Goal: Transaction & Acquisition: Purchase product/service

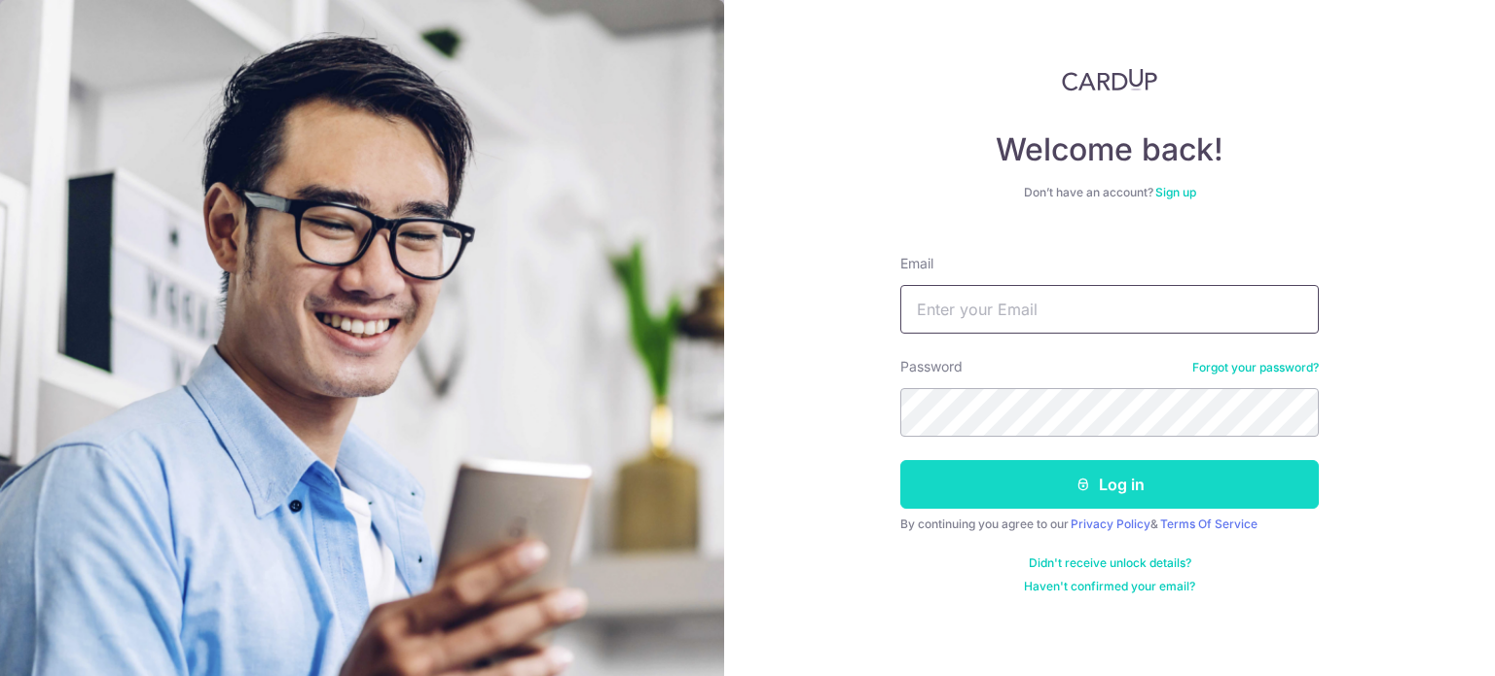
type input "[EMAIL_ADDRESS][DOMAIN_NAME]"
click at [1141, 478] on button "Log in" at bounding box center [1109, 484] width 419 height 49
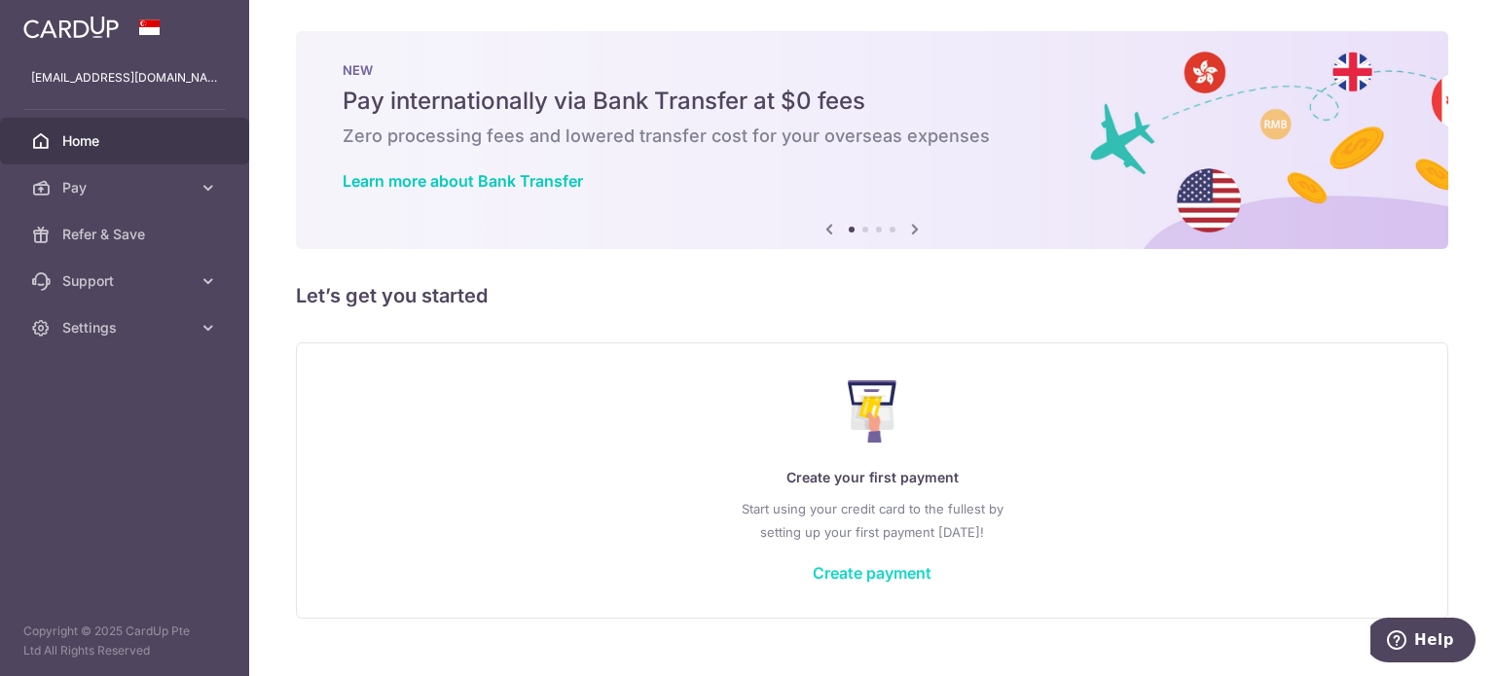
click at [867, 567] on link "Create payment" at bounding box center [872, 573] width 119 height 19
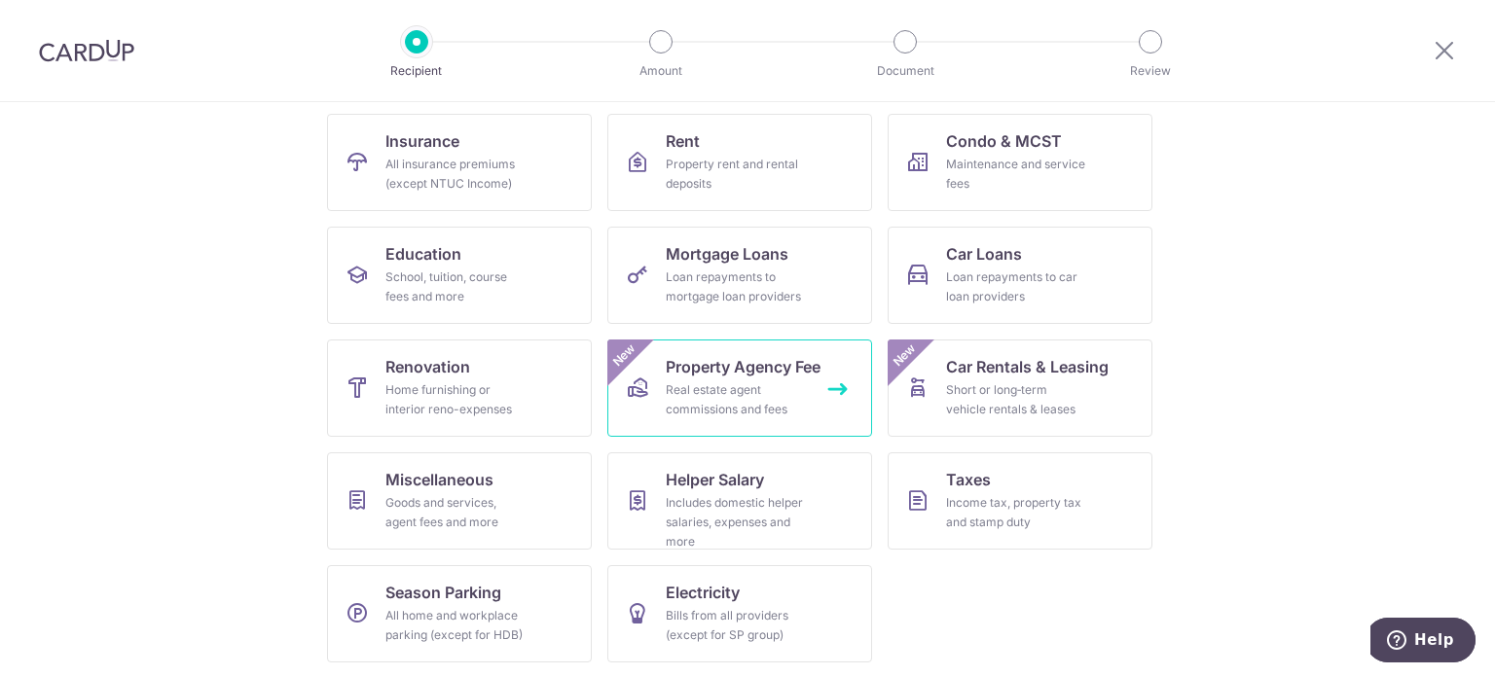
scroll to position [194, 0]
click at [767, 396] on div "Real estate agent commissions and fees" at bounding box center [736, 399] width 140 height 39
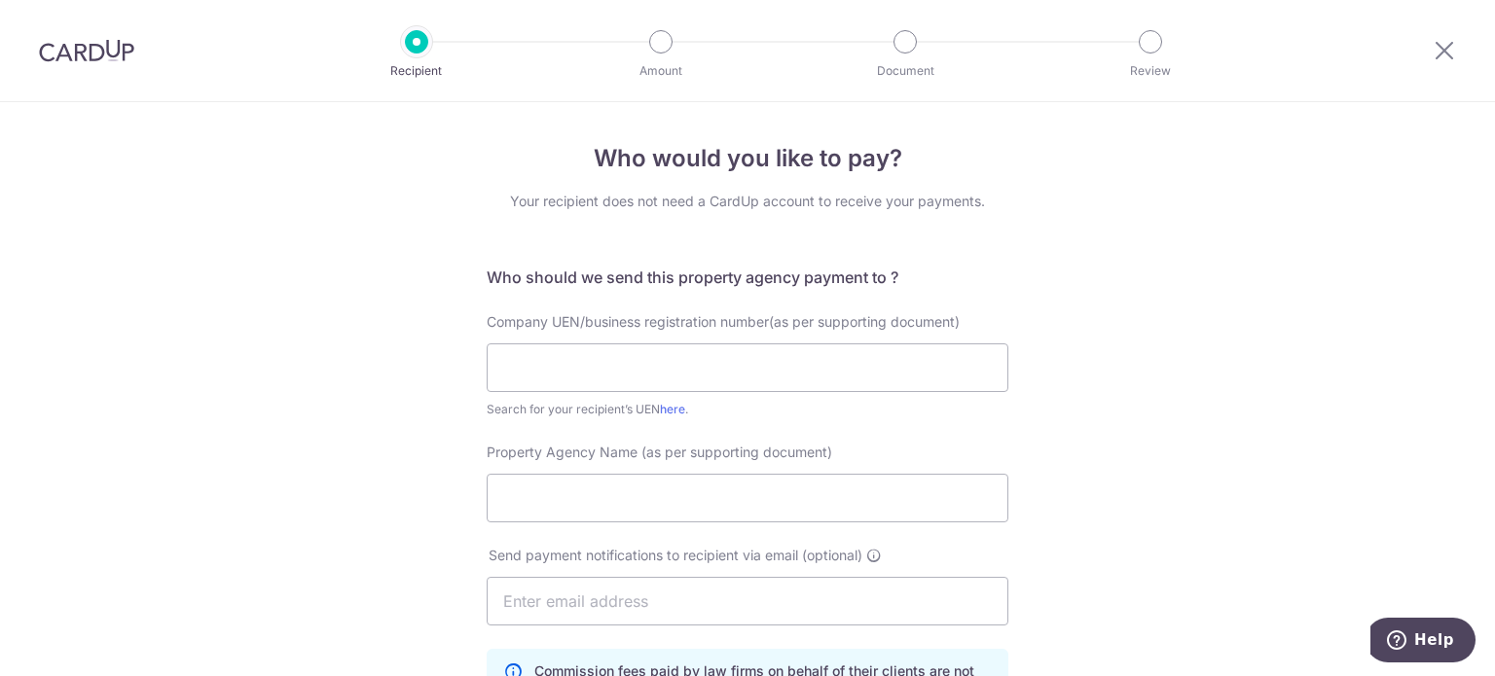
click at [727, 340] on div "Company UEN/business registration number(as per supporting document) Search for…" at bounding box center [748, 365] width 522 height 107
click at [675, 386] on input "text" at bounding box center [748, 368] width 522 height 49
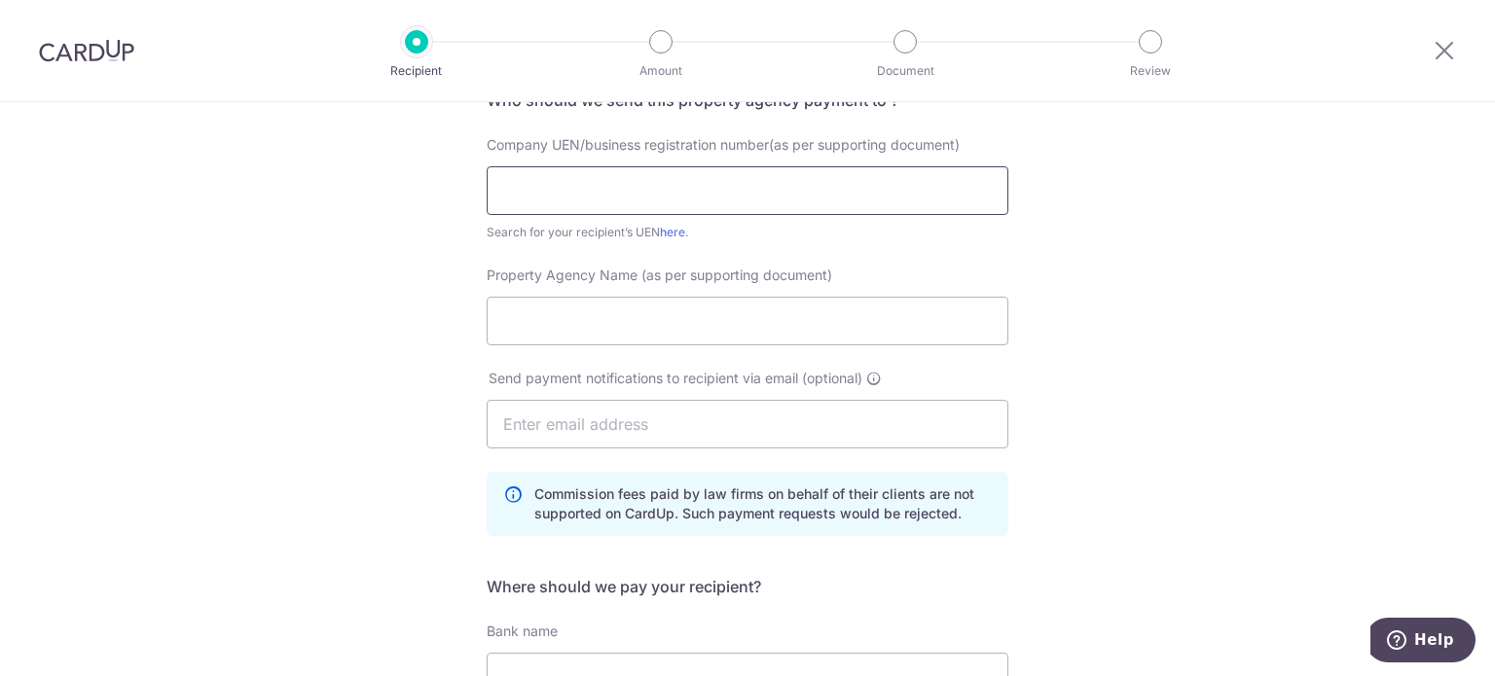
scroll to position [195, 0]
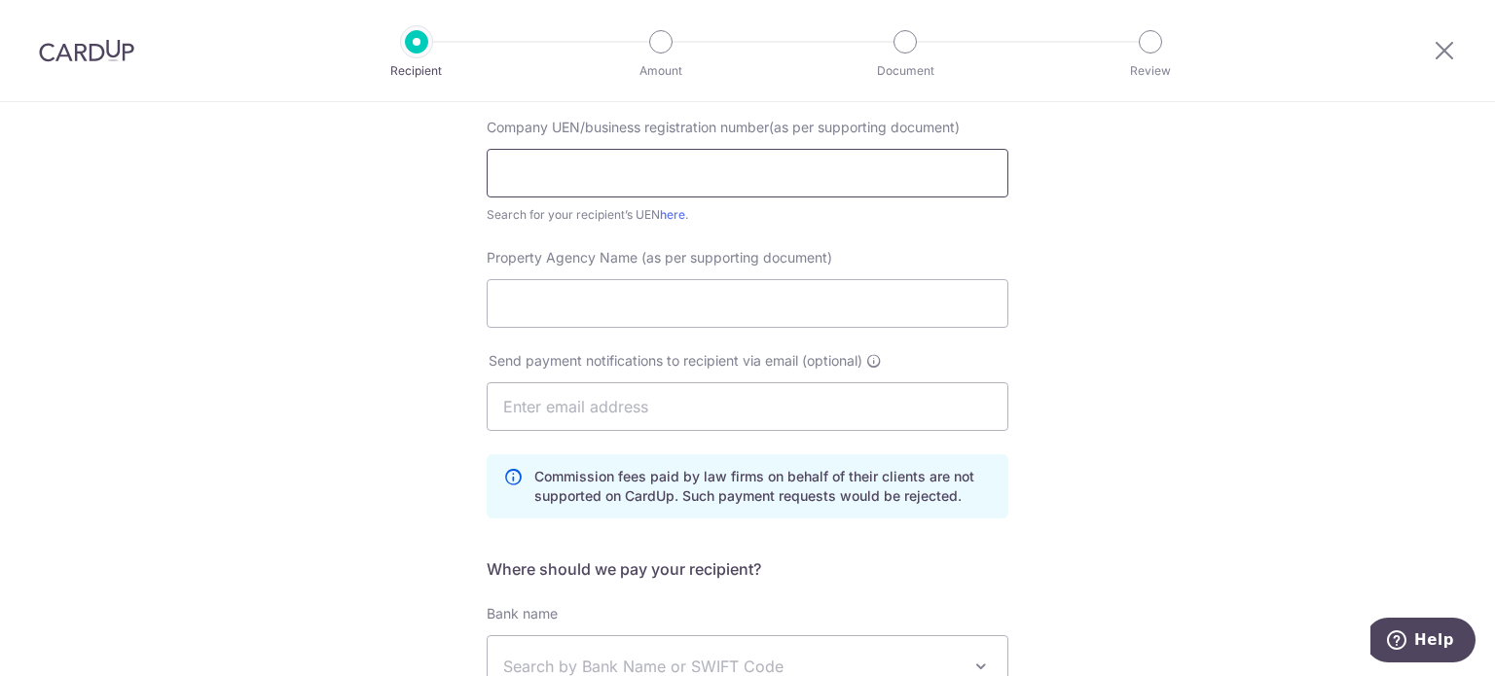
paste input "201607465H"
type input "201607465H"
click at [673, 346] on div "Property Agency Name (as per supporting document)" at bounding box center [747, 299] width 545 height 103
click at [674, 316] on input "Property Agency Name (as per supporting document)" at bounding box center [748, 303] width 522 height 49
click at [492, 170] on input "201607465H" at bounding box center [748, 173] width 522 height 49
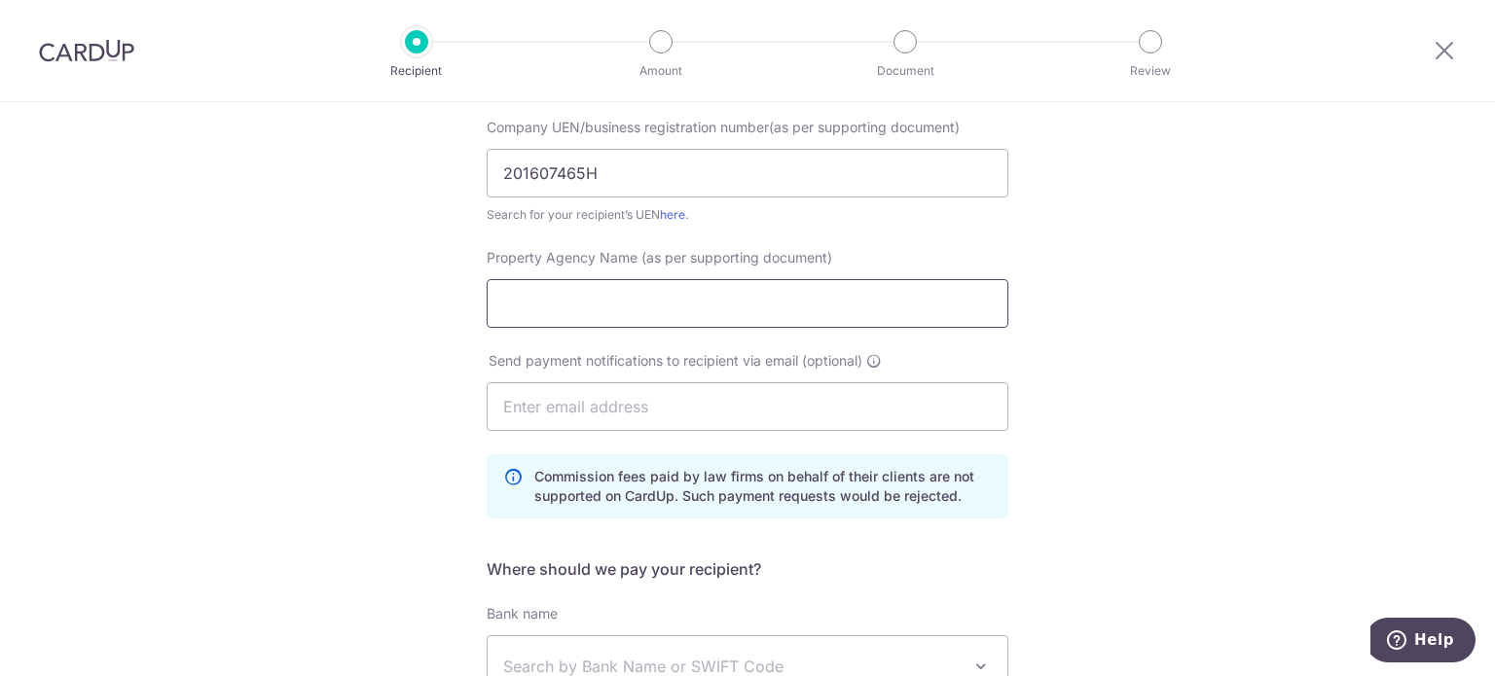
paste input "Rachel Chan("
click at [689, 344] on div "Property Agency Name (as per supporting document) Rachel Chan(" at bounding box center [747, 299] width 545 height 103
click at [662, 309] on input "Rachel Chan(" at bounding box center [748, 303] width 522 height 49
type input "Rachel Chan"
click at [623, 405] on input "text" at bounding box center [748, 407] width 522 height 49
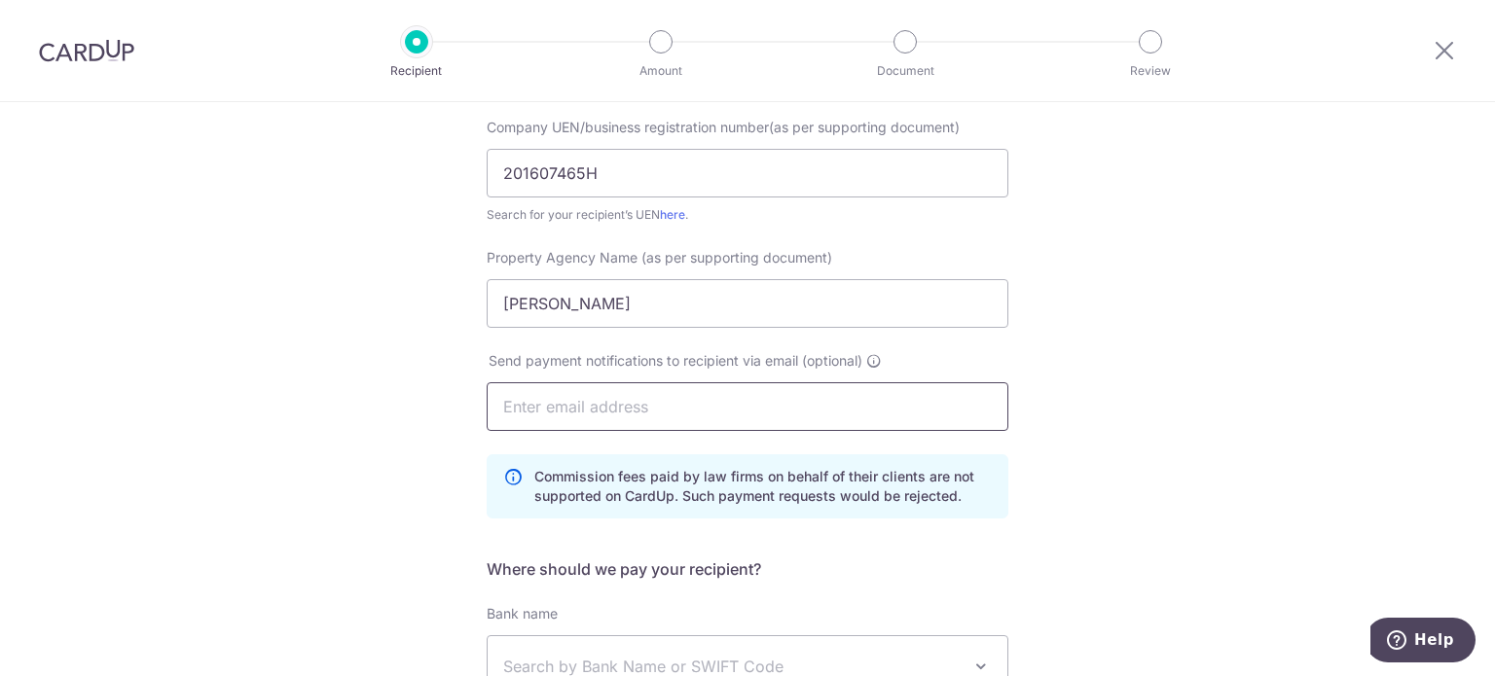
type input "[EMAIL_ADDRESS][DOMAIN_NAME]"
type input "Jolleen Lim"
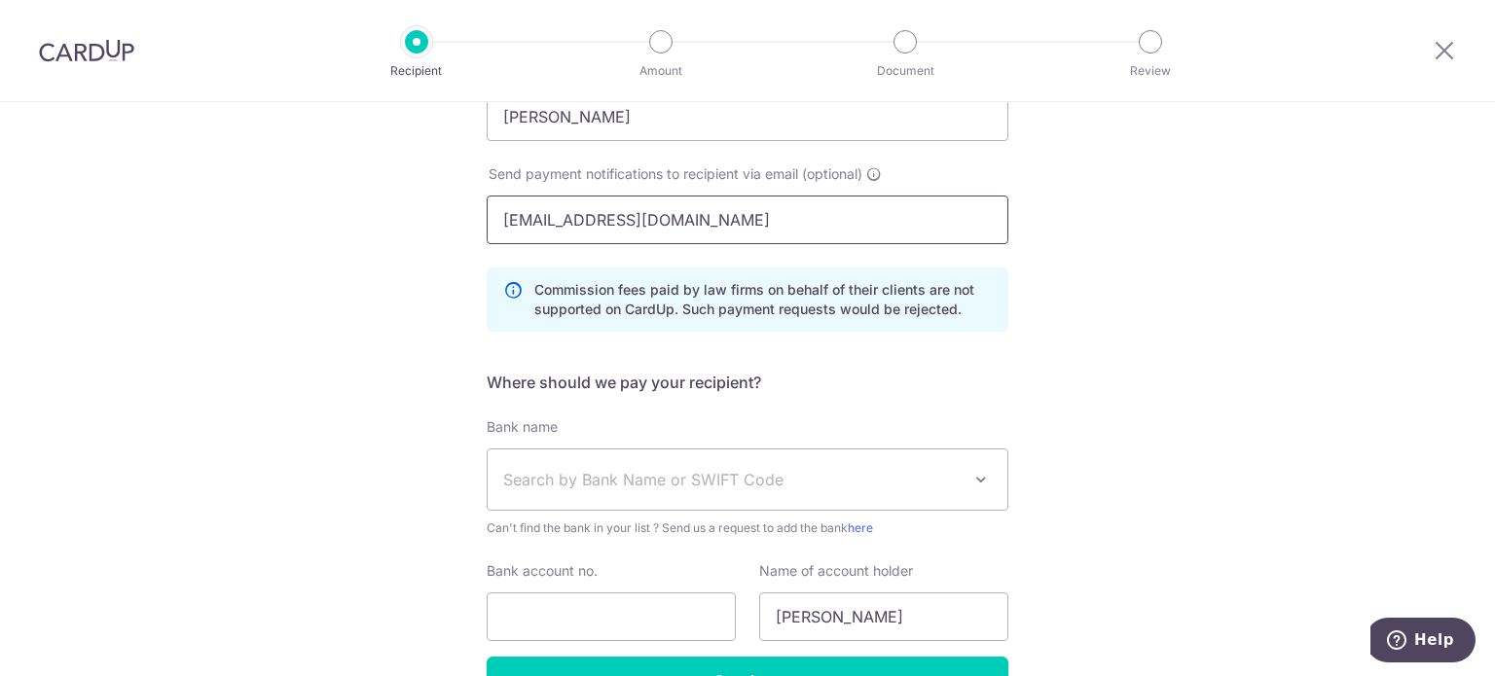
scroll to position [389, 0]
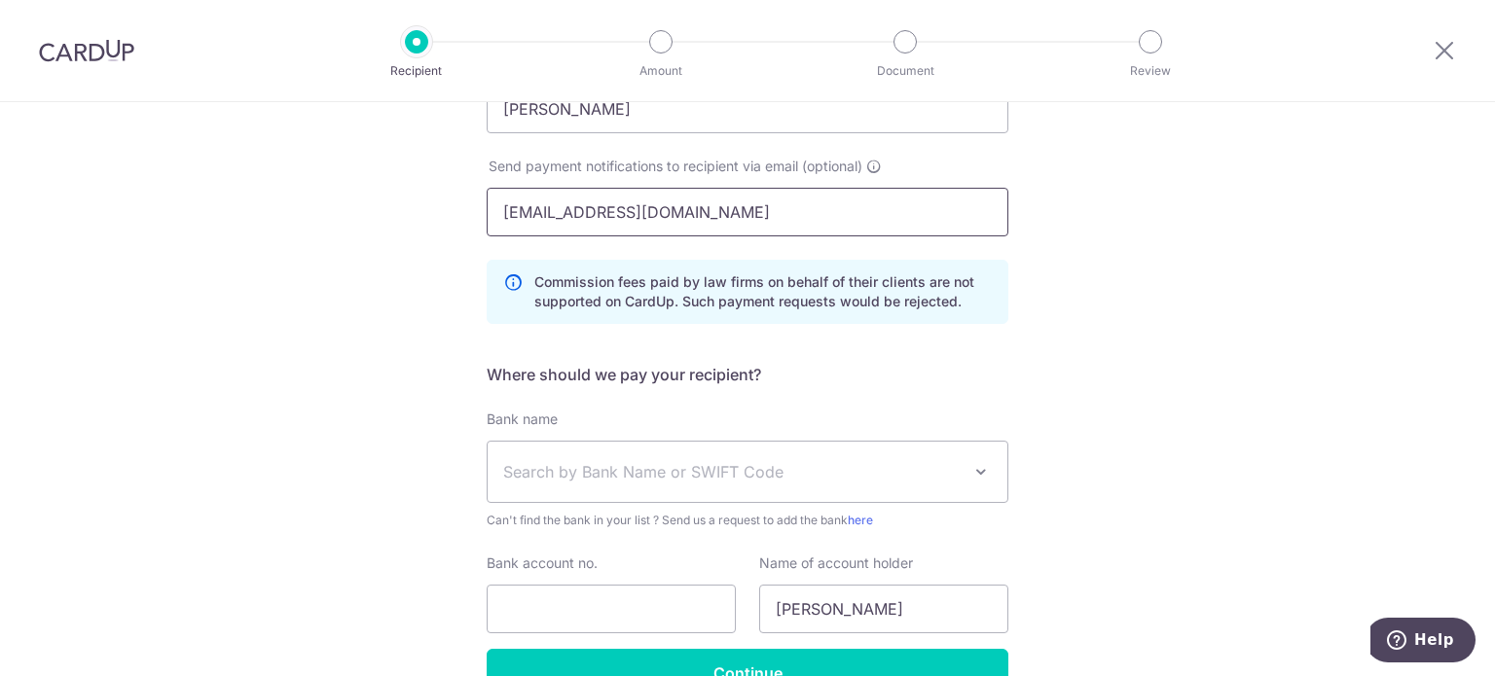
drag, startPoint x: 729, startPoint y: 203, endPoint x: 409, endPoint y: 213, distance: 320.4
click at [333, 195] on div "Who would you like to pay? Your recipient does not need a CardUp account to rec…" at bounding box center [747, 251] width 1495 height 1076
paste input "rachelchan@sri"
click at [532, 210] on input "rachelchan@sri.sg" at bounding box center [748, 212] width 522 height 49
type input "rachelchan@sri.sg"
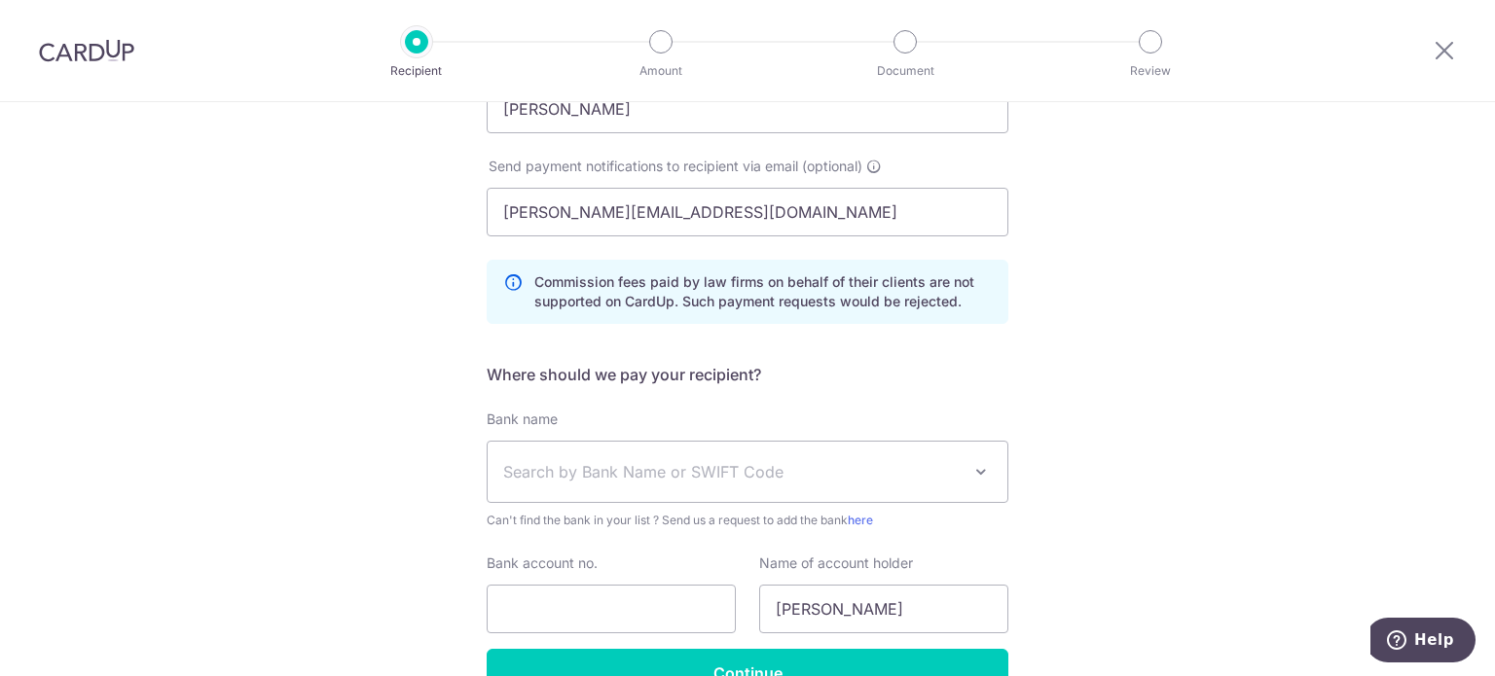
click at [1020, 361] on div "Who would you like to pay? Your recipient does not need a CardUp account to rec…" at bounding box center [747, 251] width 1495 height 1076
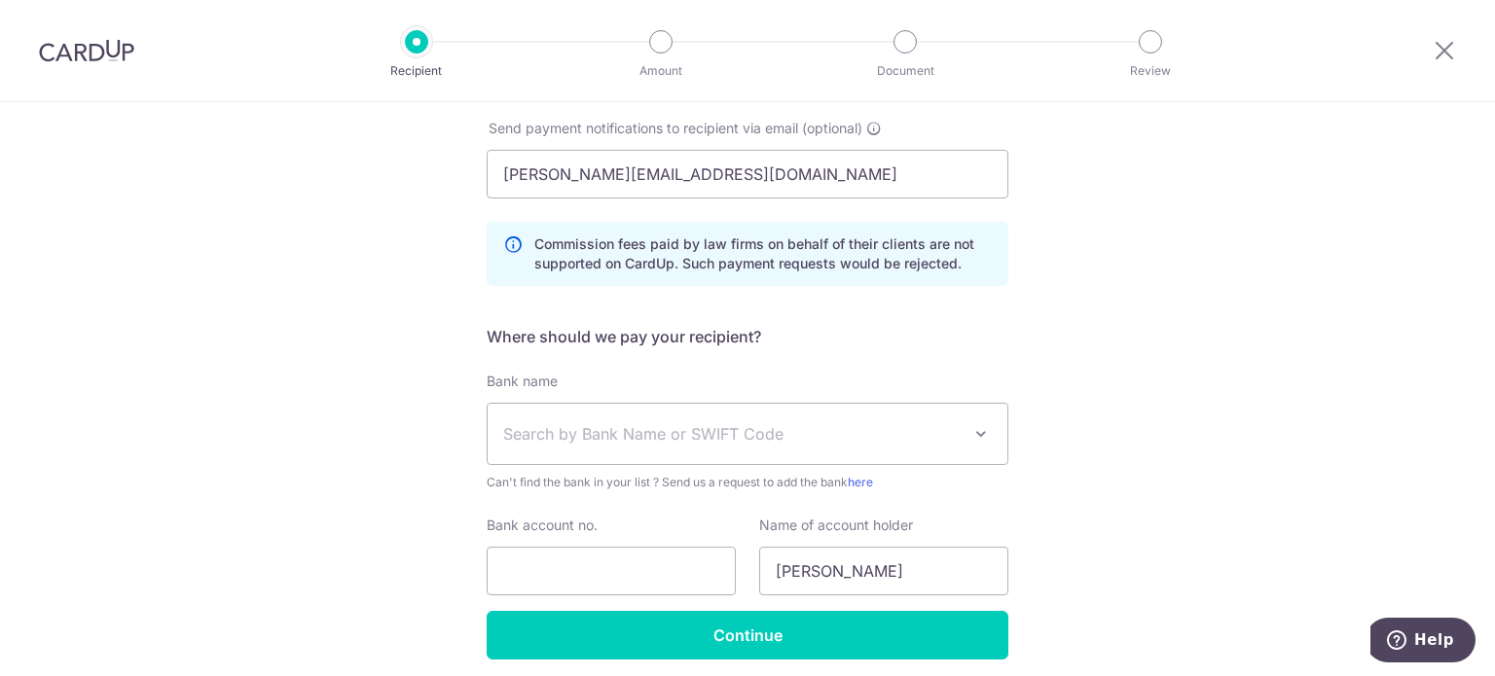
scroll to position [501, 0]
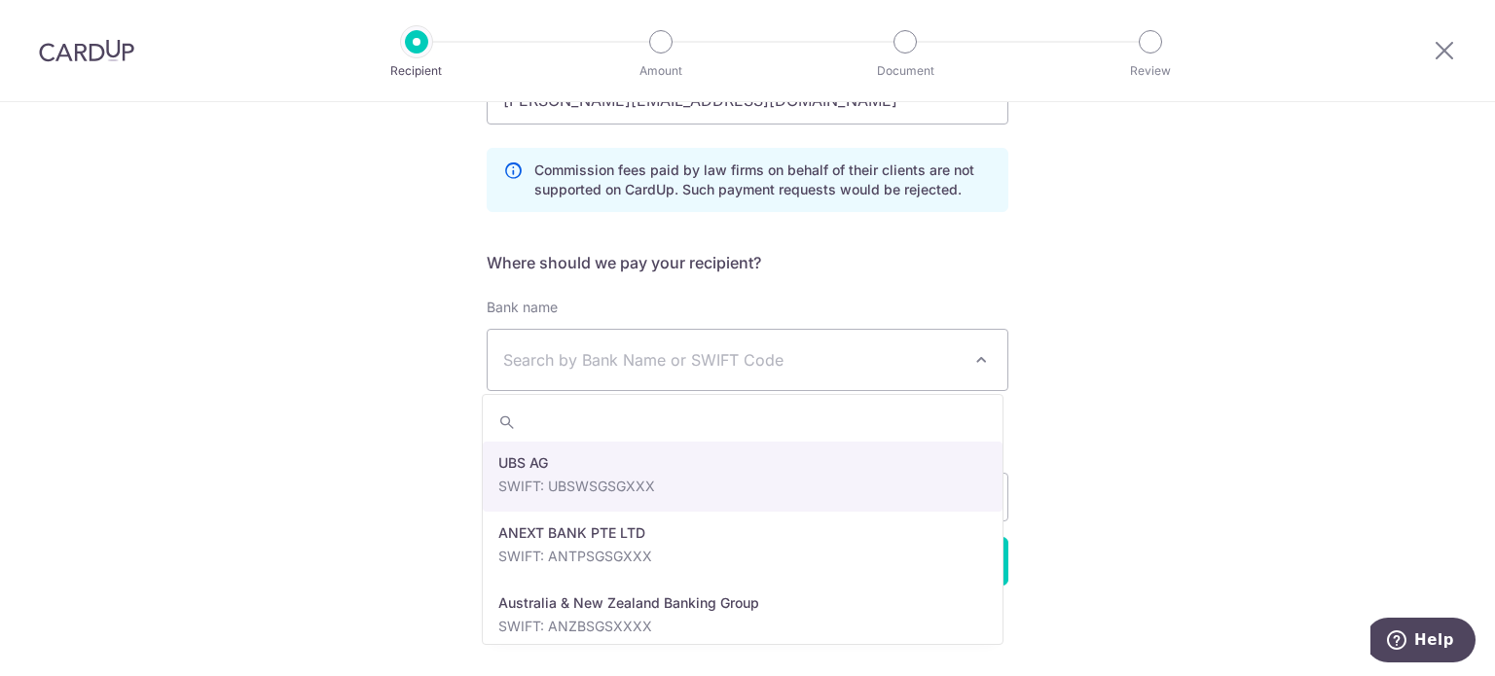
click at [857, 377] on span "Search by Bank Name or SWIFT Code" at bounding box center [748, 360] width 520 height 60
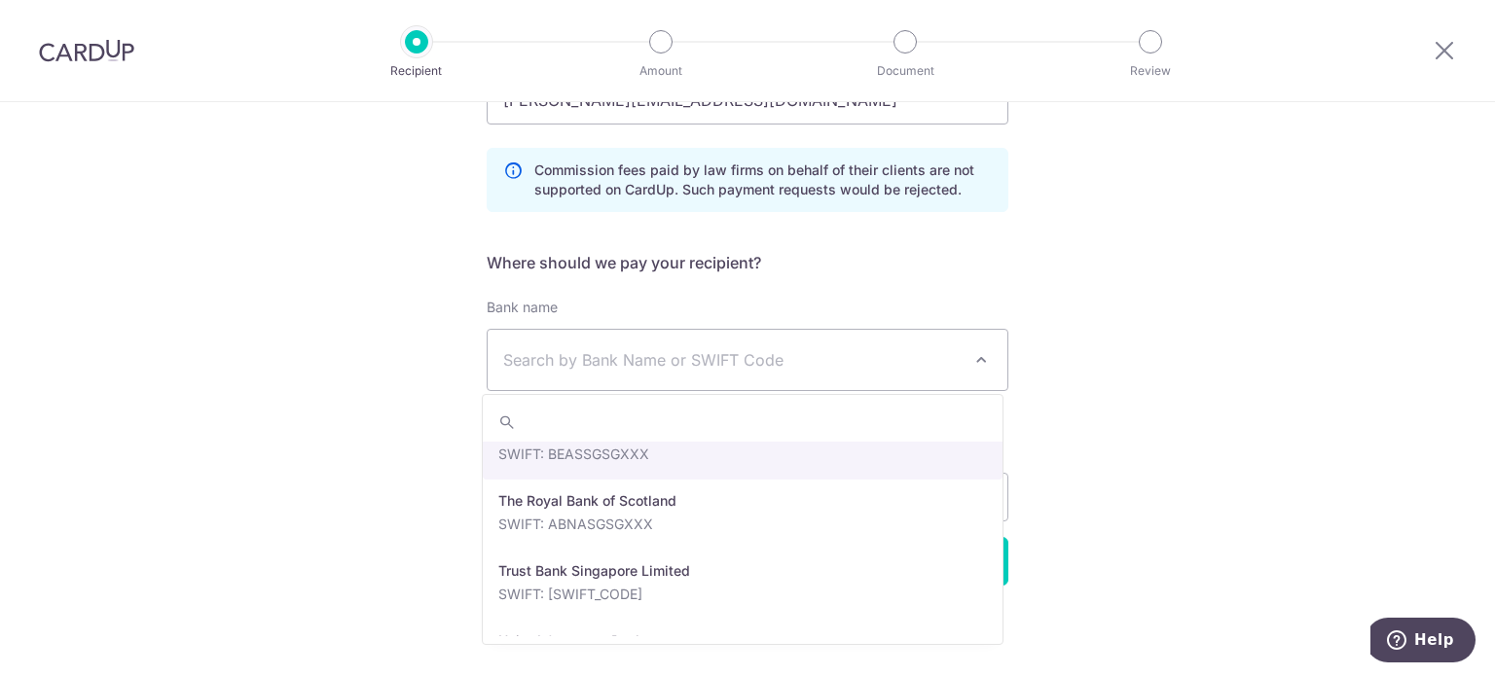
scroll to position [4376, 0]
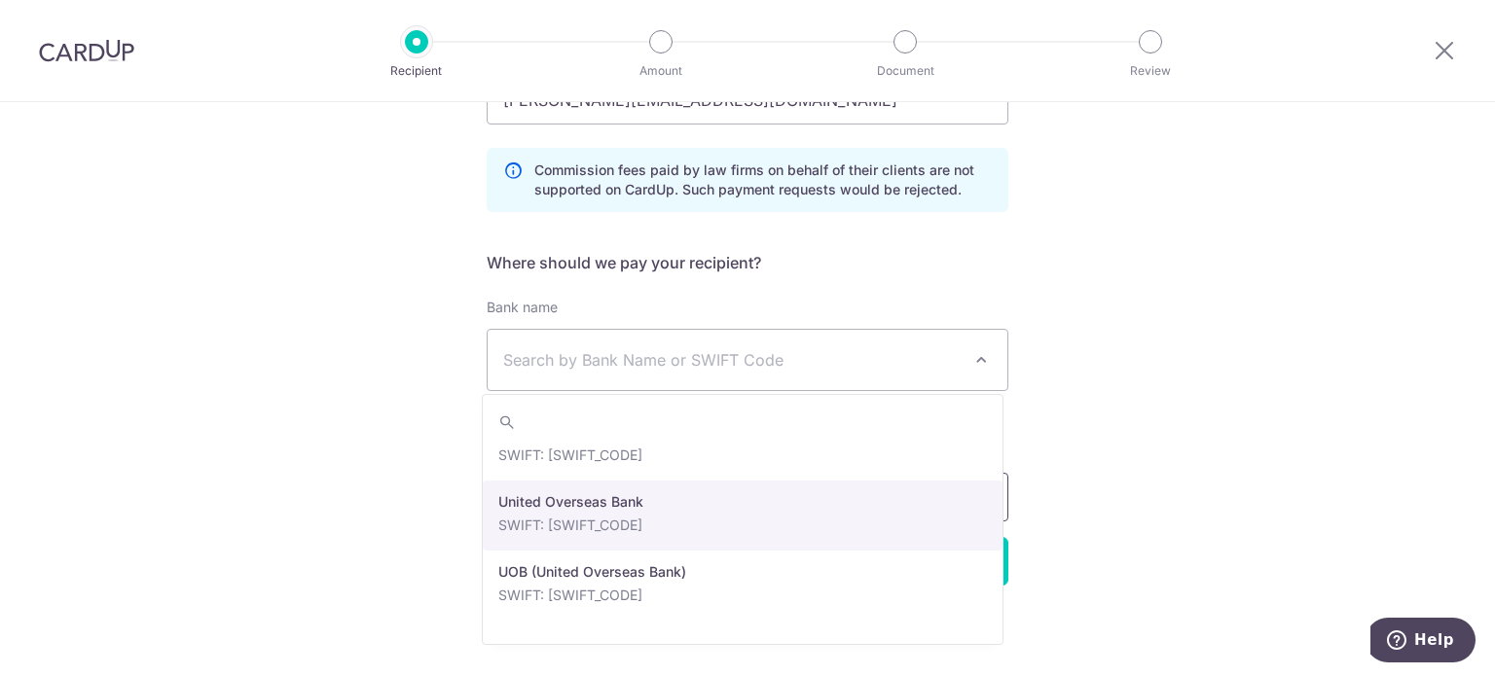
select select "23668"
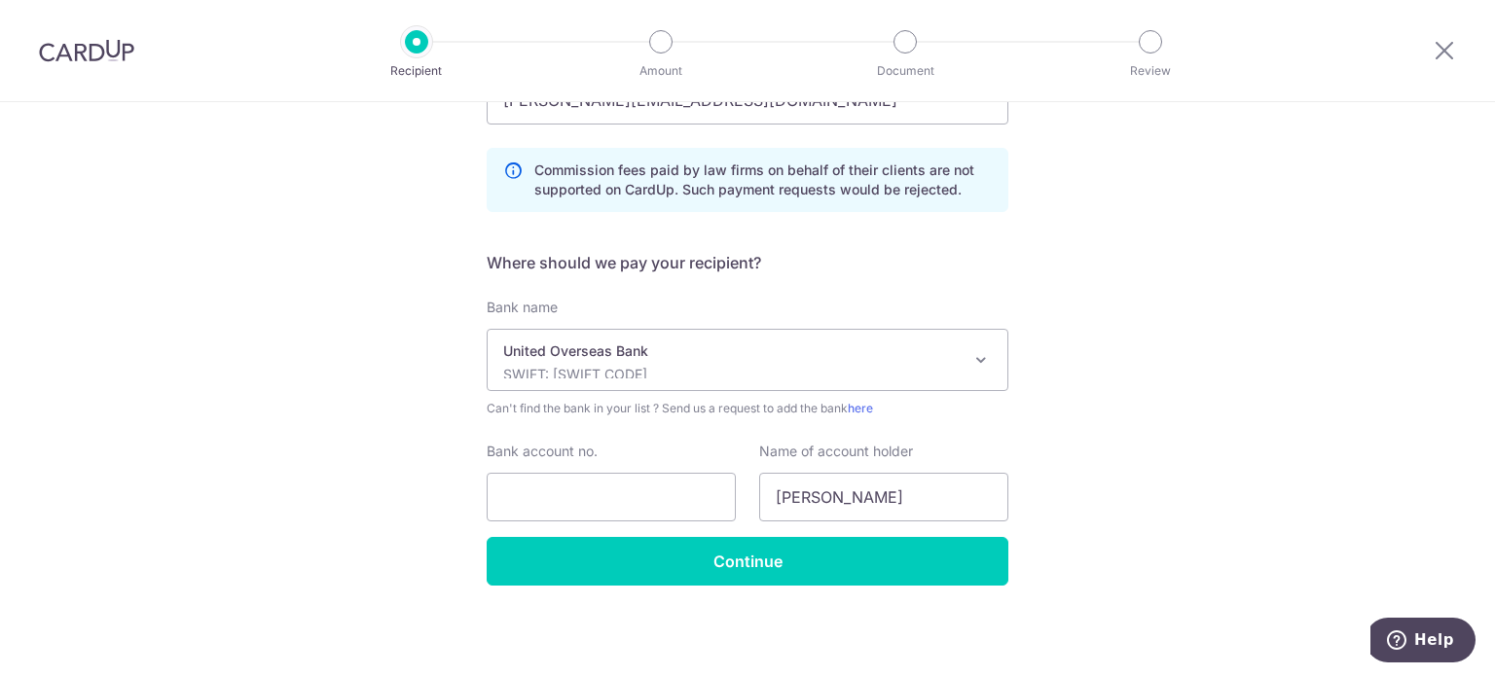
click at [1288, 491] on div "Who would you like to pay? Your recipient does not need a CardUp account to rec…" at bounding box center [747, 139] width 1495 height 1076
click at [1108, 373] on div "Who would you like to pay? Your recipient does not need a CardUp account to rec…" at bounding box center [747, 139] width 1495 height 1076
click at [1073, 493] on div "Who would you like to pay? Your recipient does not need a CardUp account to rec…" at bounding box center [747, 139] width 1495 height 1076
click at [910, 300] on div "Bank name Select Bank UBS AG ANEXT BANK PTE LTD Australia & New Zealand Banking…" at bounding box center [748, 358] width 522 height 121
click at [639, 490] on input "Bank account no." at bounding box center [611, 497] width 249 height 49
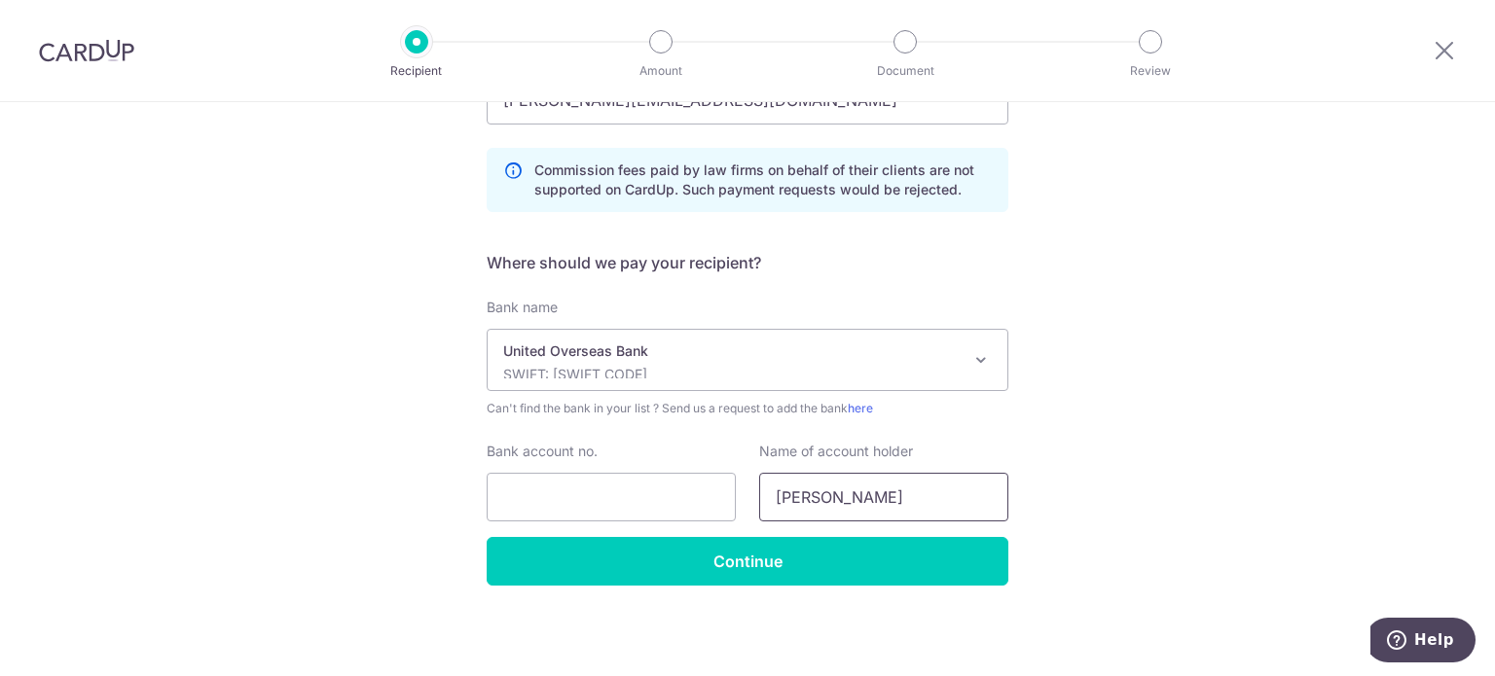
click at [941, 496] on input "Jolleen Lim" at bounding box center [883, 497] width 249 height 49
click at [1173, 505] on div "Who would you like to pay? Your recipient does not need a CardUp account to rec…" at bounding box center [747, 139] width 1495 height 1076
click at [1137, 478] on div "Who would you like to pay? Your recipient does not need a CardUp account to rec…" at bounding box center [747, 139] width 1495 height 1076
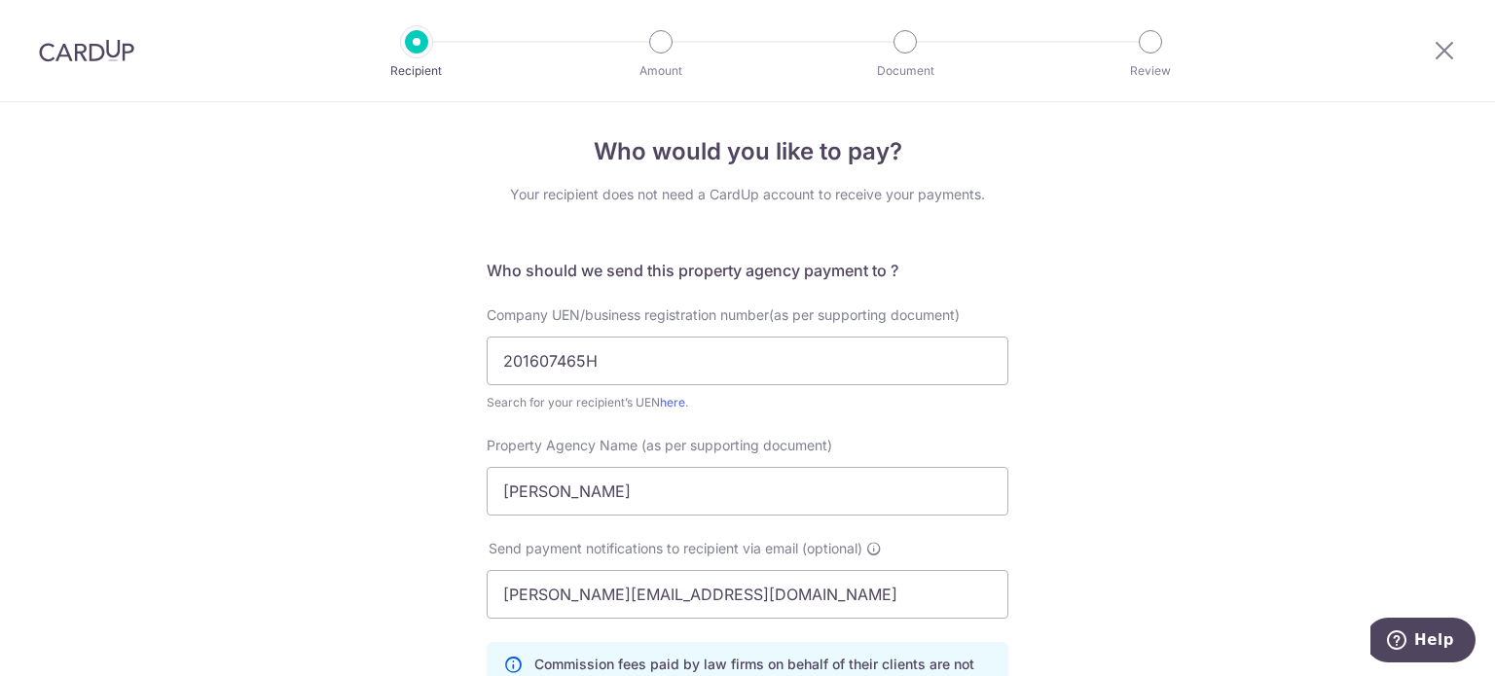
scroll to position [0, 0]
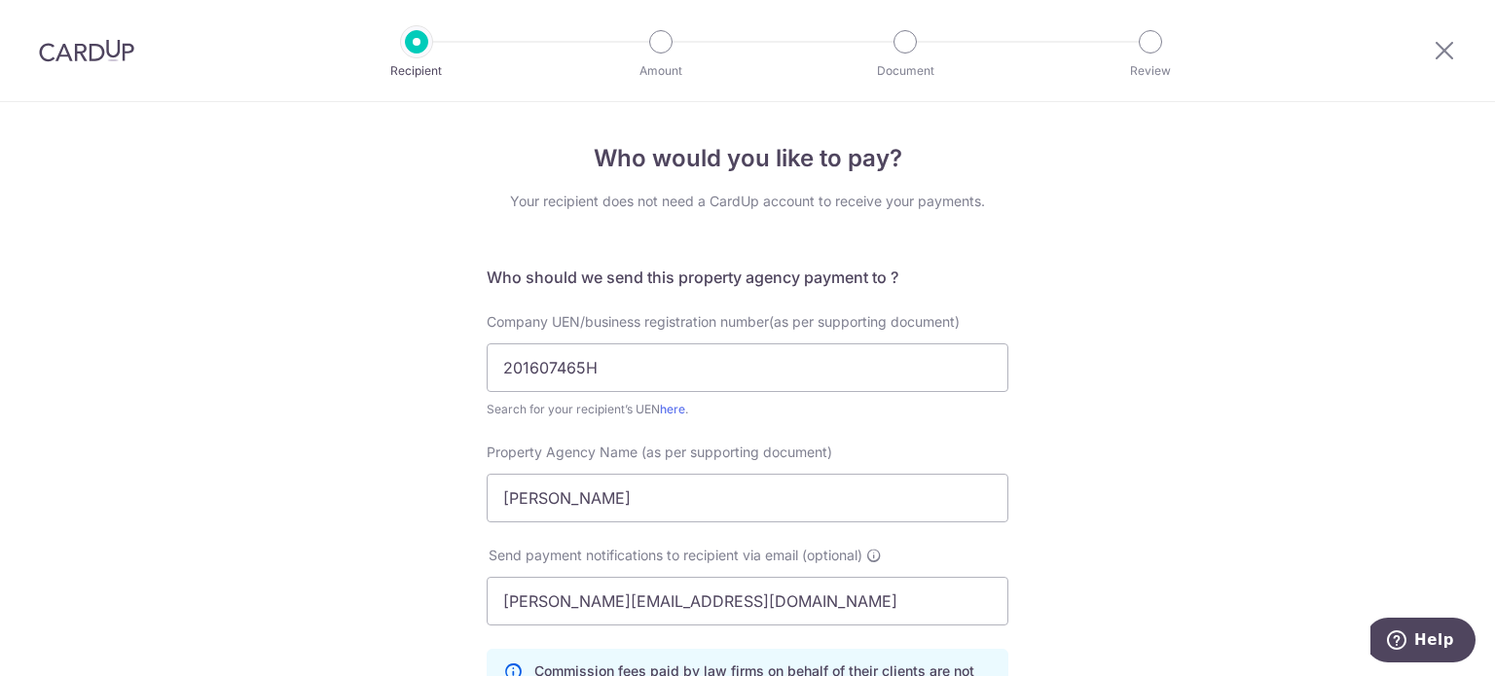
click at [1116, 428] on div "Who would you like to pay? Your recipient does not need a CardUp account to rec…" at bounding box center [747, 640] width 1495 height 1076
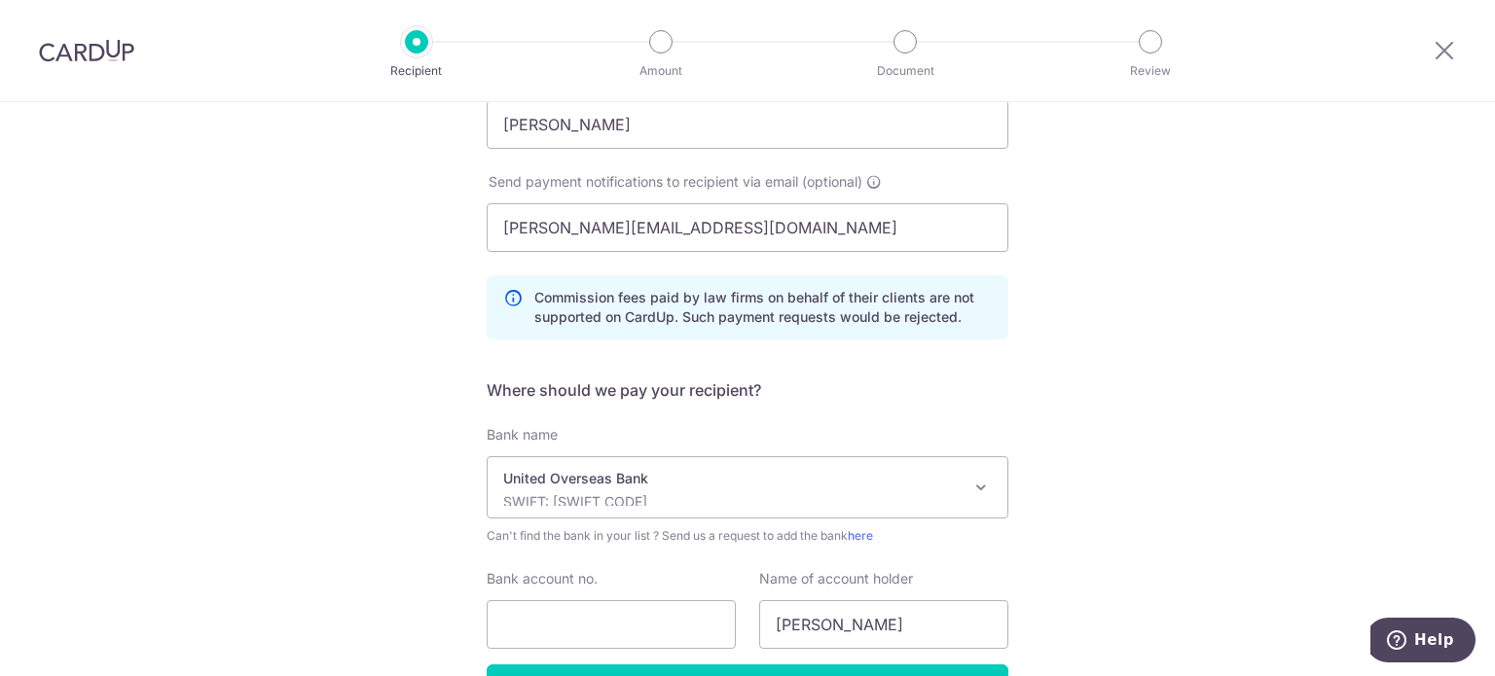
scroll to position [501, 0]
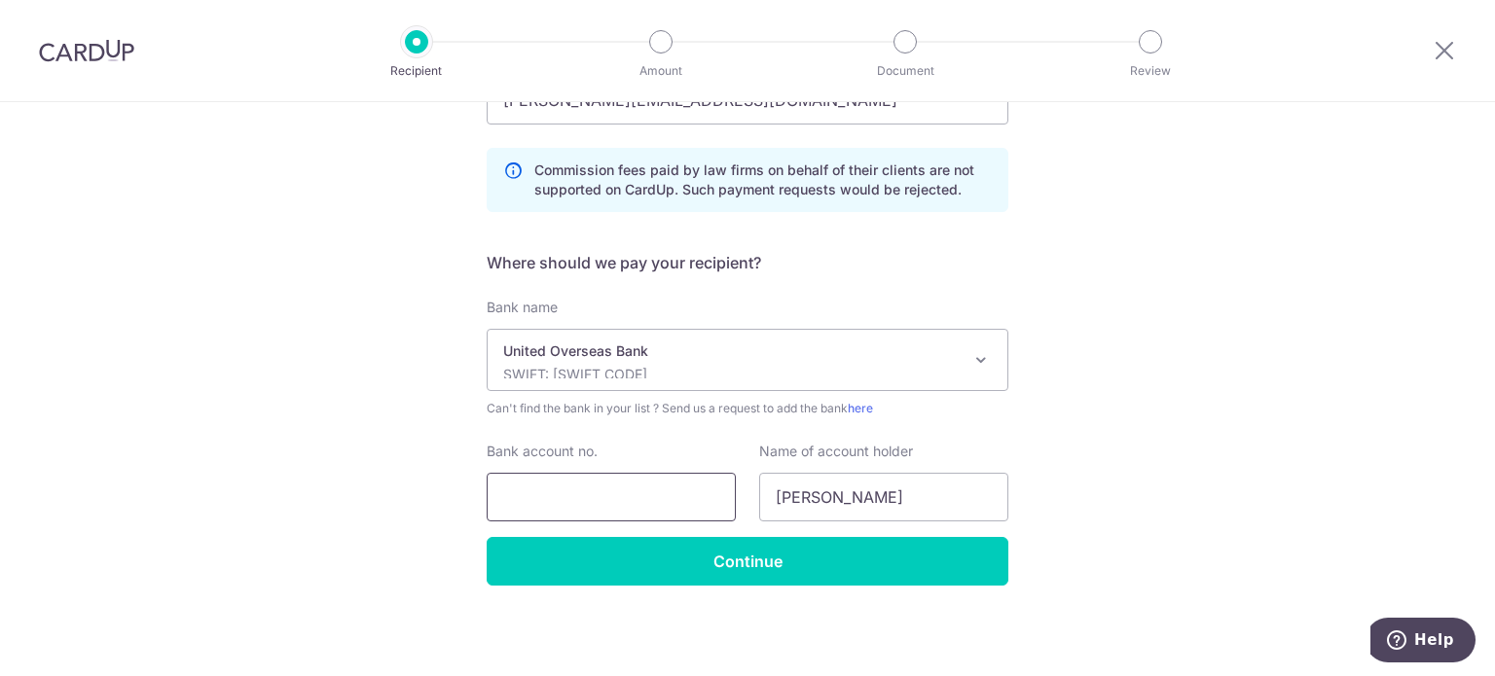
click at [643, 505] on input "Bank account no." at bounding box center [611, 497] width 249 height 49
paste input "86200-500030-030170"
type input "86200-500030-030170"
drag, startPoint x: 1187, startPoint y: 532, endPoint x: 1124, endPoint y: 521, distance: 64.3
click at [1185, 534] on div "Who would you like to pay? Your recipient does not need a CardUp account to rec…" at bounding box center [747, 139] width 1495 height 1076
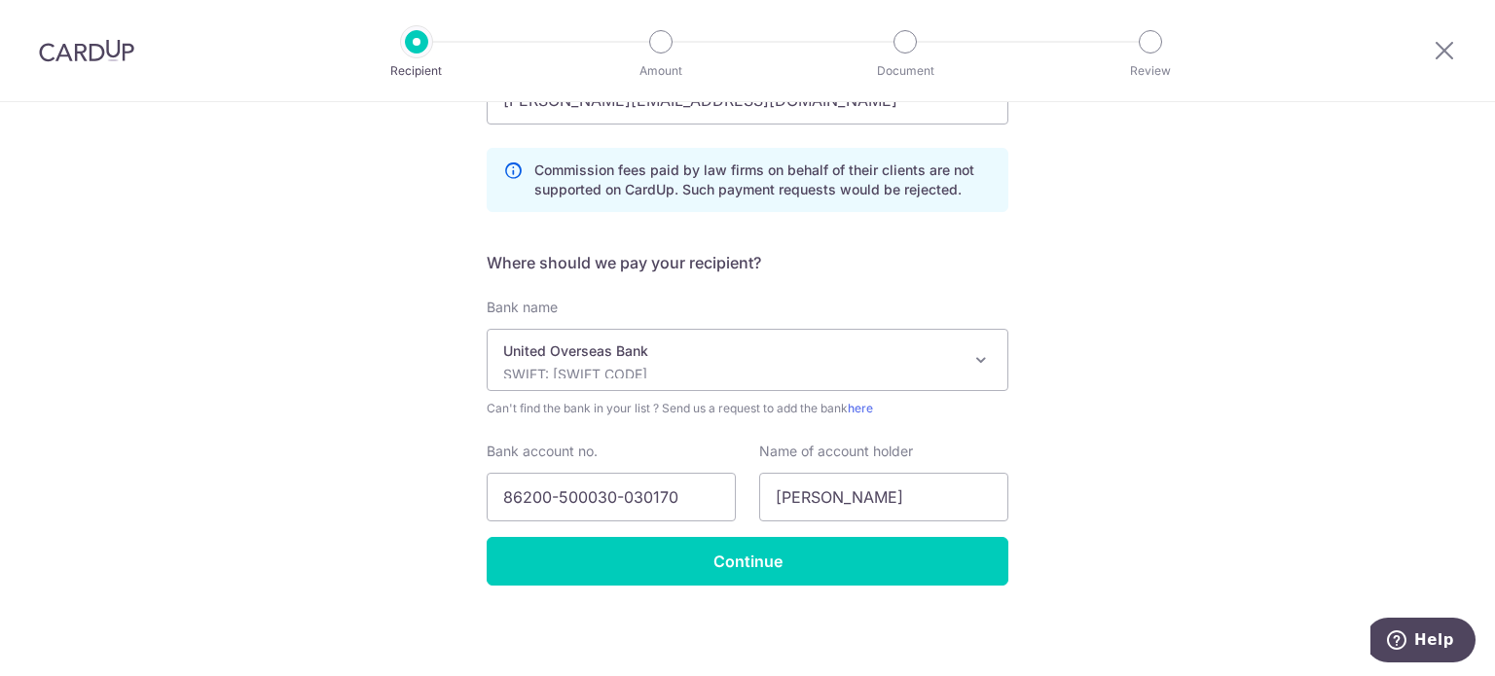
drag, startPoint x: 1085, startPoint y: 501, endPoint x: 1043, endPoint y: 501, distance: 41.9
click at [1056, 501] on div "Who would you like to pay? Your recipient does not need a CardUp account to rec…" at bounding box center [747, 139] width 1495 height 1076
drag, startPoint x: 824, startPoint y: 493, endPoint x: 834, endPoint y: 481, distance: 16.0
click at [834, 481] on input "Jolleen Lim" at bounding box center [883, 497] width 249 height 49
click at [882, 490] on input "Jolleen Lim" at bounding box center [883, 497] width 249 height 49
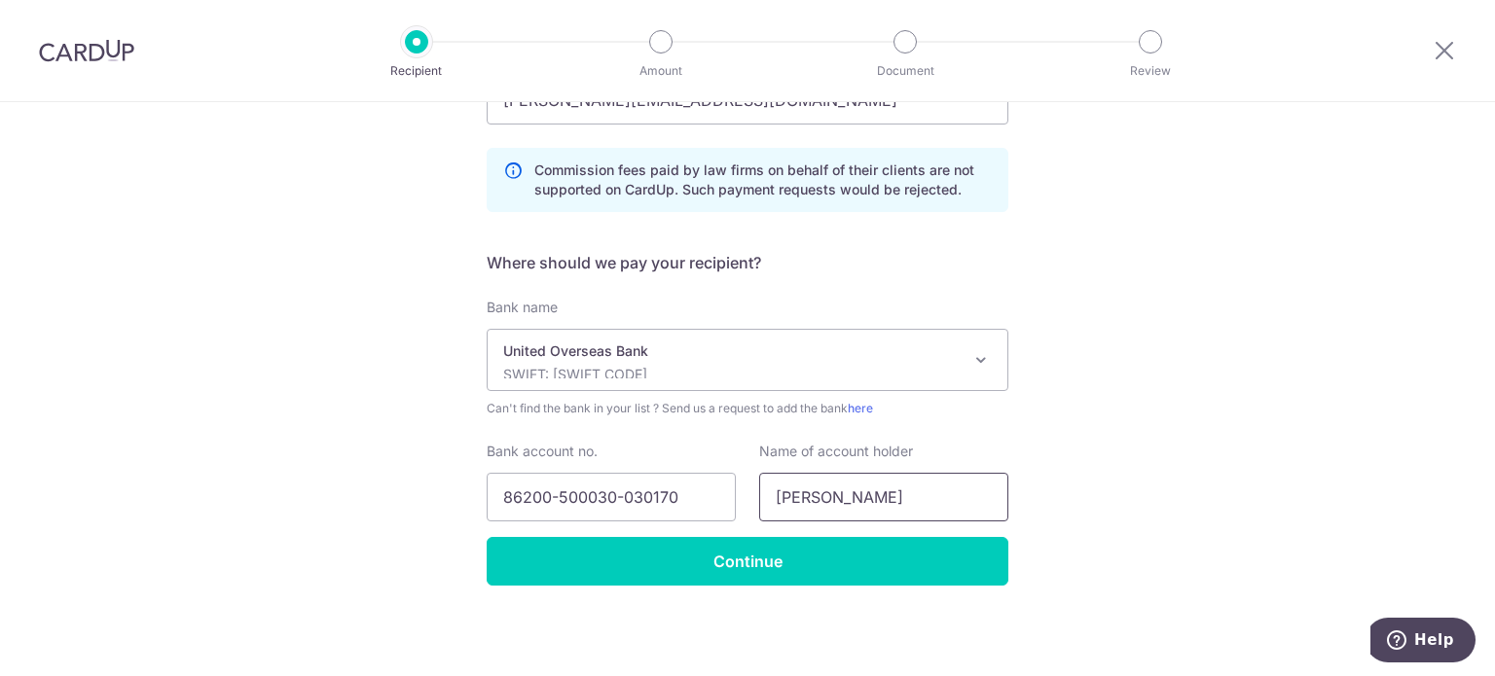
click at [897, 494] on input "Jolleen Lim" at bounding box center [883, 497] width 249 height 49
drag, startPoint x: 881, startPoint y: 491, endPoint x: 744, endPoint y: 500, distance: 137.6
click at [748, 500] on div "Name of account holder Jolleen Lim" at bounding box center [884, 482] width 273 height 80
paste input "SRI PTE LTD"
type input "SRI PTE LTD"
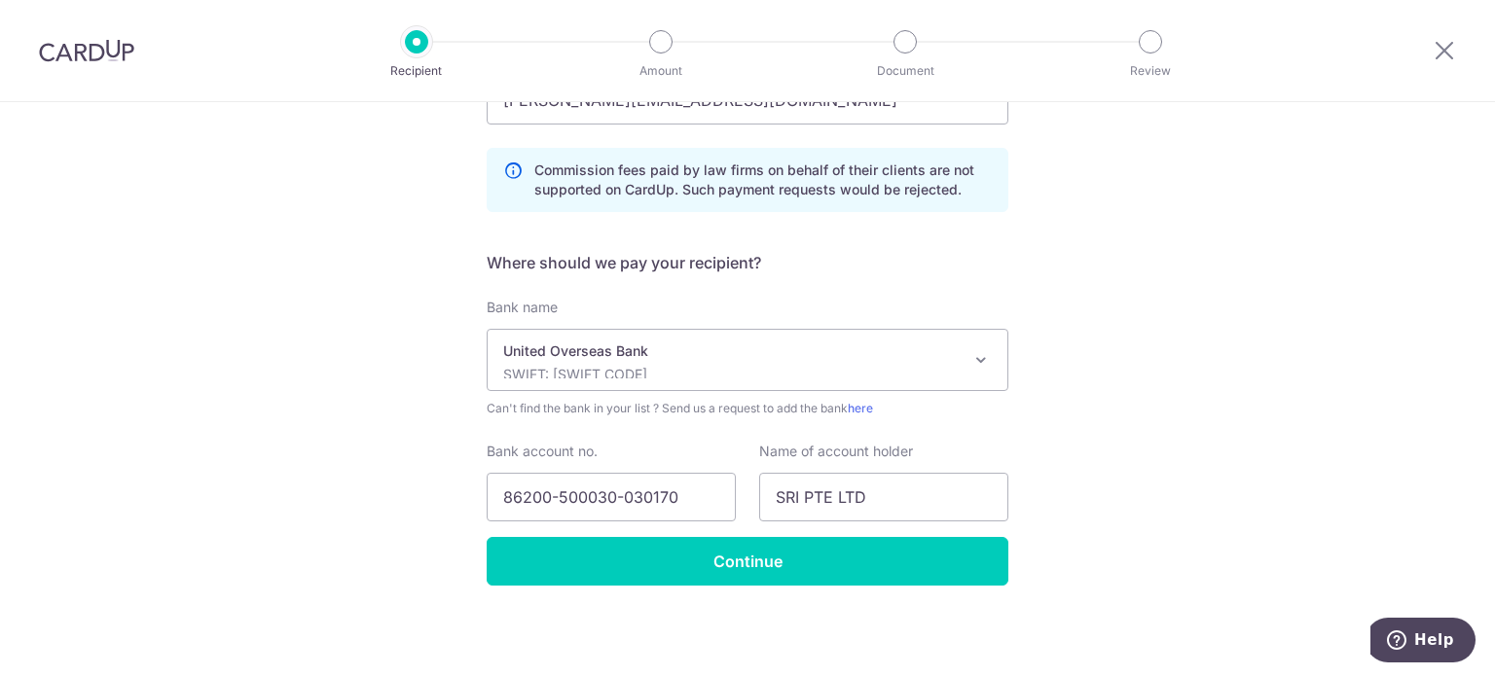
click at [1059, 454] on div "Who would you like to pay? Your recipient does not need a CardUp account to rec…" at bounding box center [747, 139] width 1495 height 1076
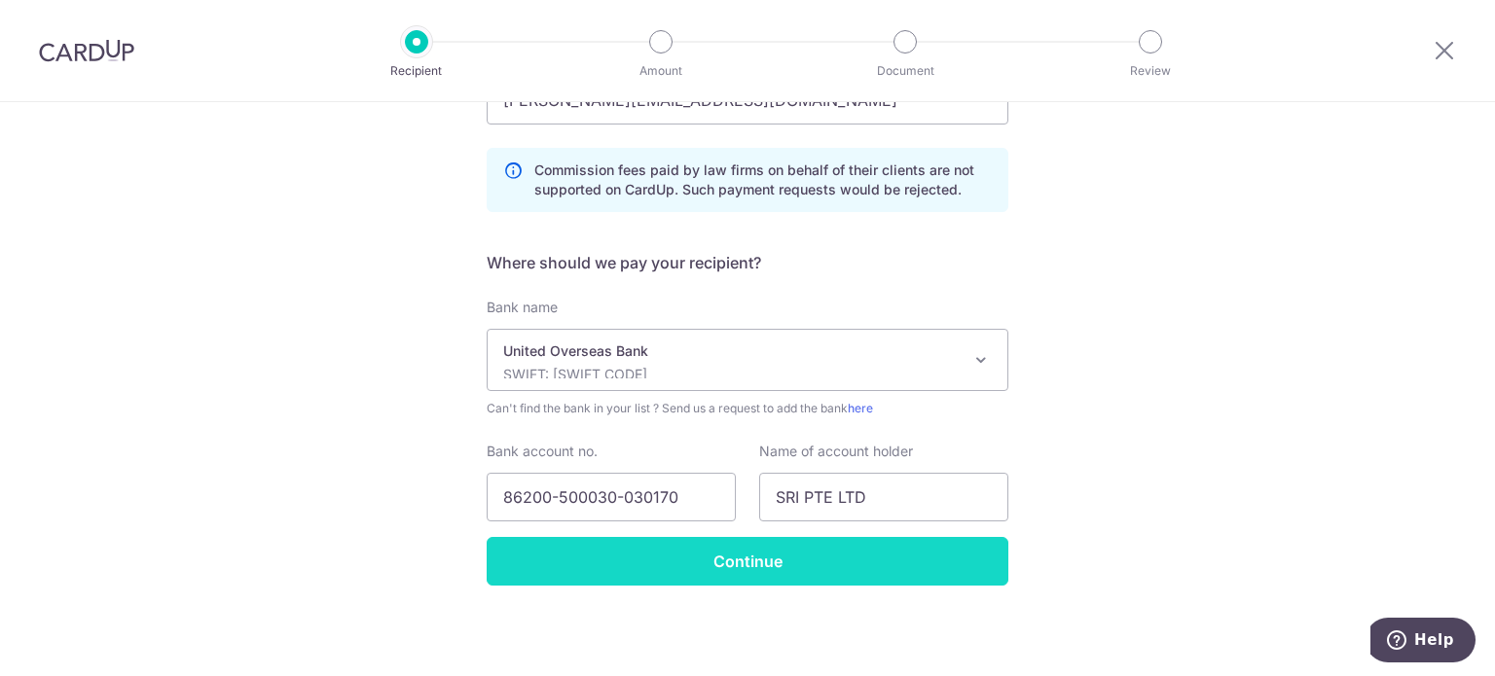
click at [859, 571] on input "Continue" at bounding box center [748, 561] width 522 height 49
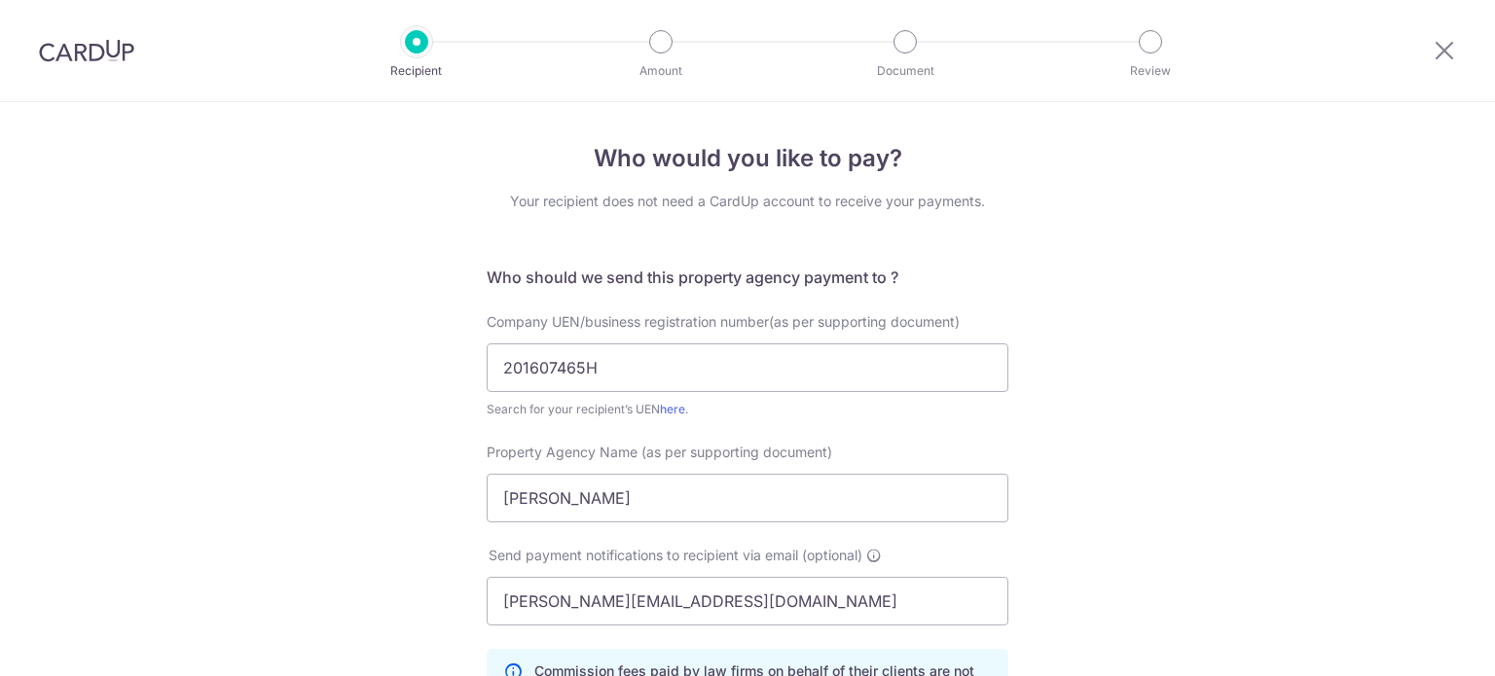
scroll to position [548, 0]
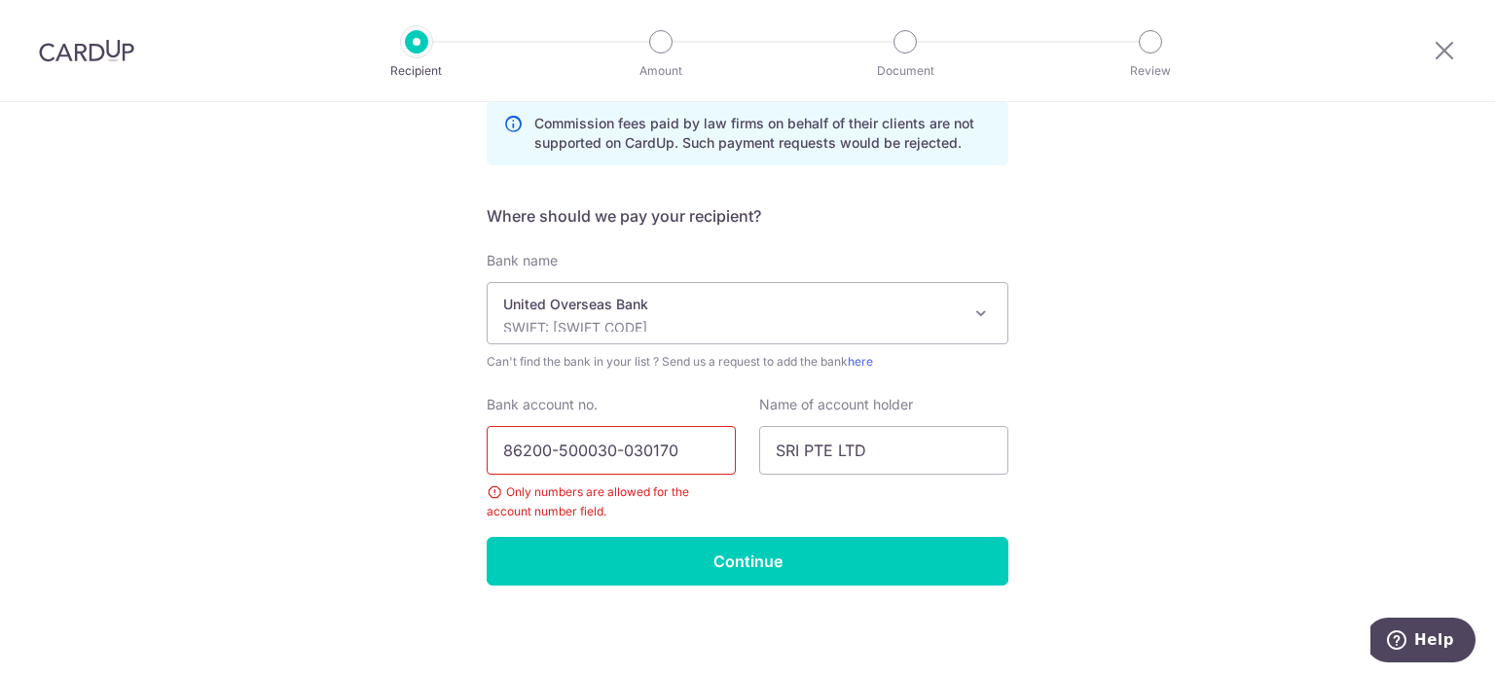
click at [551, 448] on input "86200-500030-030170" at bounding box center [611, 450] width 249 height 49
click at [615, 452] on input "86200500030-030170" at bounding box center [611, 450] width 249 height 49
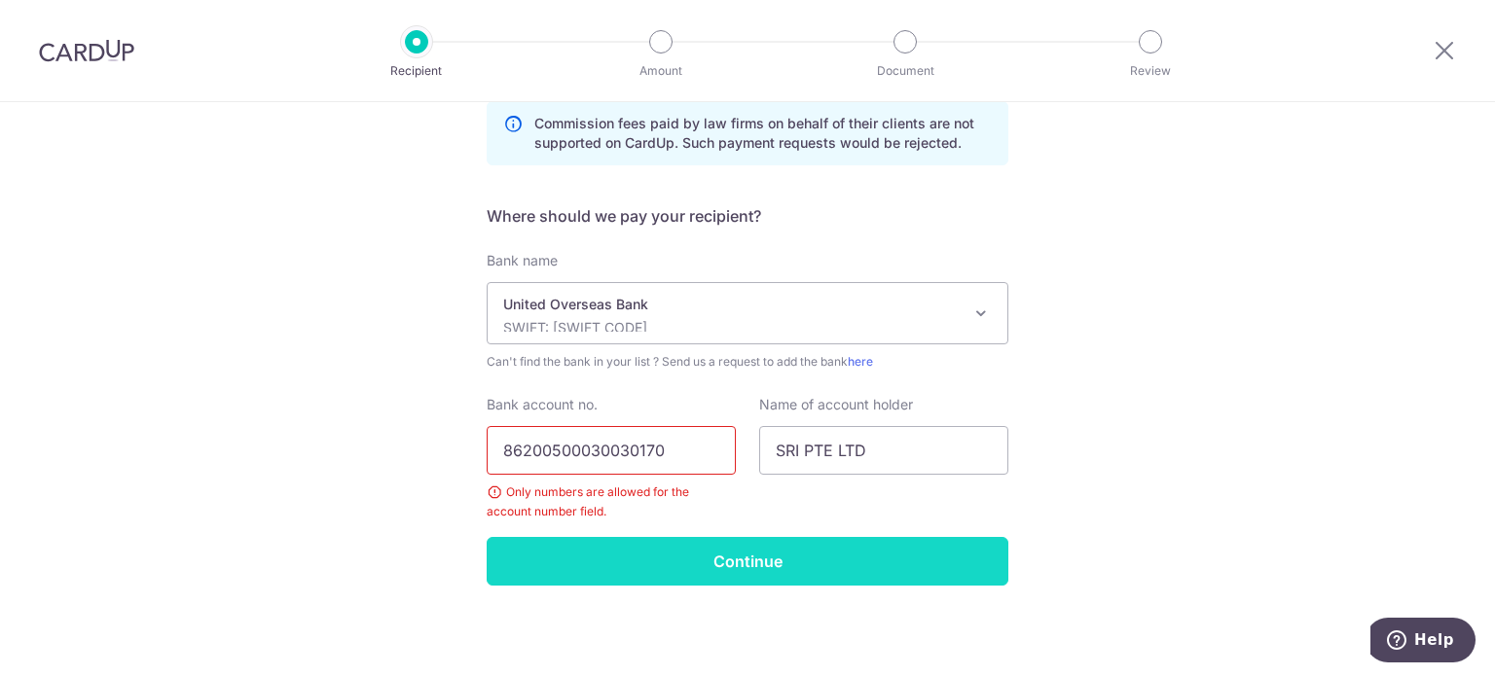
type input "86200500030030170"
click at [704, 547] on input "Continue" at bounding box center [748, 561] width 522 height 49
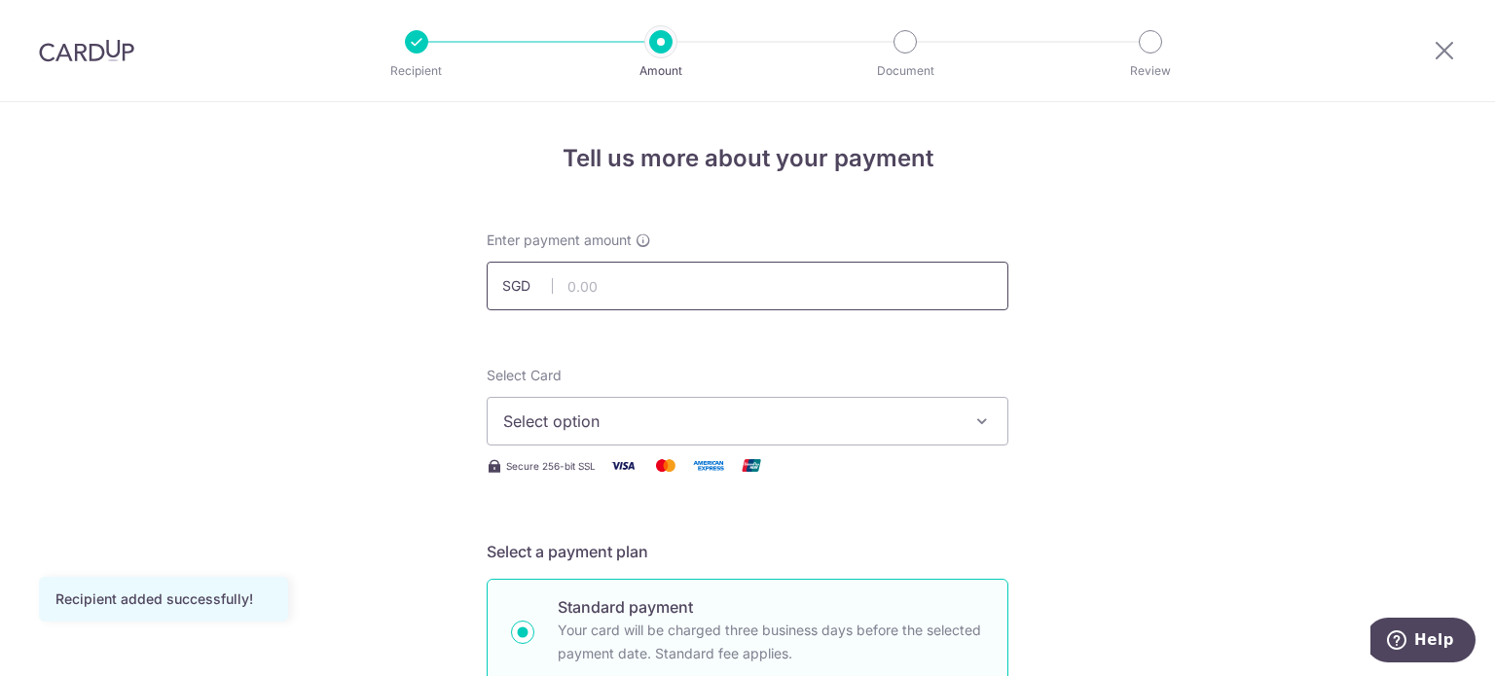
click at [736, 287] on input "text" at bounding box center [748, 286] width 522 height 49
type input "5,341.00"
click at [709, 373] on div "Select Card Select option Add credit card" at bounding box center [748, 406] width 522 height 80
click at [764, 427] on span "Select option" at bounding box center [730, 421] width 454 height 23
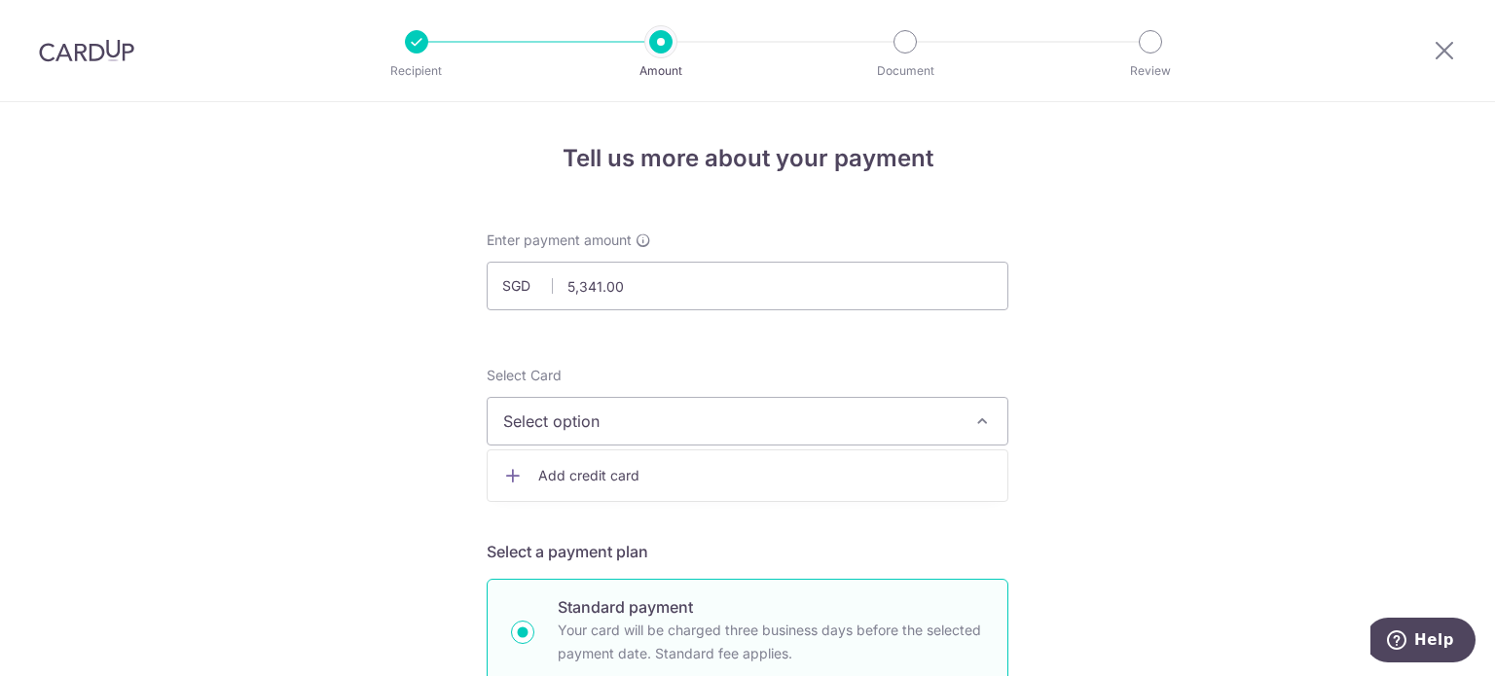
click at [771, 437] on button "Select option" at bounding box center [748, 421] width 522 height 49
click at [762, 474] on span "Add credit card" at bounding box center [765, 475] width 454 height 19
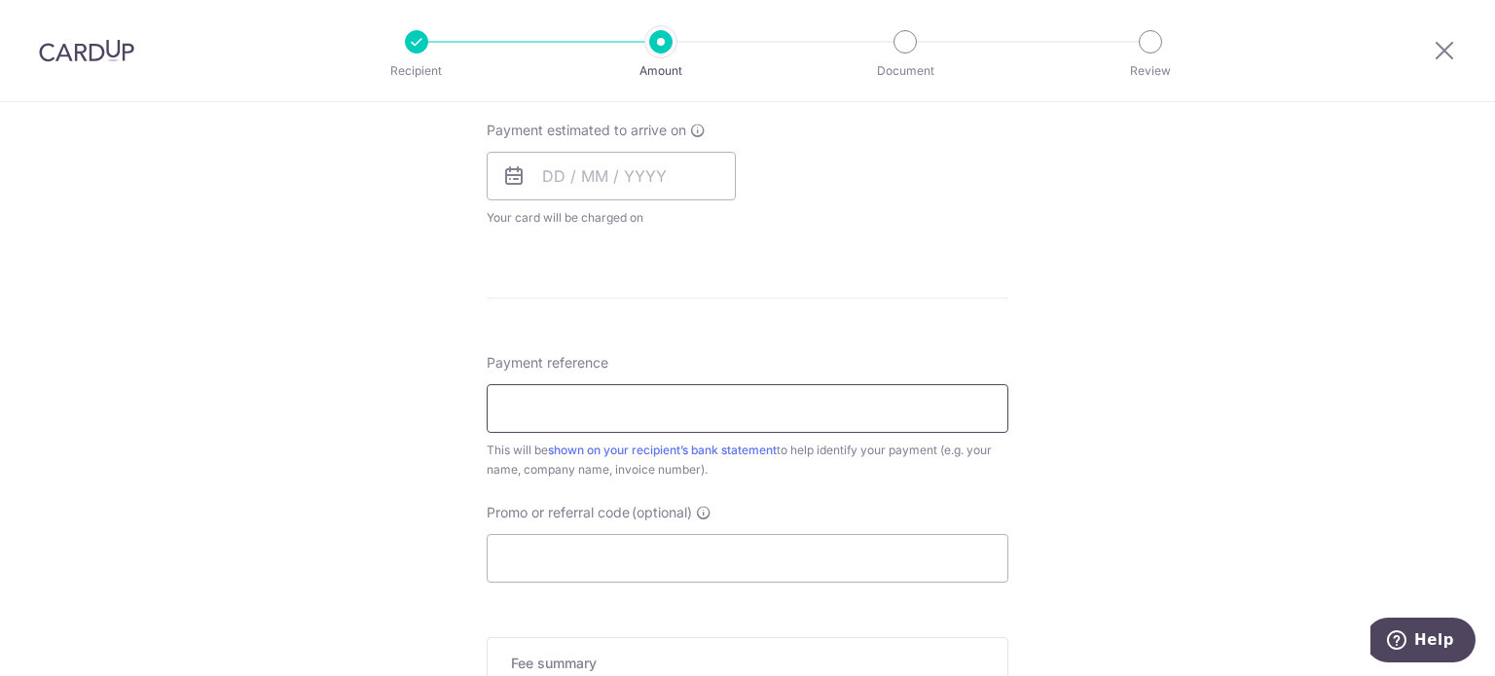
scroll to position [1460, 0]
drag, startPoint x: 557, startPoint y: 408, endPoint x: 590, endPoint y: 539, distance: 135.5
click at [590, 539] on input "Promo or referral code (optional)" at bounding box center [748, 556] width 522 height 49
paste input "25AMEX18"
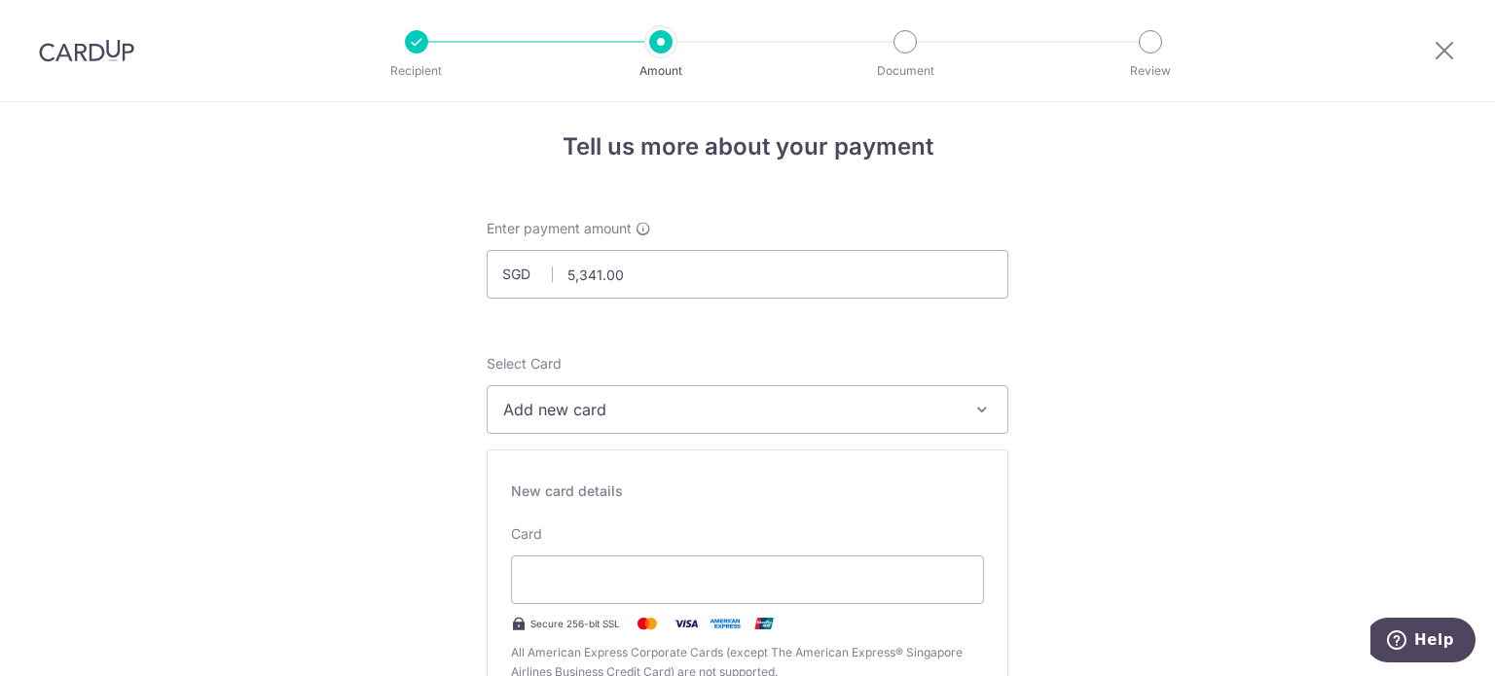
scroll to position [0, 0]
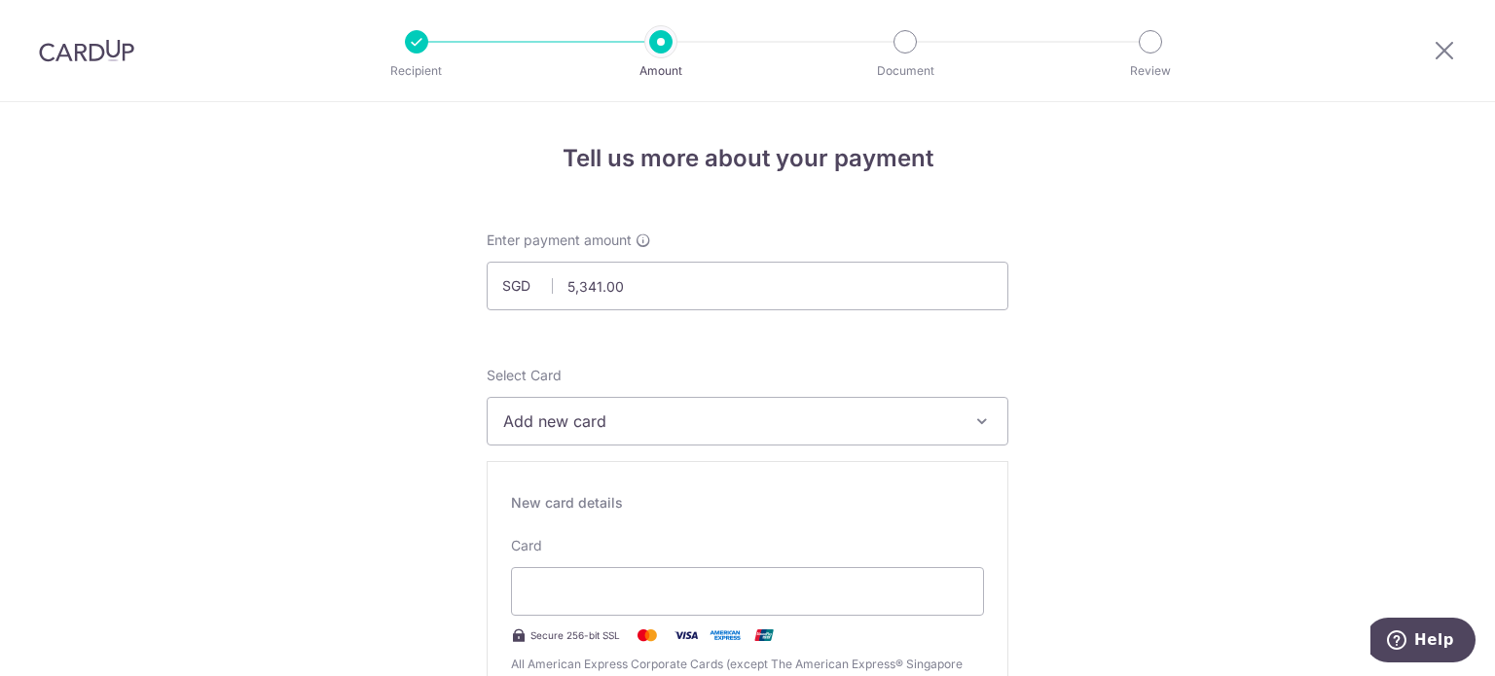
type input "25AMEX18"
click at [745, 432] on span "Add new card" at bounding box center [730, 421] width 454 height 23
click at [660, 485] on span "Add credit card" at bounding box center [765, 475] width 454 height 19
type input "03 / 2030"
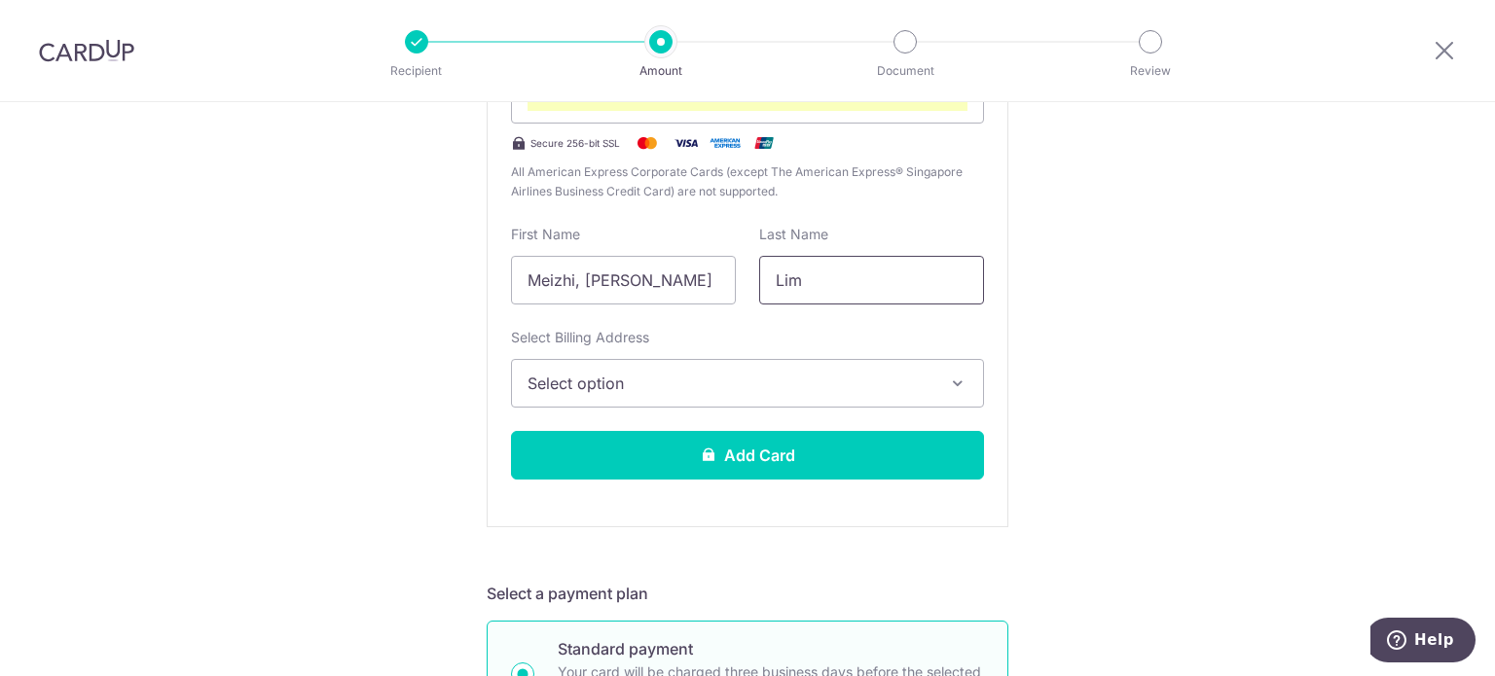
scroll to position [493, 0]
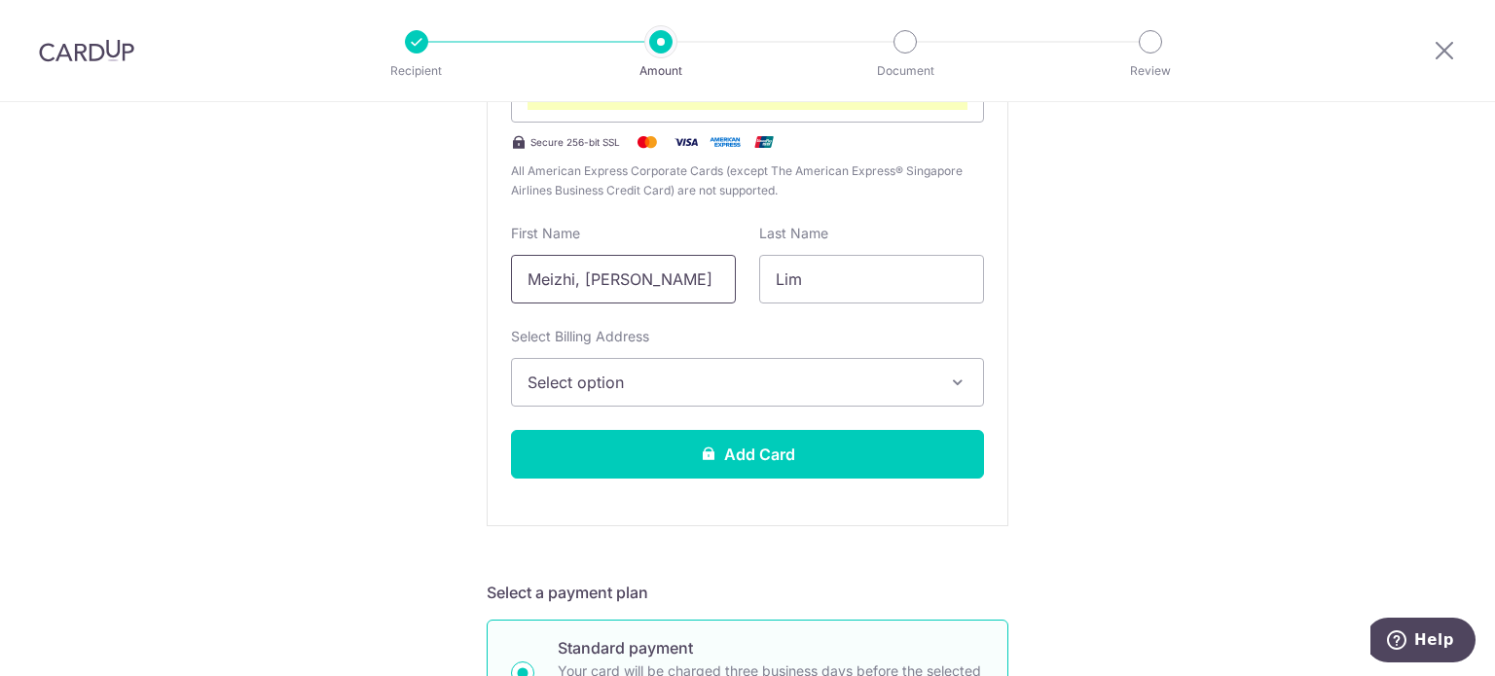
drag, startPoint x: 582, startPoint y: 285, endPoint x: 398, endPoint y: 260, distance: 185.7
type input "Jolleen"
click at [816, 390] on span "Select option" at bounding box center [730, 382] width 405 height 23
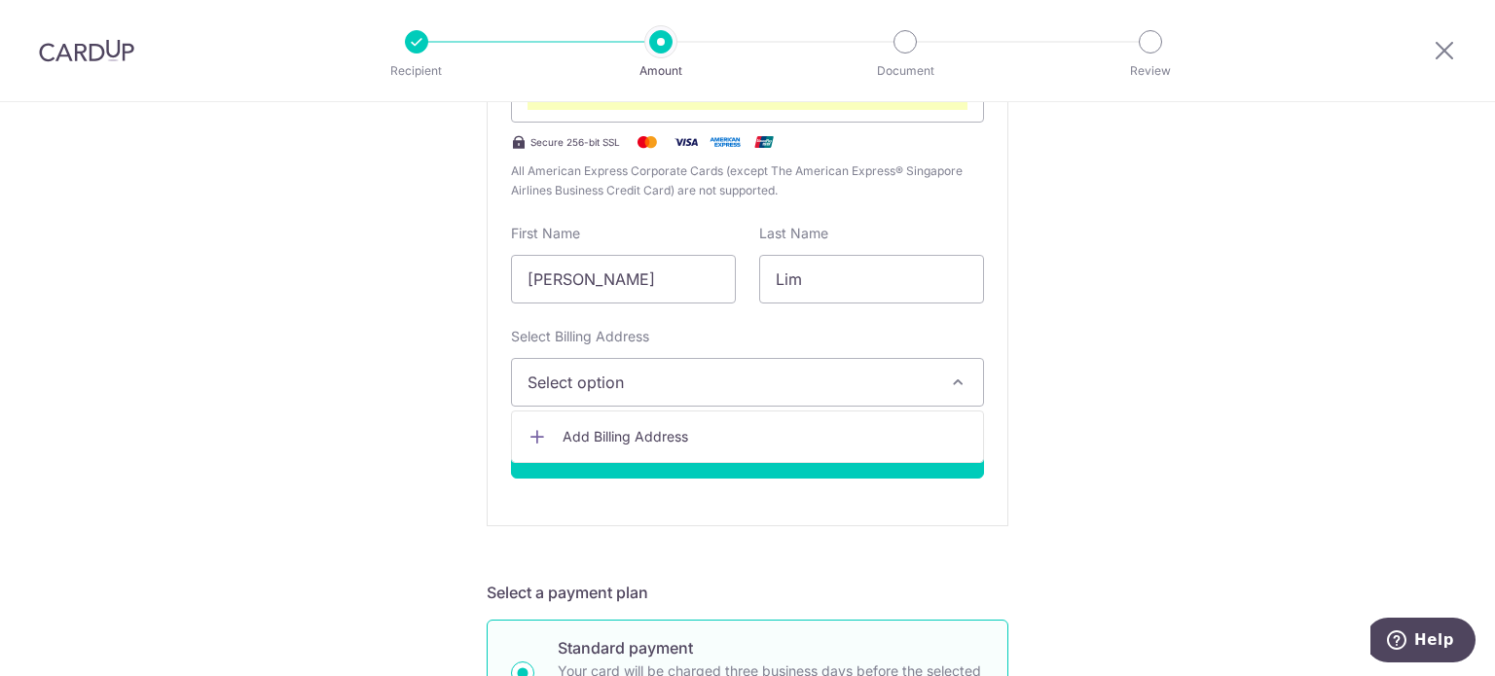
click at [707, 442] on span "Add Billing Address" at bounding box center [765, 436] width 405 height 19
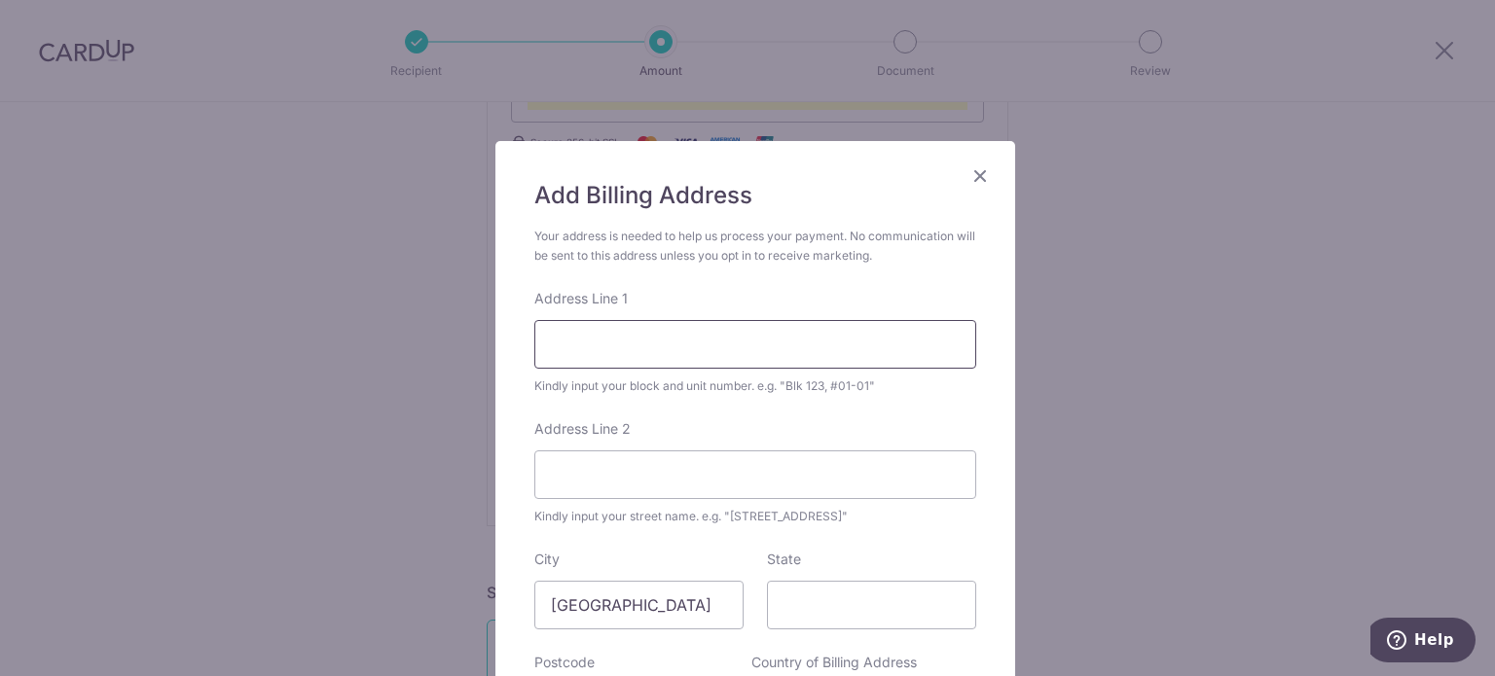
click at [646, 368] on input "Address Line 1" at bounding box center [755, 344] width 442 height 49
type input "BLK 971 Hougang ST91, #10-202"
type input "#10-202"
type input "530971"
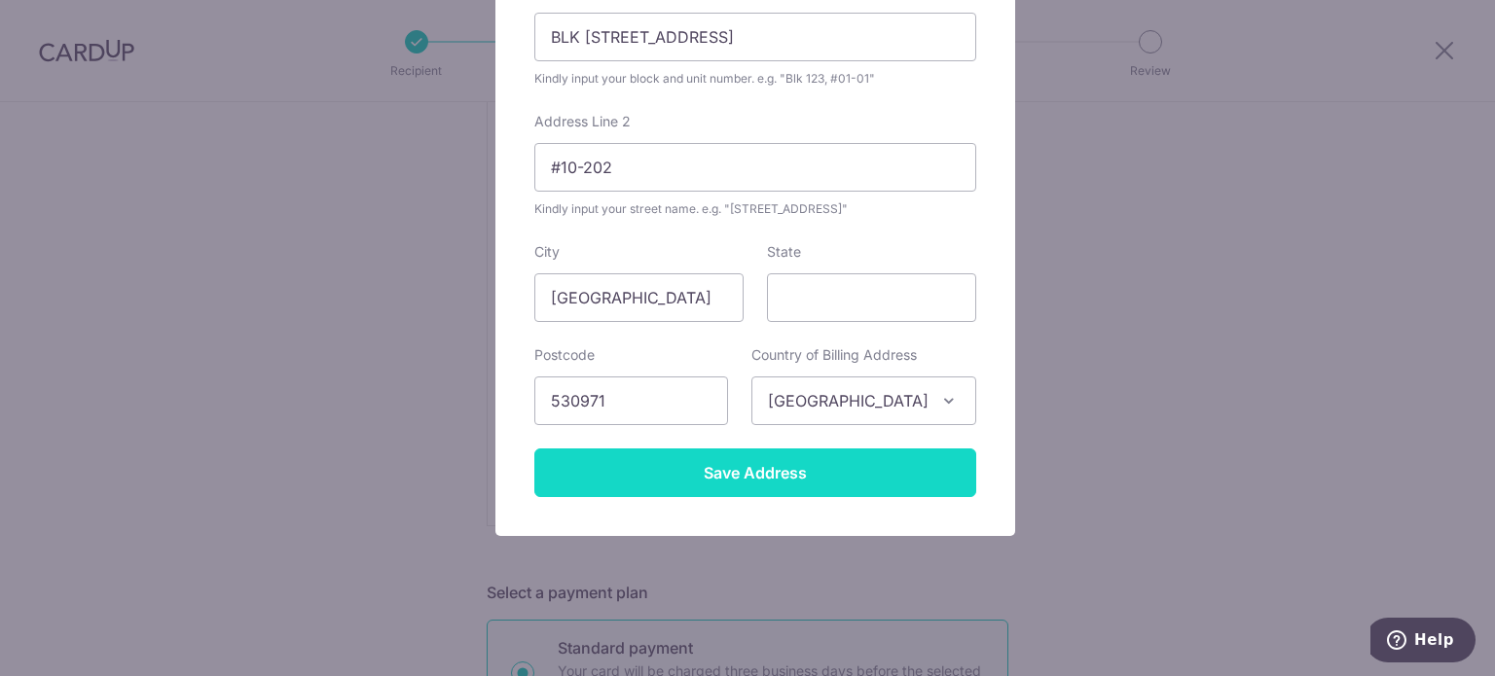
click at [685, 470] on input "Save Address" at bounding box center [755, 473] width 442 height 49
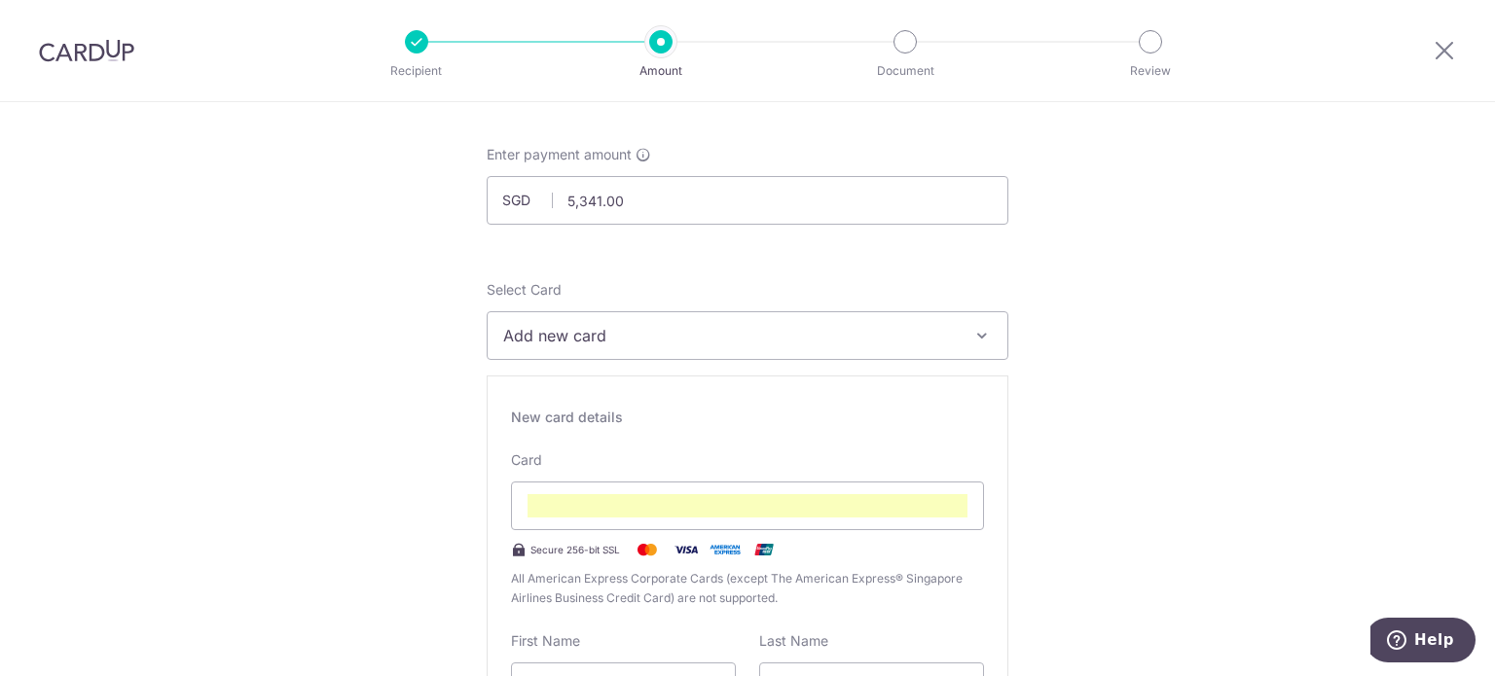
scroll to position [389, 0]
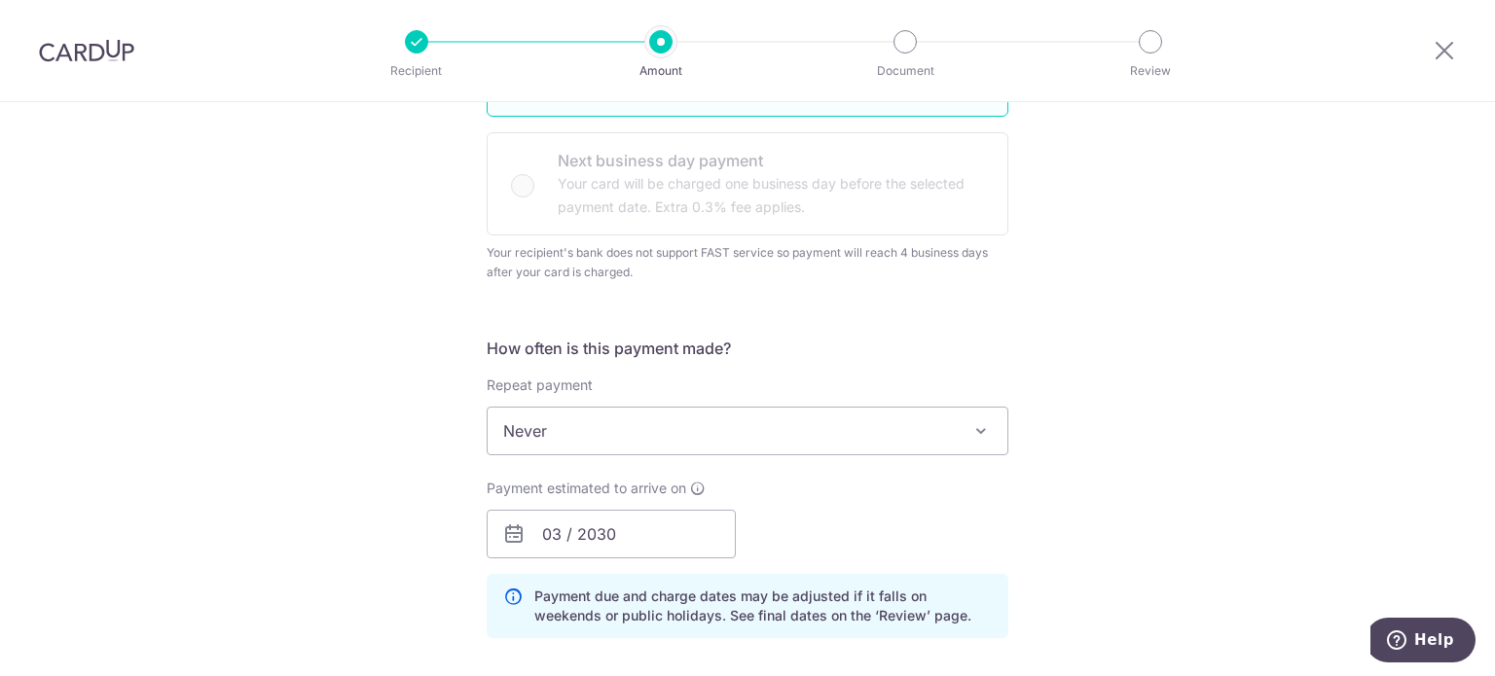
scroll to position [1168, 0]
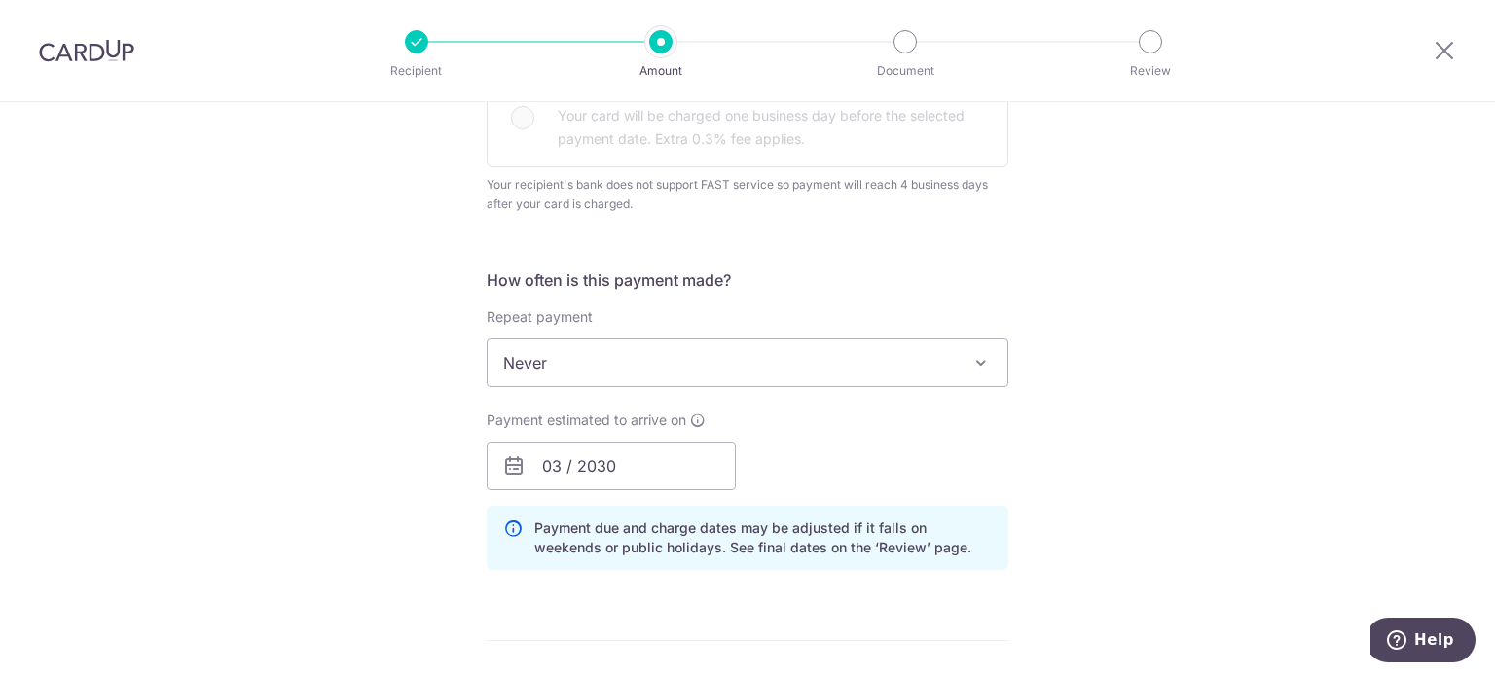
click at [660, 372] on span "Never" at bounding box center [748, 363] width 520 height 47
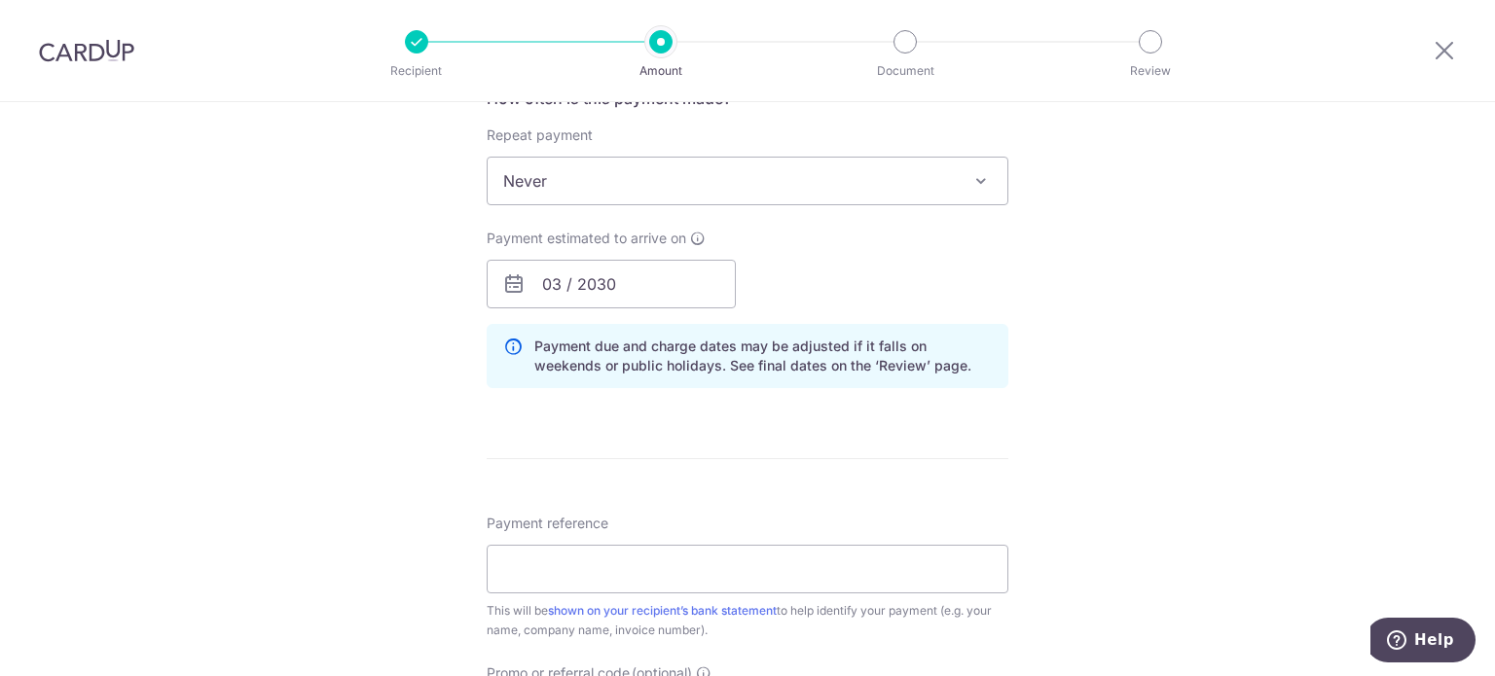
scroll to position [1363, 0]
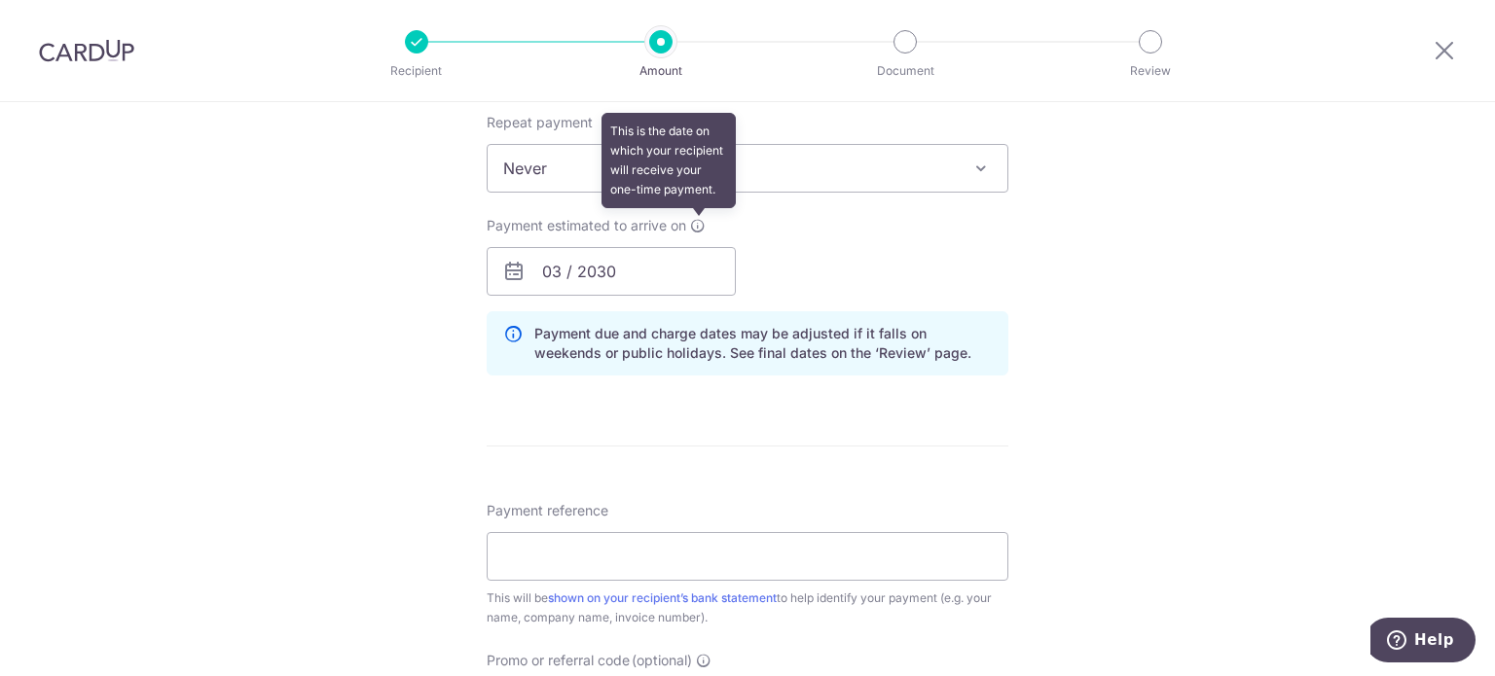
click at [696, 224] on icon at bounding box center [698, 226] width 16 height 16
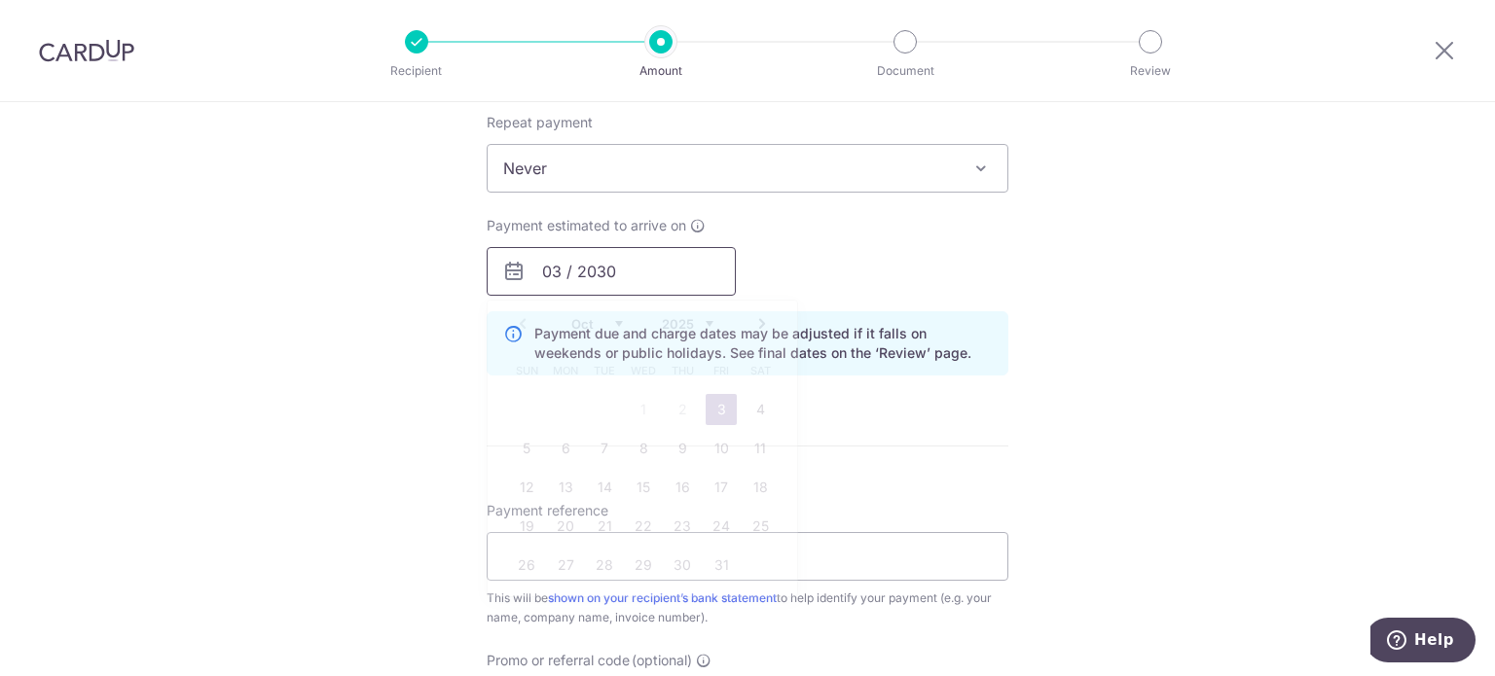
click at [679, 272] on input "03 / 2030" at bounding box center [611, 271] width 249 height 49
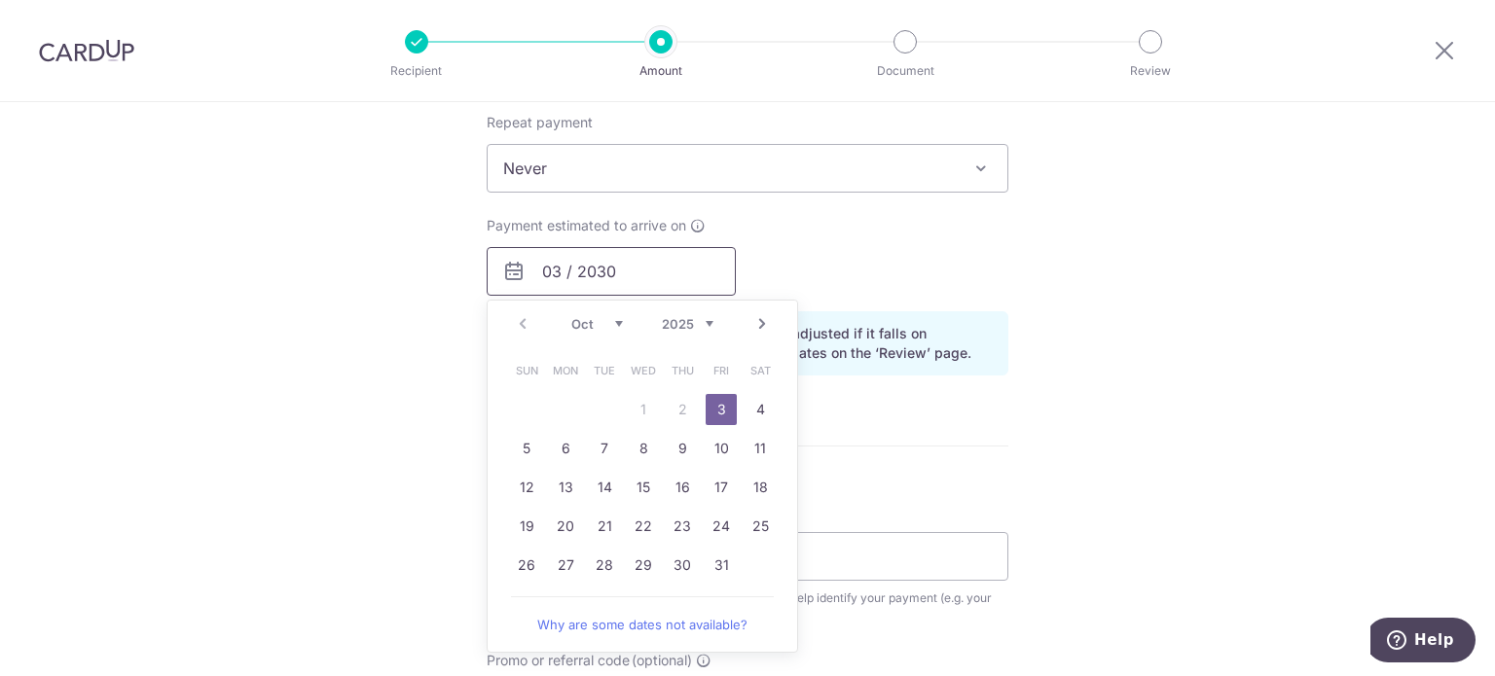
drag, startPoint x: 679, startPoint y: 272, endPoint x: 411, endPoint y: 272, distance: 268.6
click at [714, 406] on link "3" at bounding box center [721, 409] width 31 height 31
type input "[DATE]"
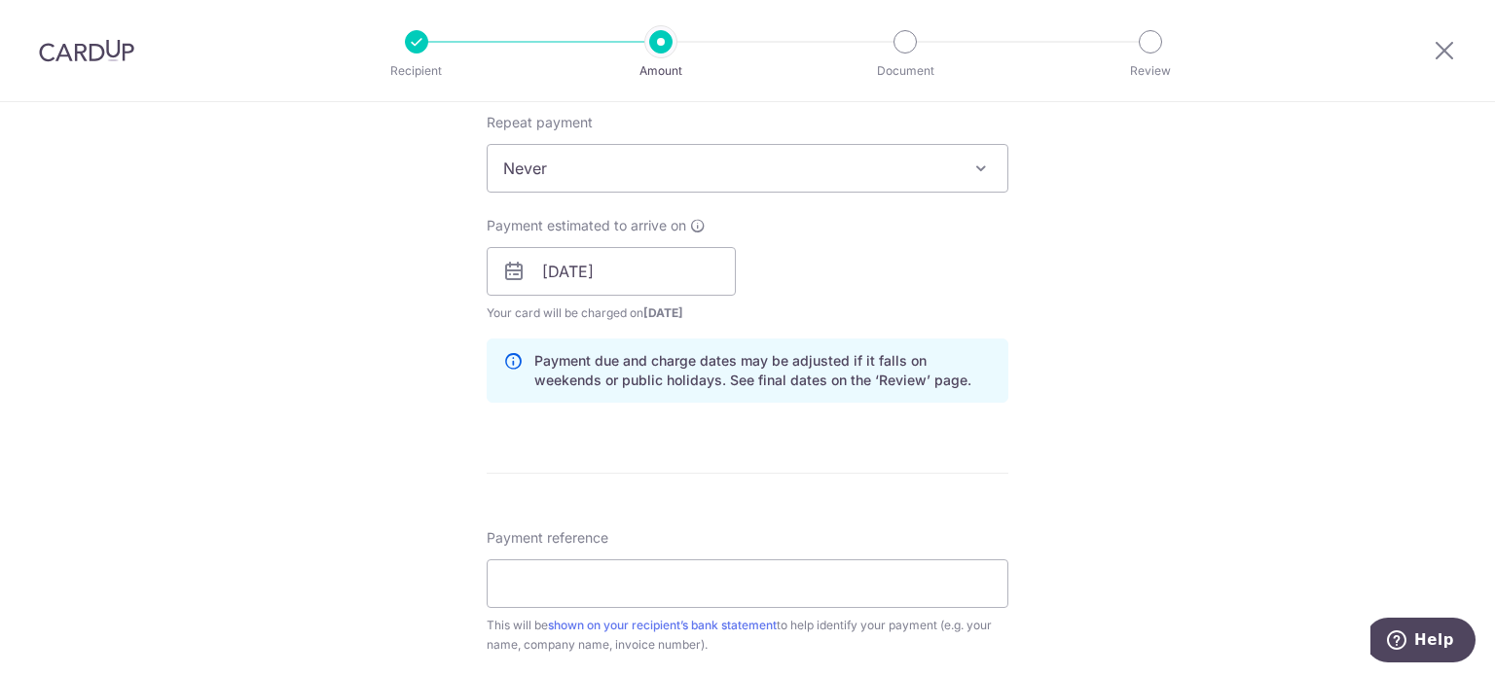
click at [687, 600] on input "Payment reference" at bounding box center [748, 584] width 522 height 49
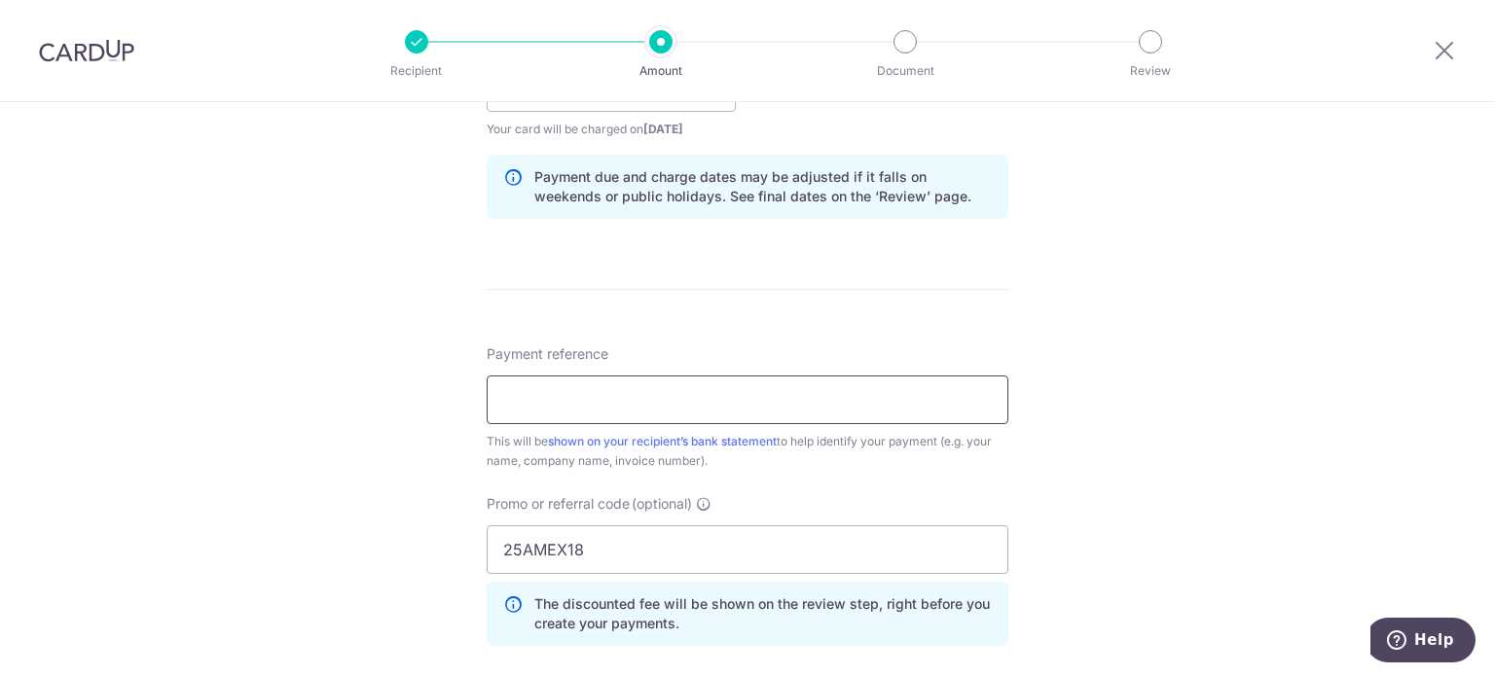
scroll to position [1557, 0]
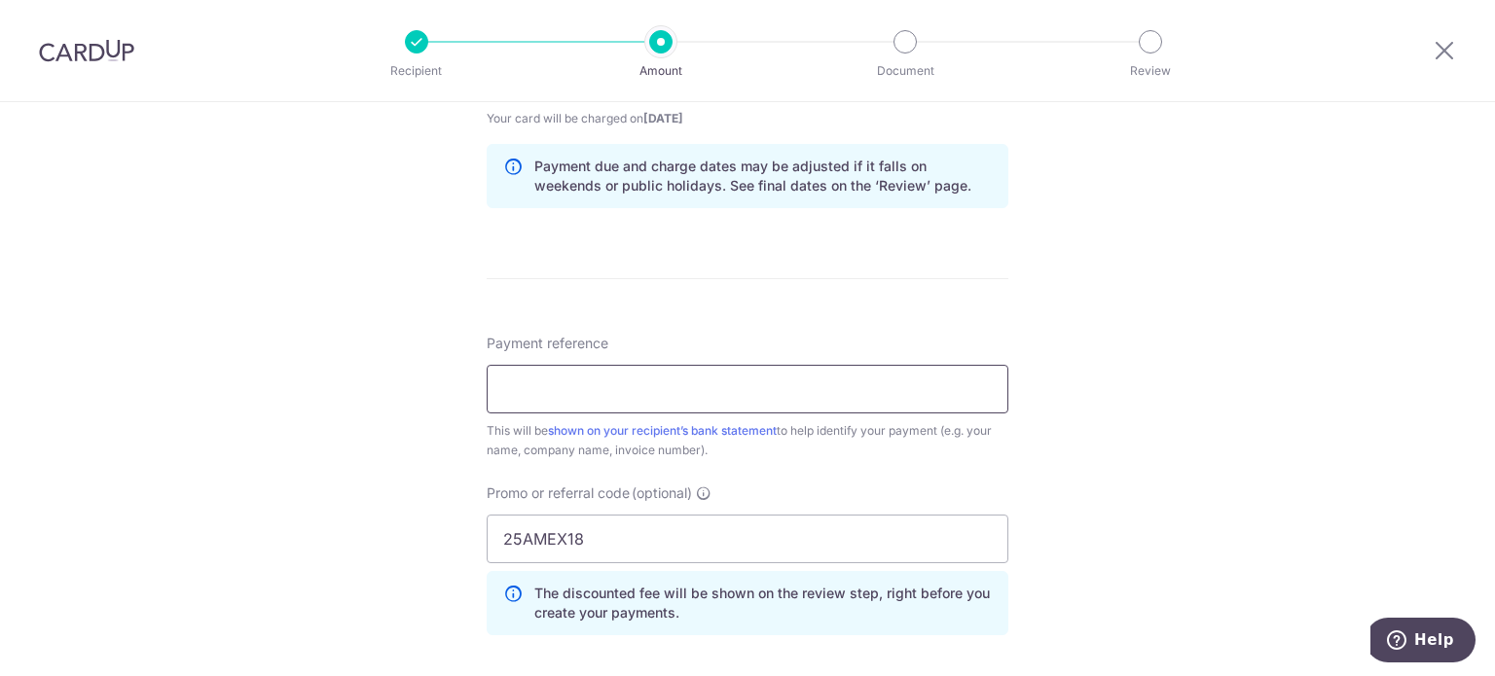
paste input "SRI/2025/09/7614 - BLK 218 SERANGOO"
click at [943, 381] on input "SRI/2025/09/7614 - BLK 218 SERANGOO" at bounding box center [748, 389] width 522 height 49
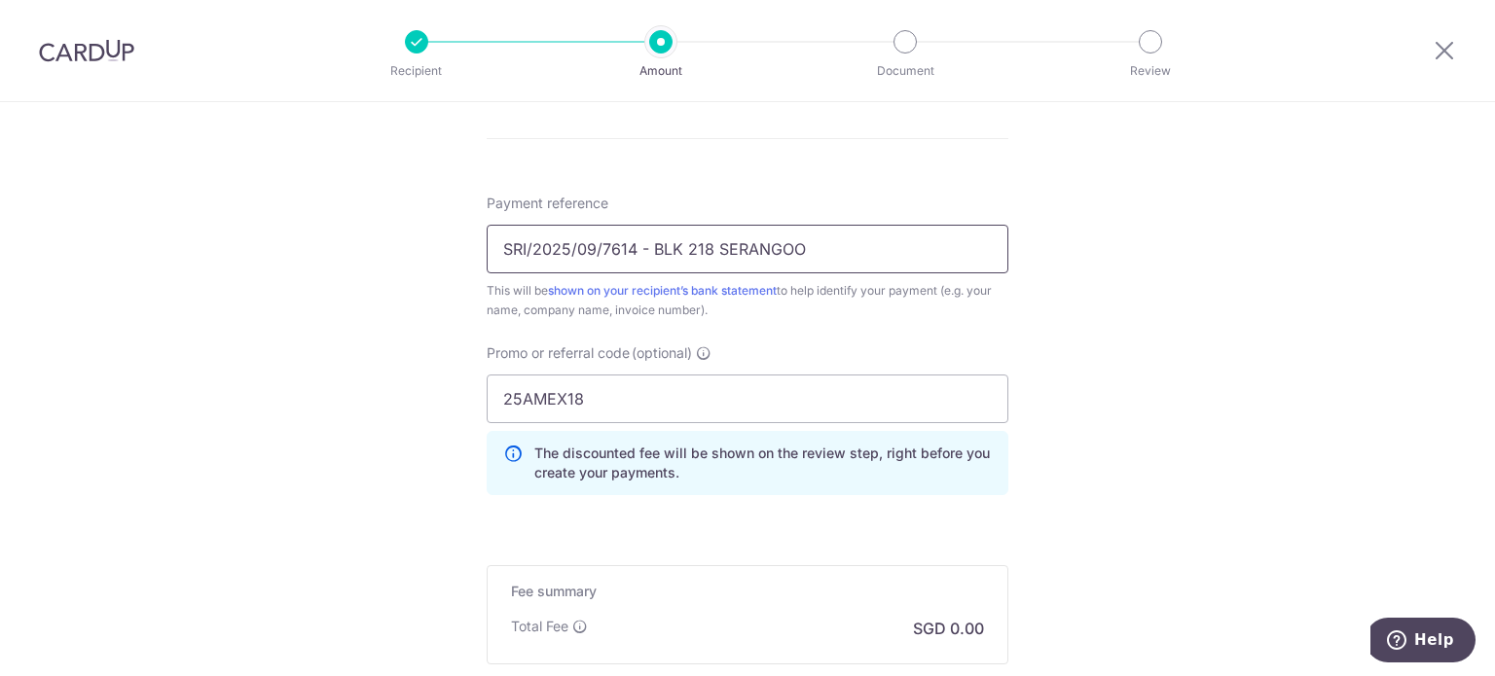
scroll to position [1752, 0]
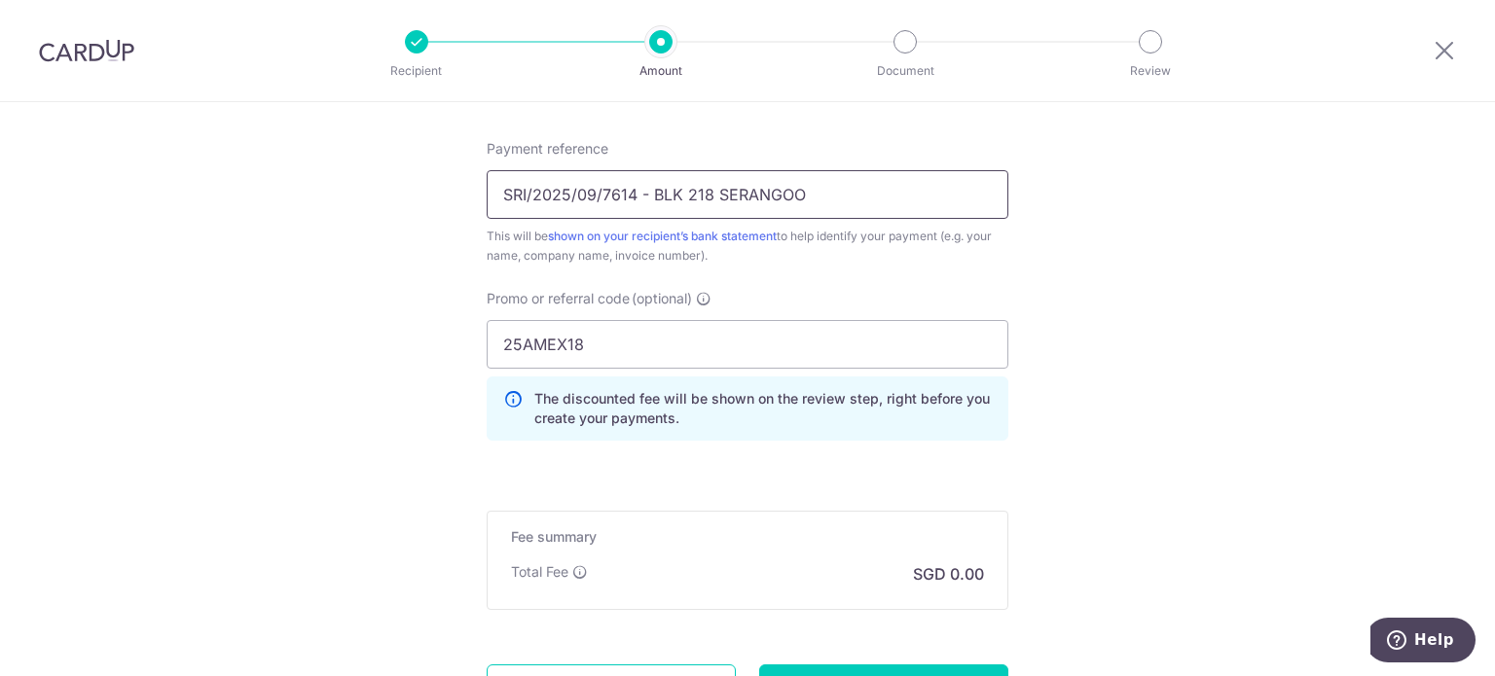
click at [646, 196] on input "SRI/2025/09/7614 - BLK 218 SERANGOO" at bounding box center [748, 194] width 522 height 49
click at [825, 193] on input "SRI/2025/09/7614 BLK 218 SERANGOO" at bounding box center [748, 194] width 522 height 49
type input "SRI/2025/09/7614 BLK 218 SERANGOON"
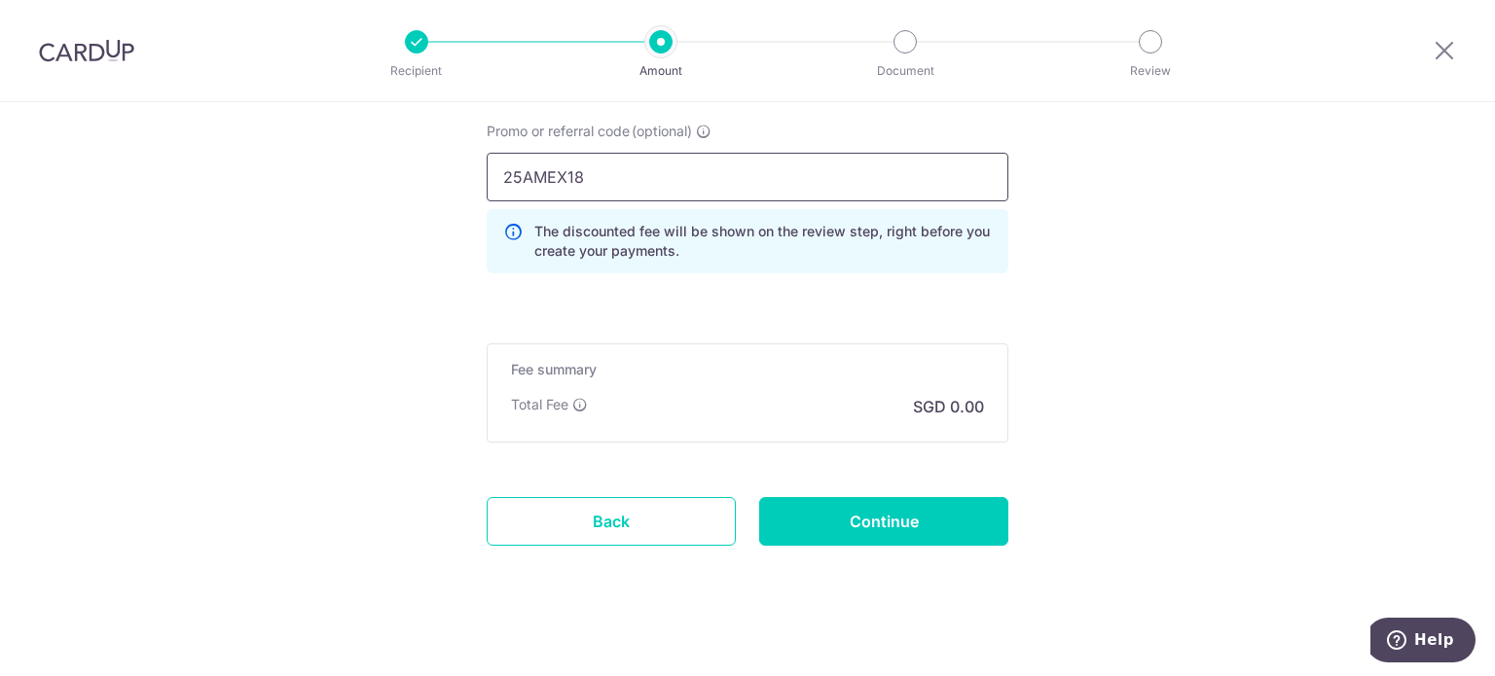
scroll to position [1930, 0]
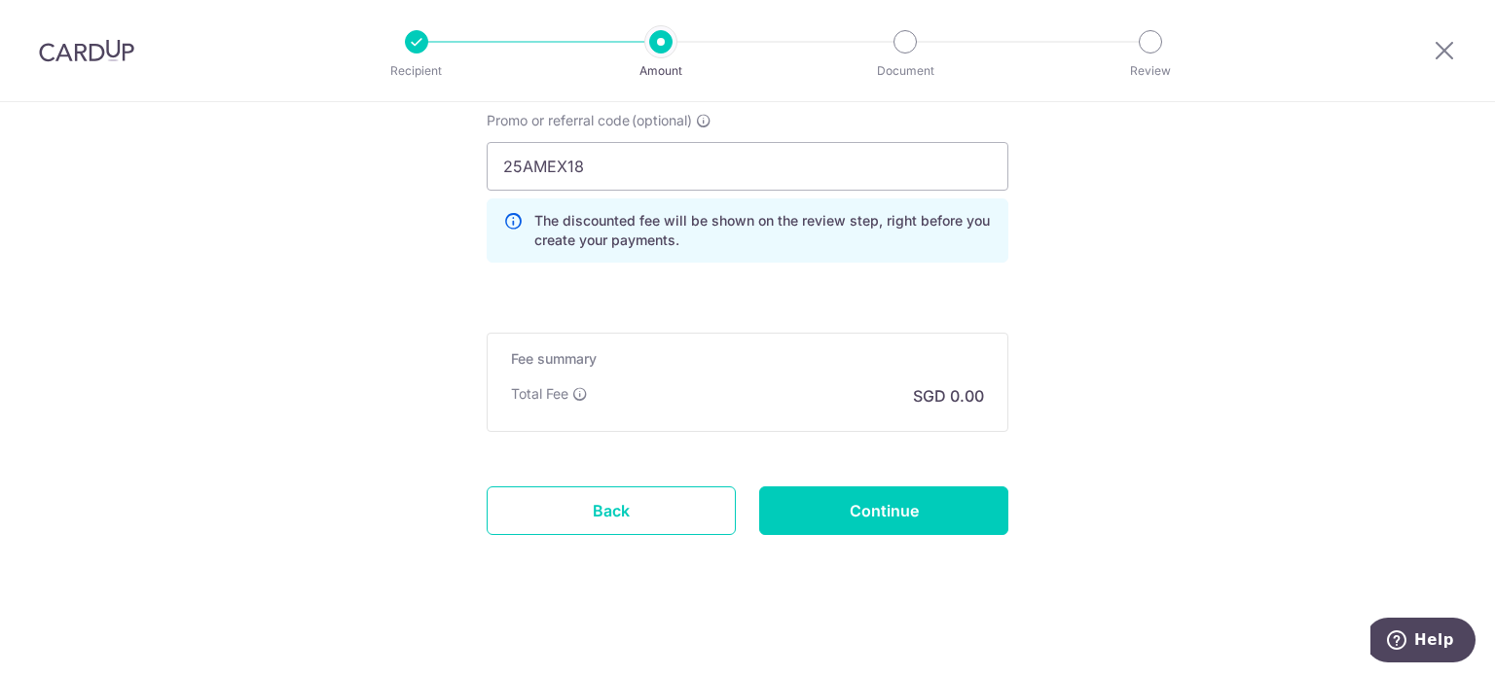
click at [708, 246] on p "The discounted fee will be shown on the review step, right before you create yo…" at bounding box center [762, 230] width 457 height 39
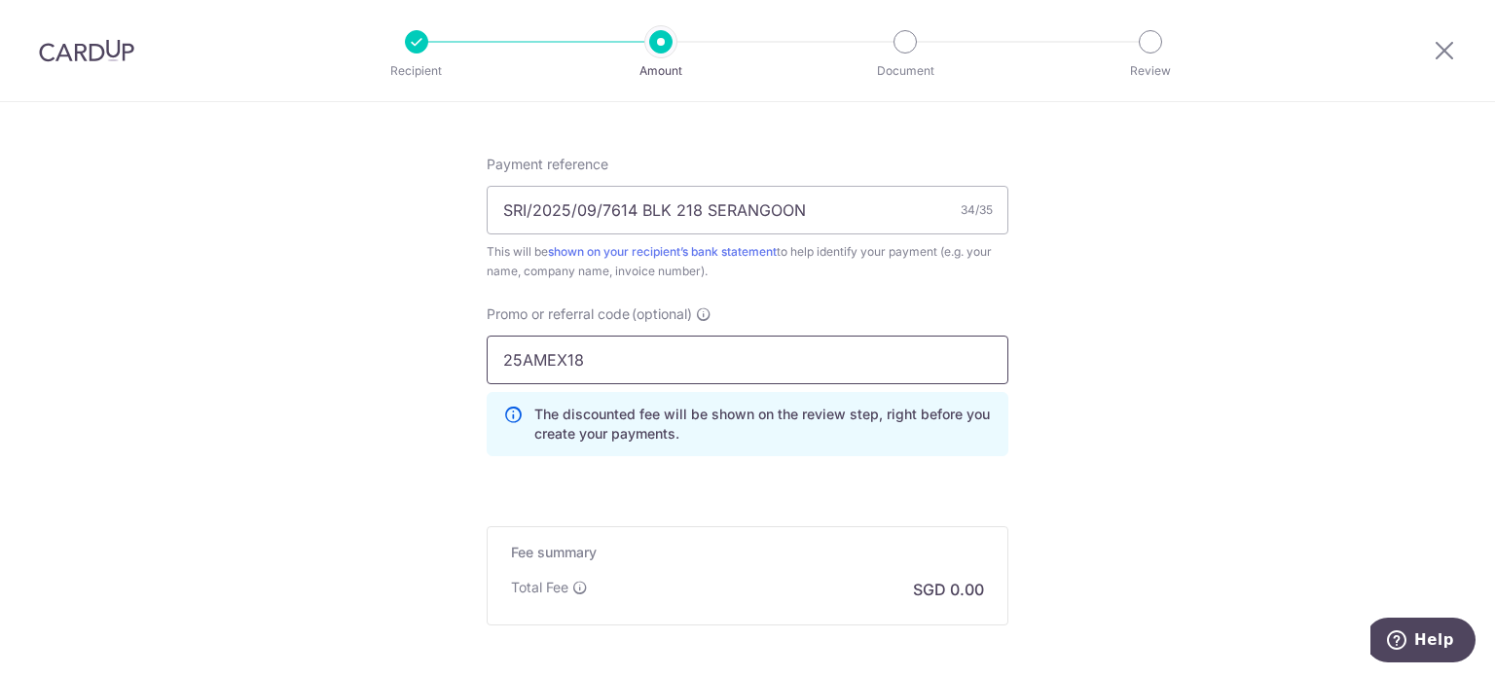
drag, startPoint x: 638, startPoint y: 365, endPoint x: 649, endPoint y: 362, distance: 12.0
click at [640, 365] on input "25AMEX18" at bounding box center [748, 360] width 522 height 49
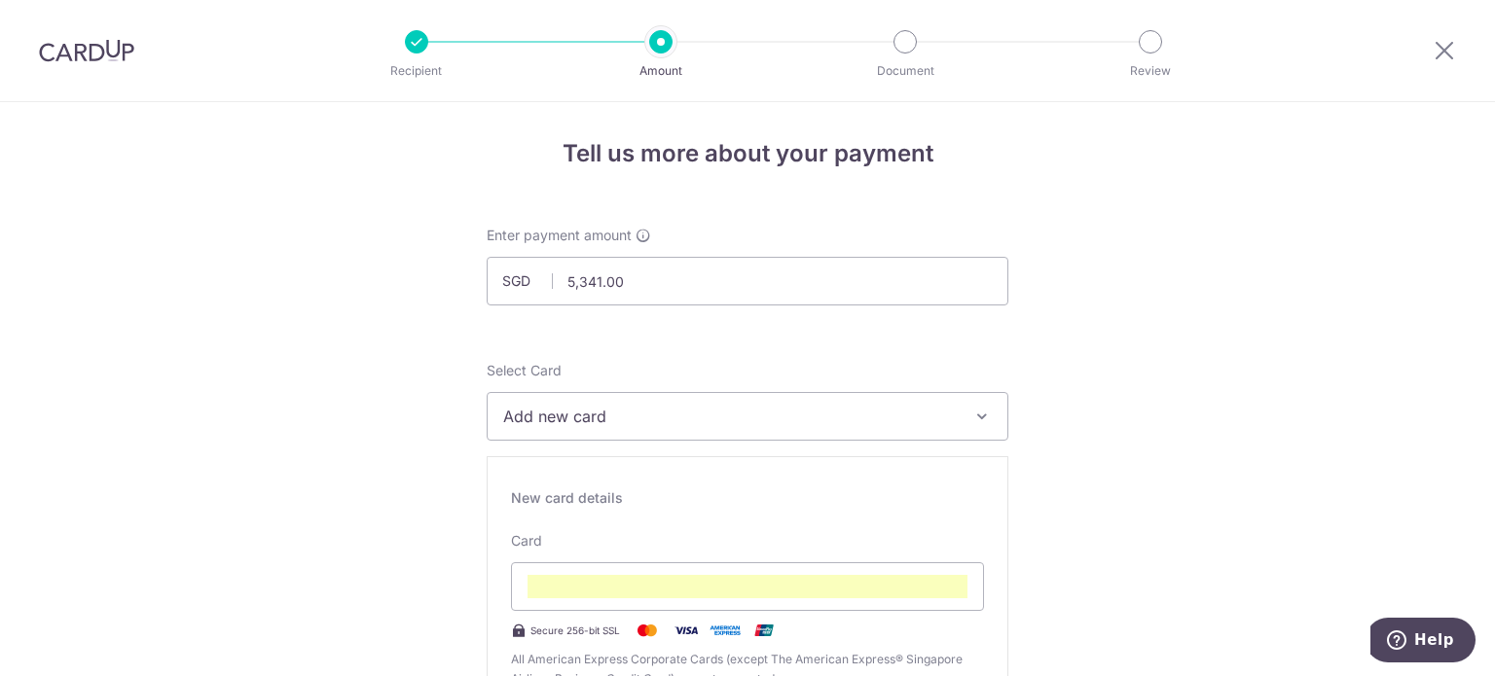
scroll to position [0, 0]
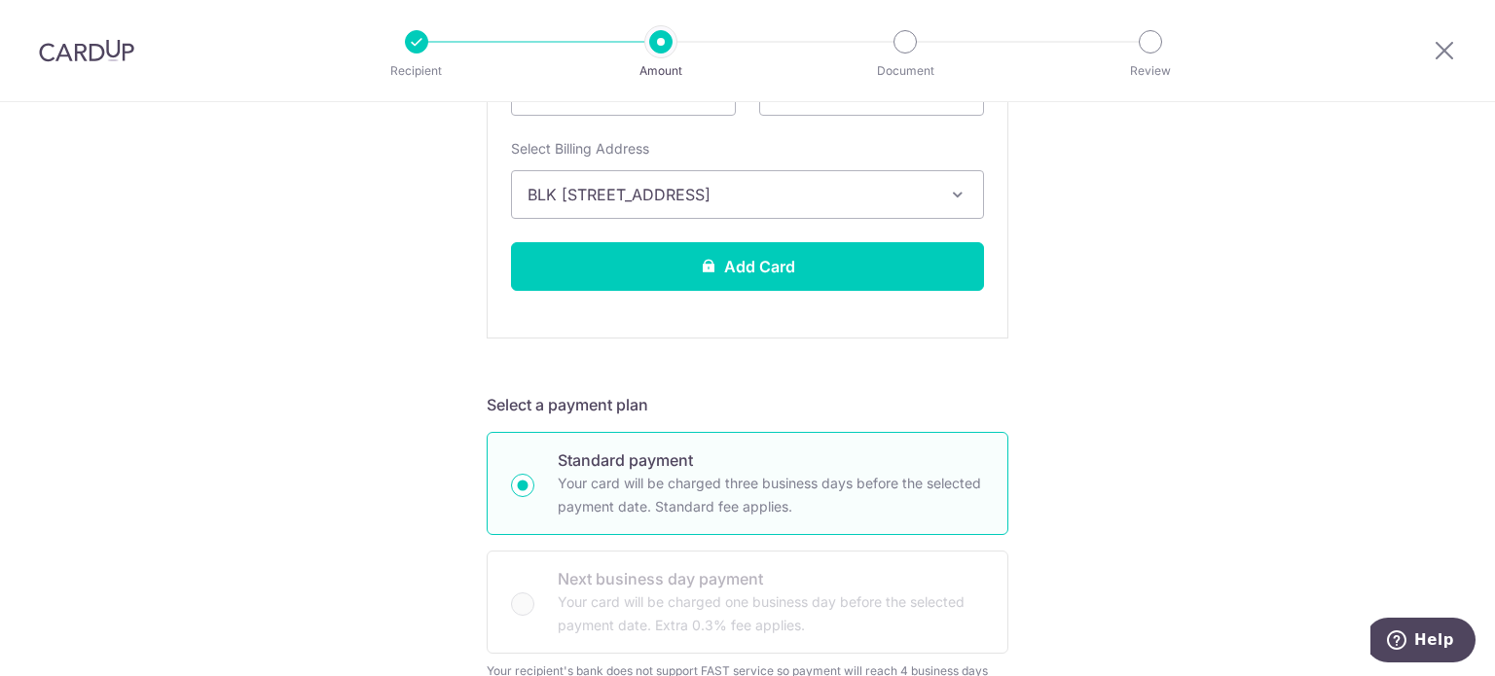
click at [1098, 344] on div "Tell us more about your payment Enter payment amount SGD 5,341.00 5341.00 Recip…" at bounding box center [747, 675] width 1495 height 2509
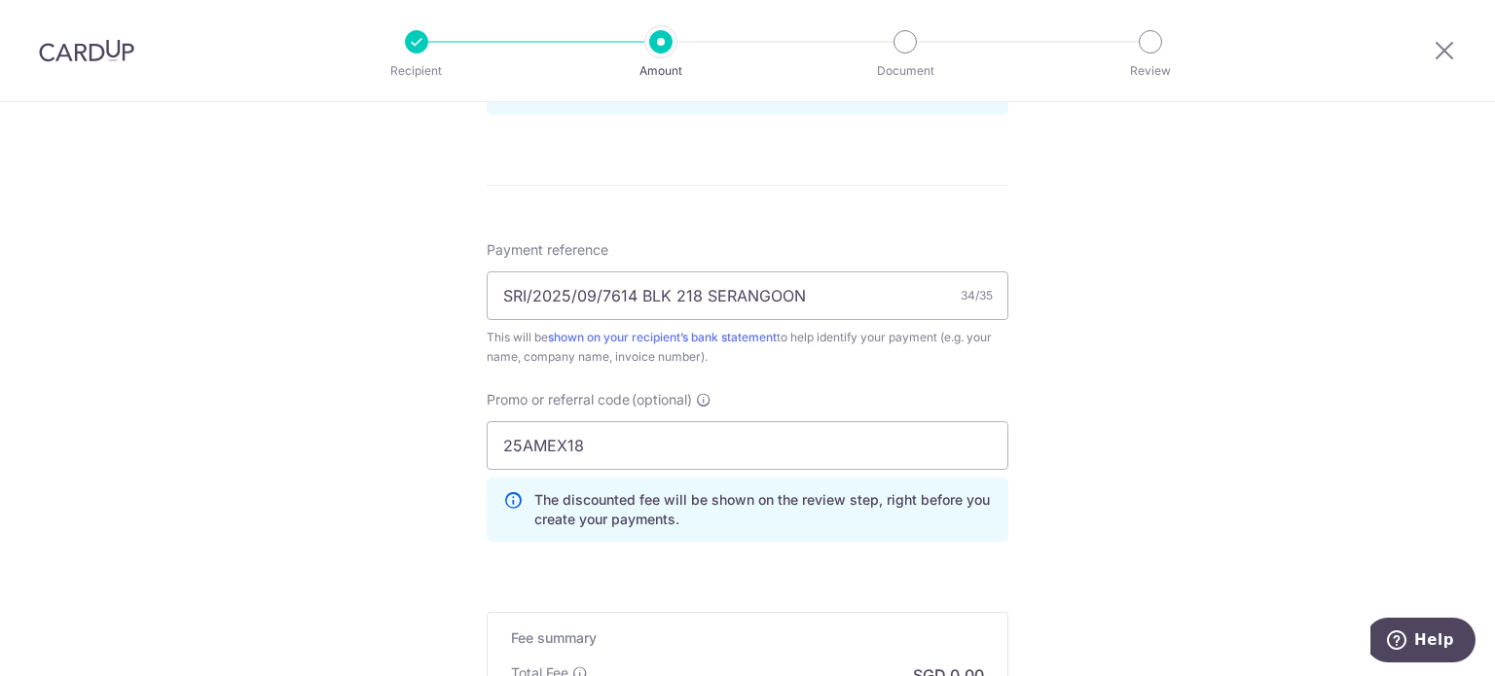
scroll to position [1752, 0]
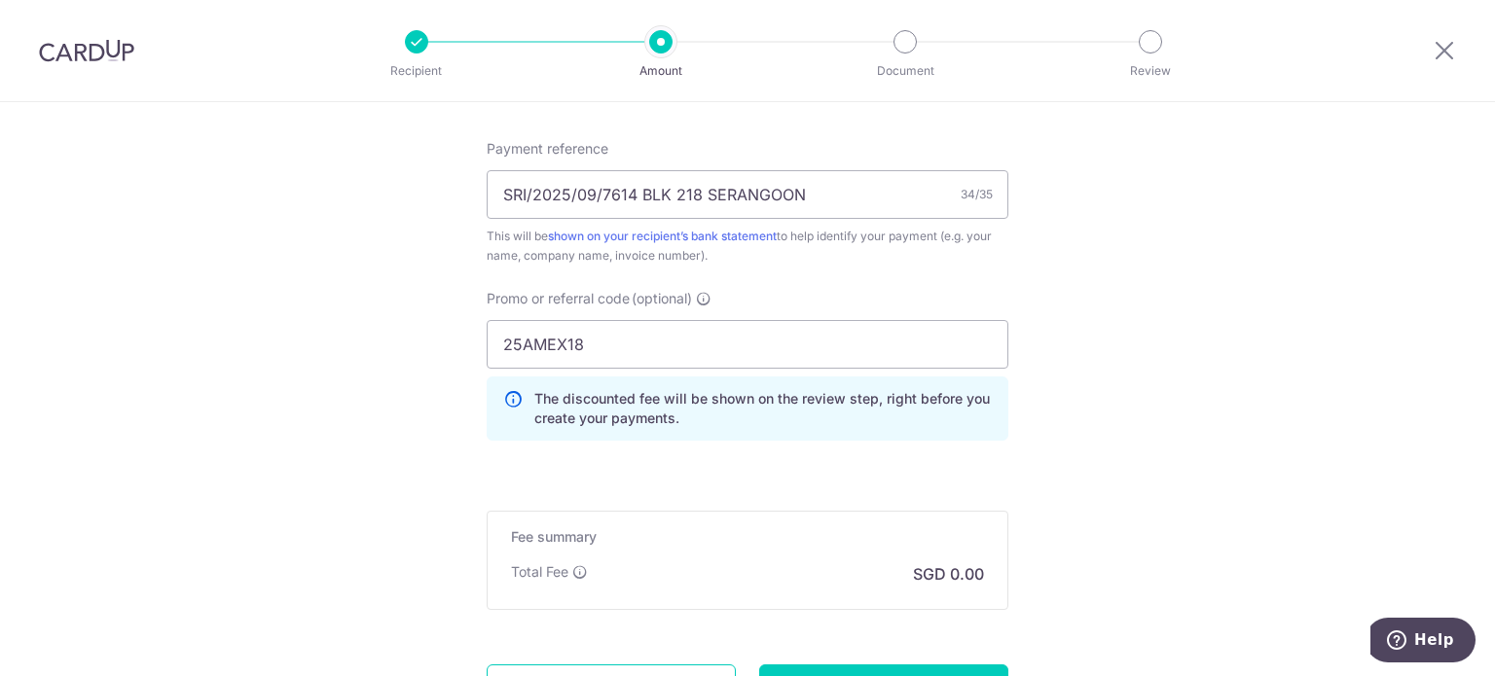
click at [724, 389] on p "The discounted fee will be shown on the review step, right before you create yo…" at bounding box center [762, 408] width 457 height 39
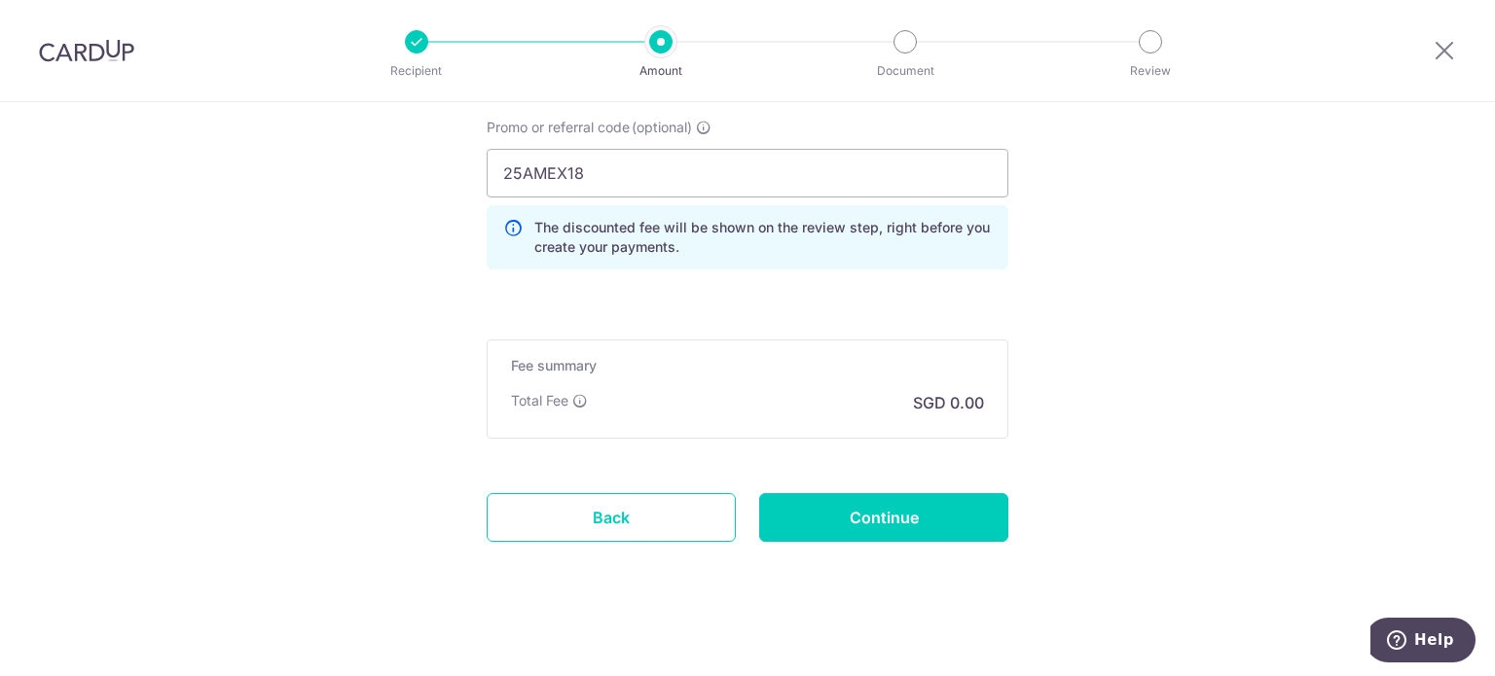
scroll to position [1930, 0]
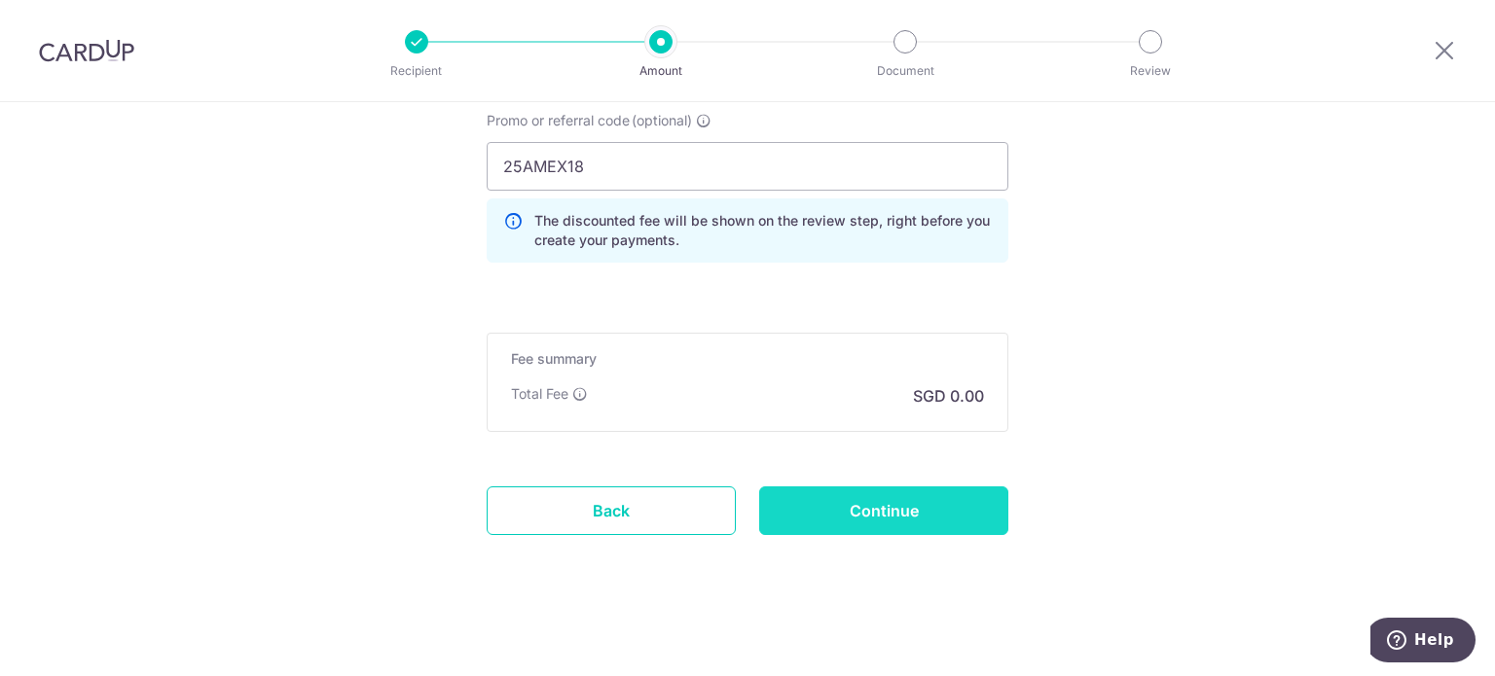
click at [913, 521] on input "Continue" at bounding box center [883, 511] width 249 height 49
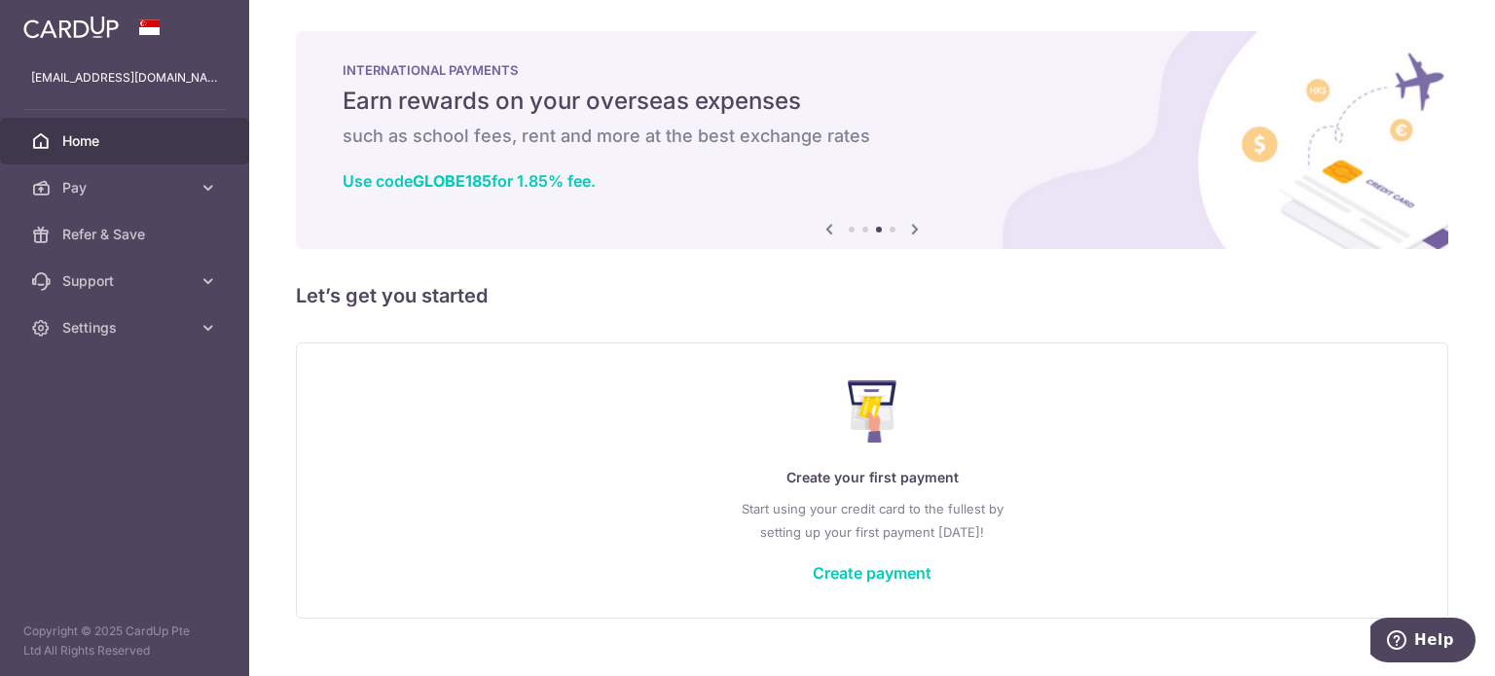
click at [857, 230] on ol at bounding box center [872, 230] width 47 height 6
click at [862, 227] on li at bounding box center [865, 230] width 6 height 6
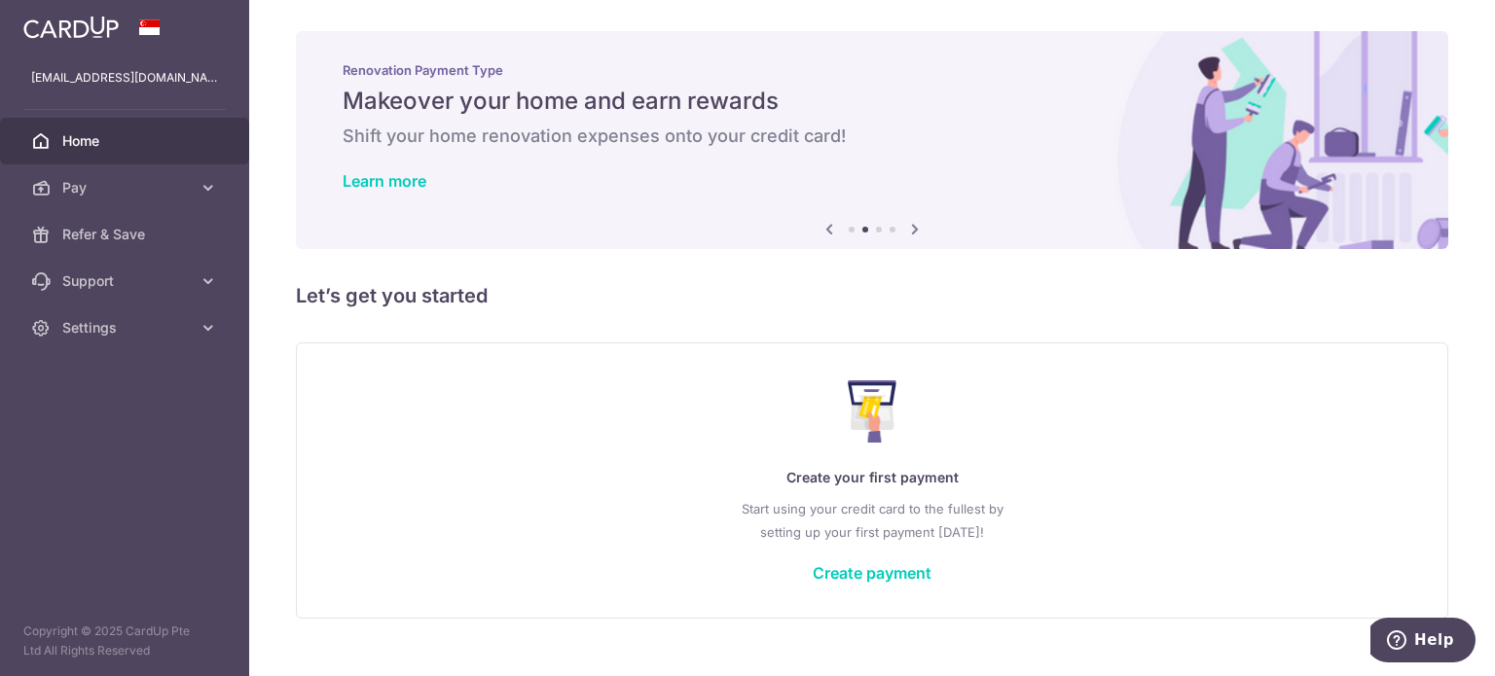
click at [849, 229] on li at bounding box center [852, 230] width 6 height 6
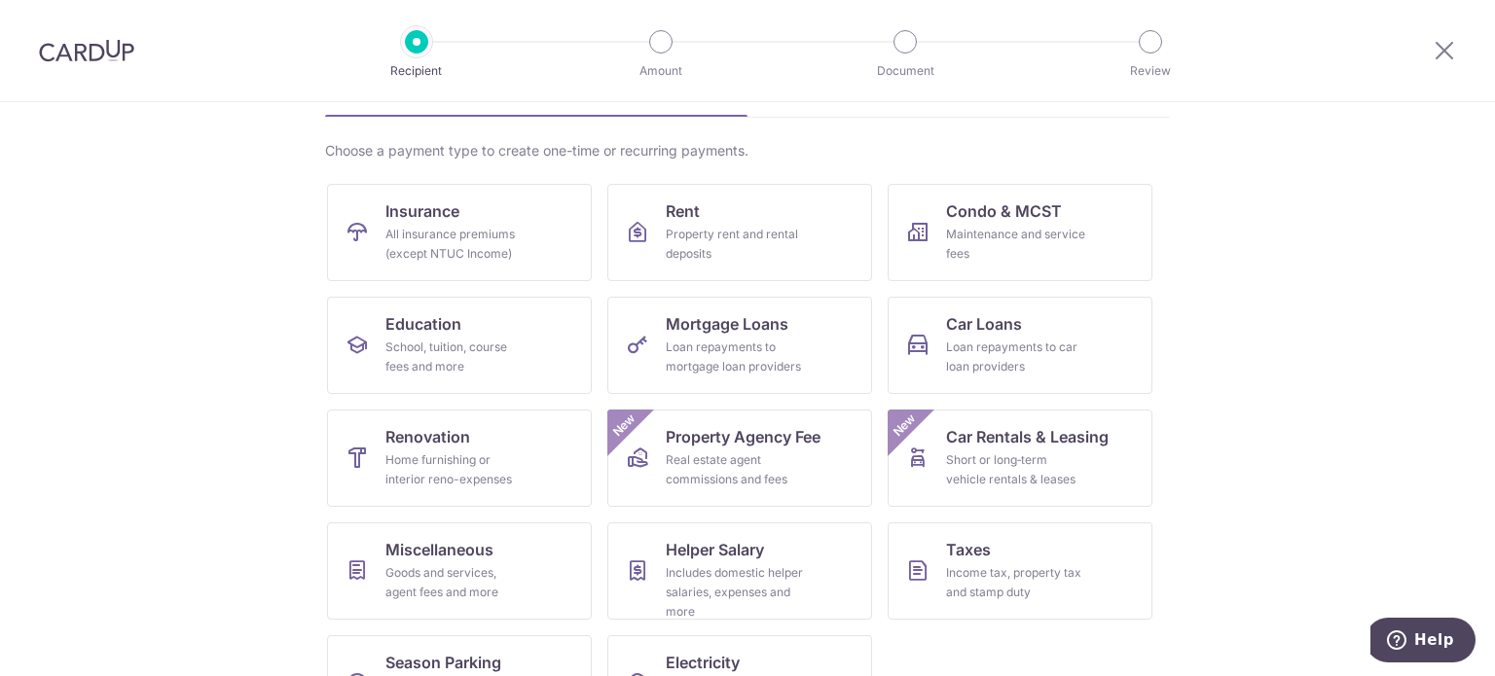
scroll to position [253, 0]
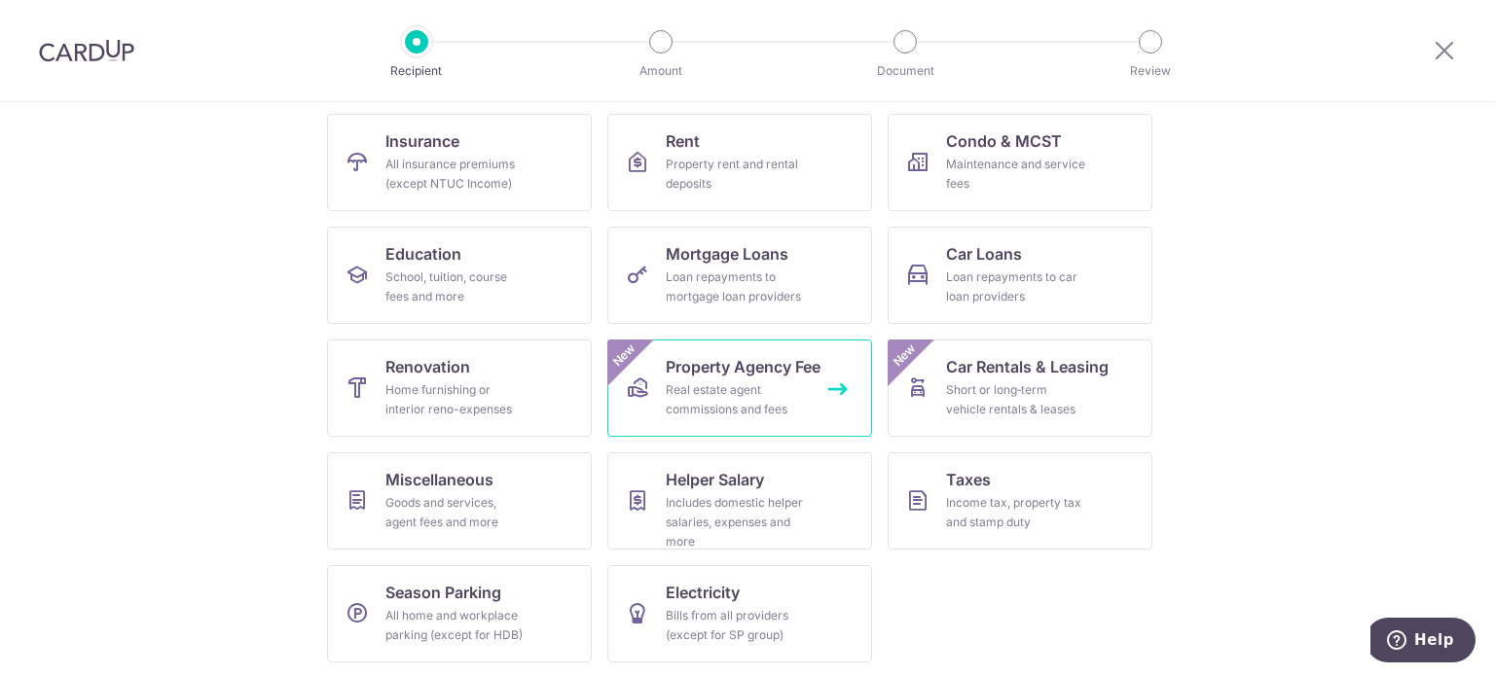
click at [751, 384] on div "Real estate agent commissions and fees" at bounding box center [736, 400] width 140 height 39
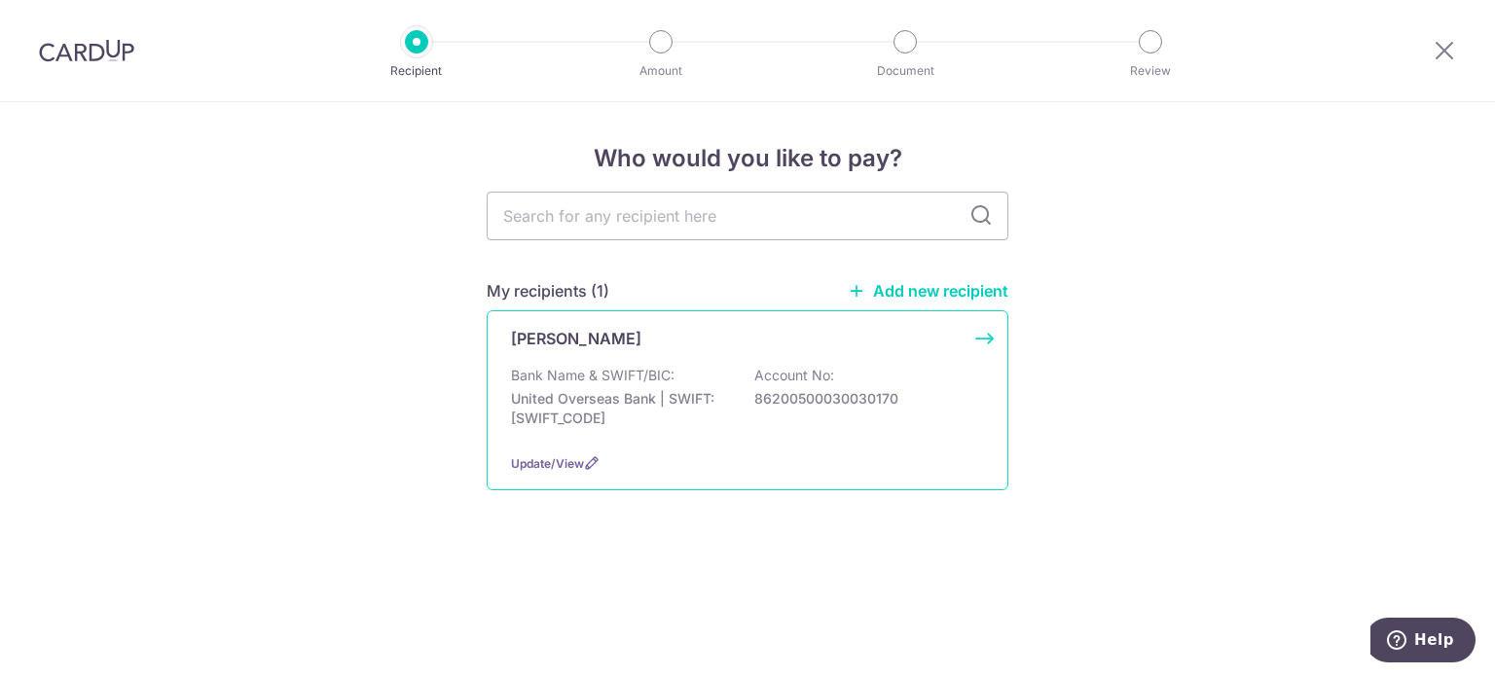
click at [911, 359] on div "[PERSON_NAME] Bank Name & SWIFT/BIC: United Overseas Bank | SWIFT: [SWIFT_CODE]…" at bounding box center [748, 400] width 522 height 180
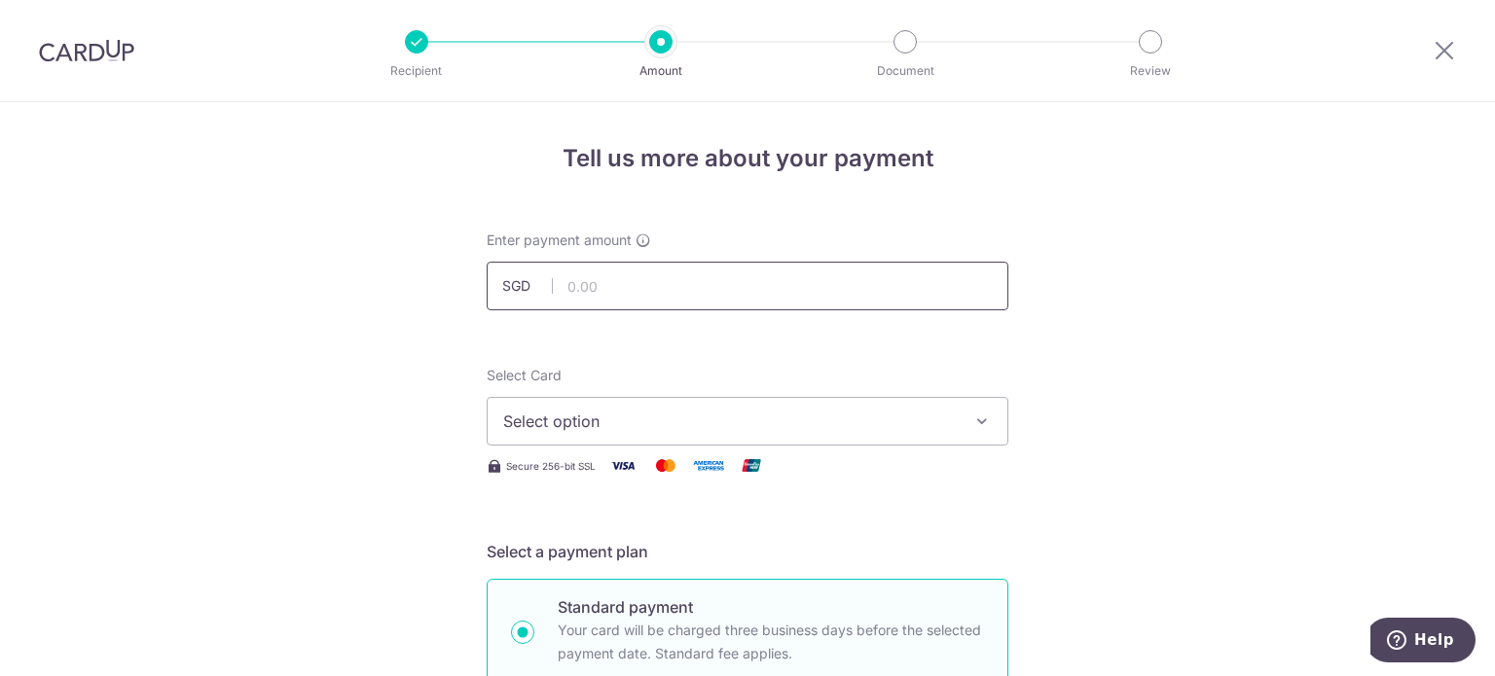
click at [712, 268] on input "text" at bounding box center [748, 286] width 522 height 49
type input "5,341.00"
click at [611, 413] on span "Select option" at bounding box center [730, 421] width 454 height 23
click at [724, 458] on link "Add credit card" at bounding box center [748, 475] width 520 height 35
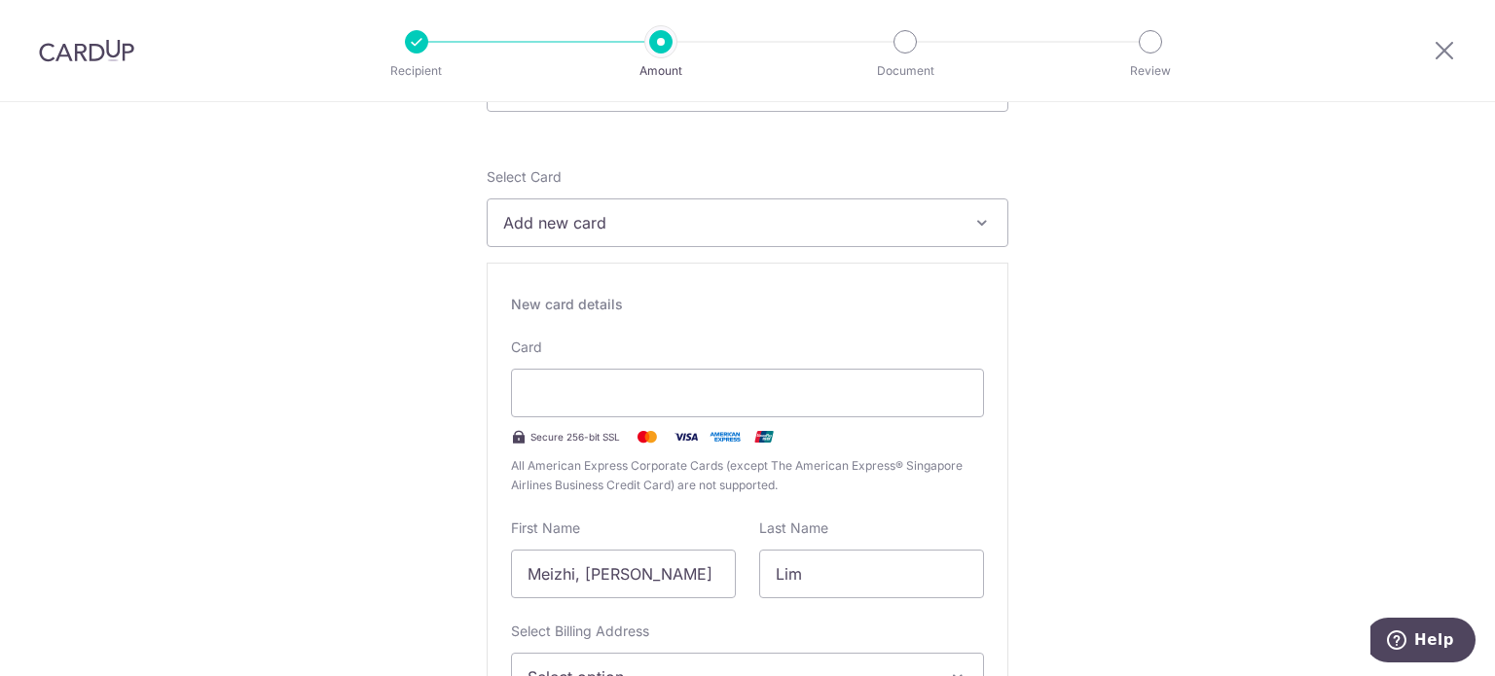
scroll to position [292, 0]
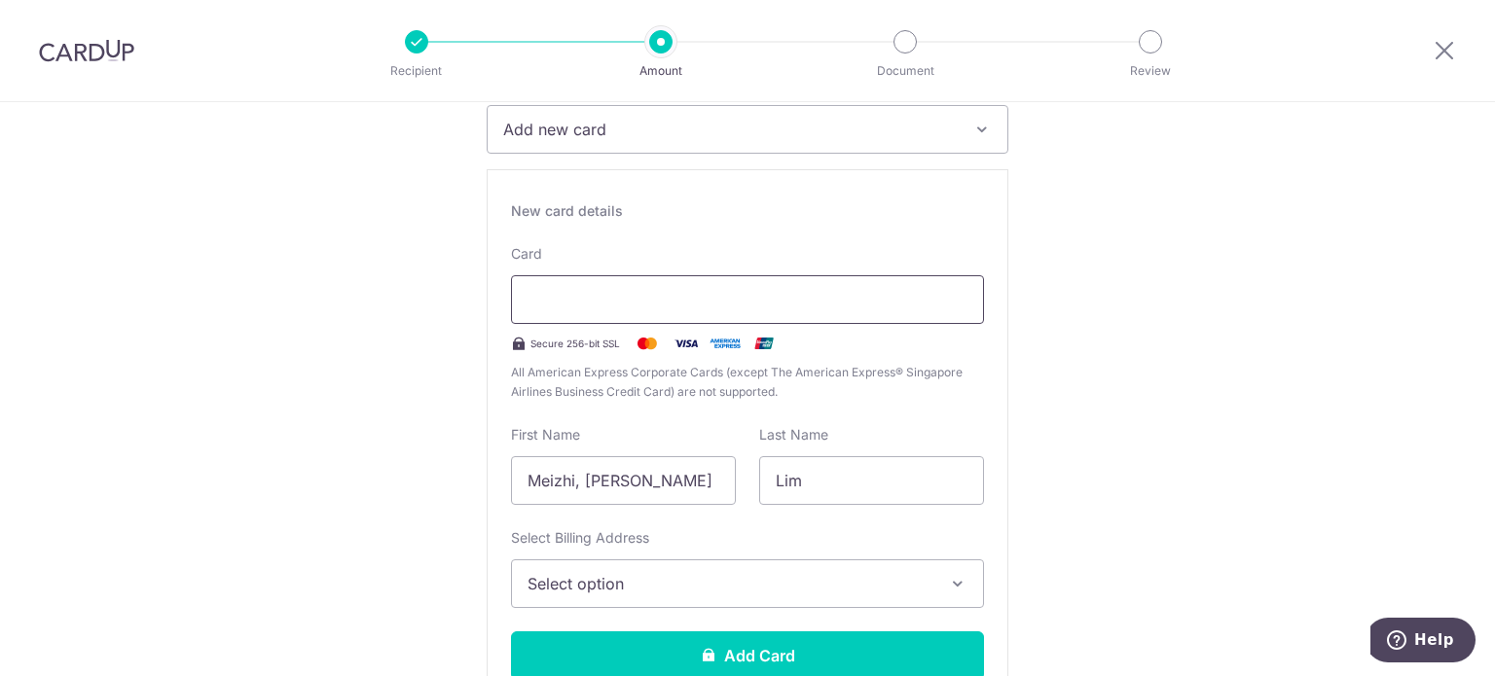
type input "03 / 2030"
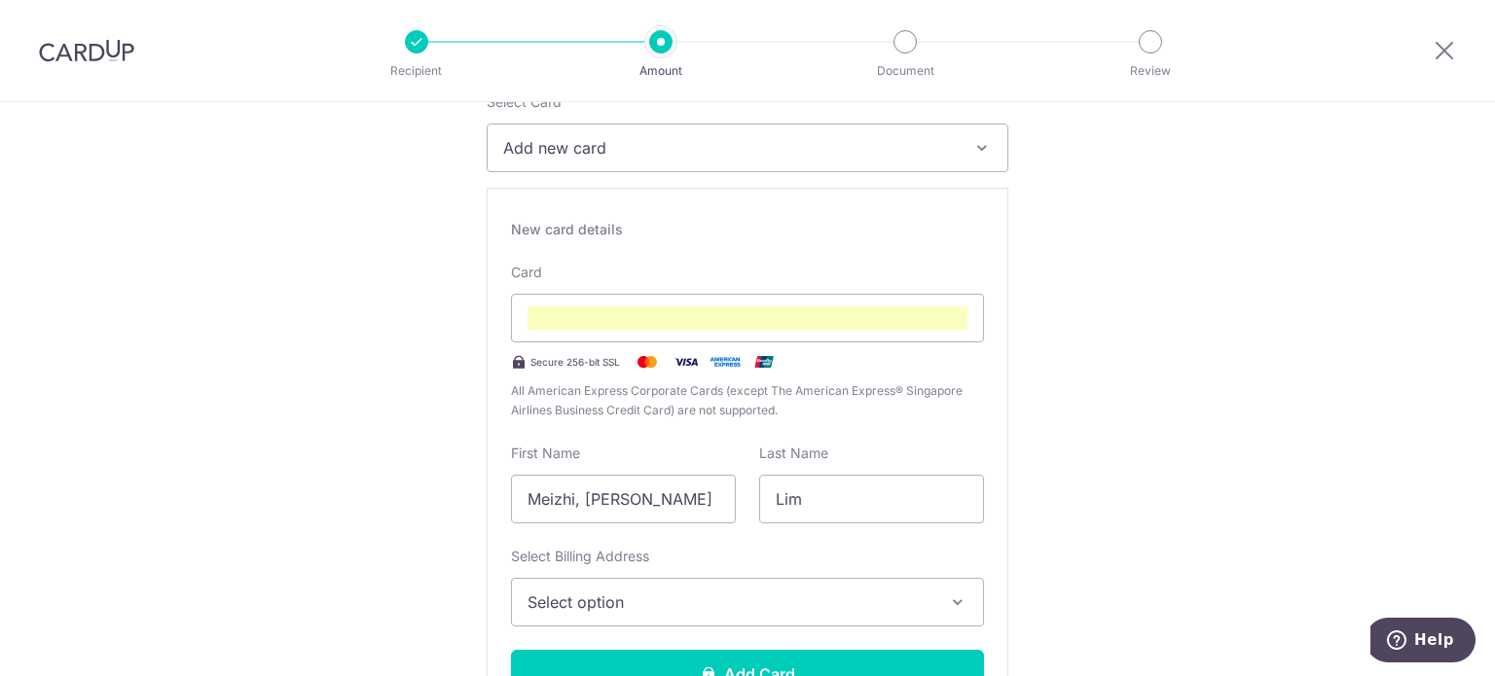
scroll to position [493, 0]
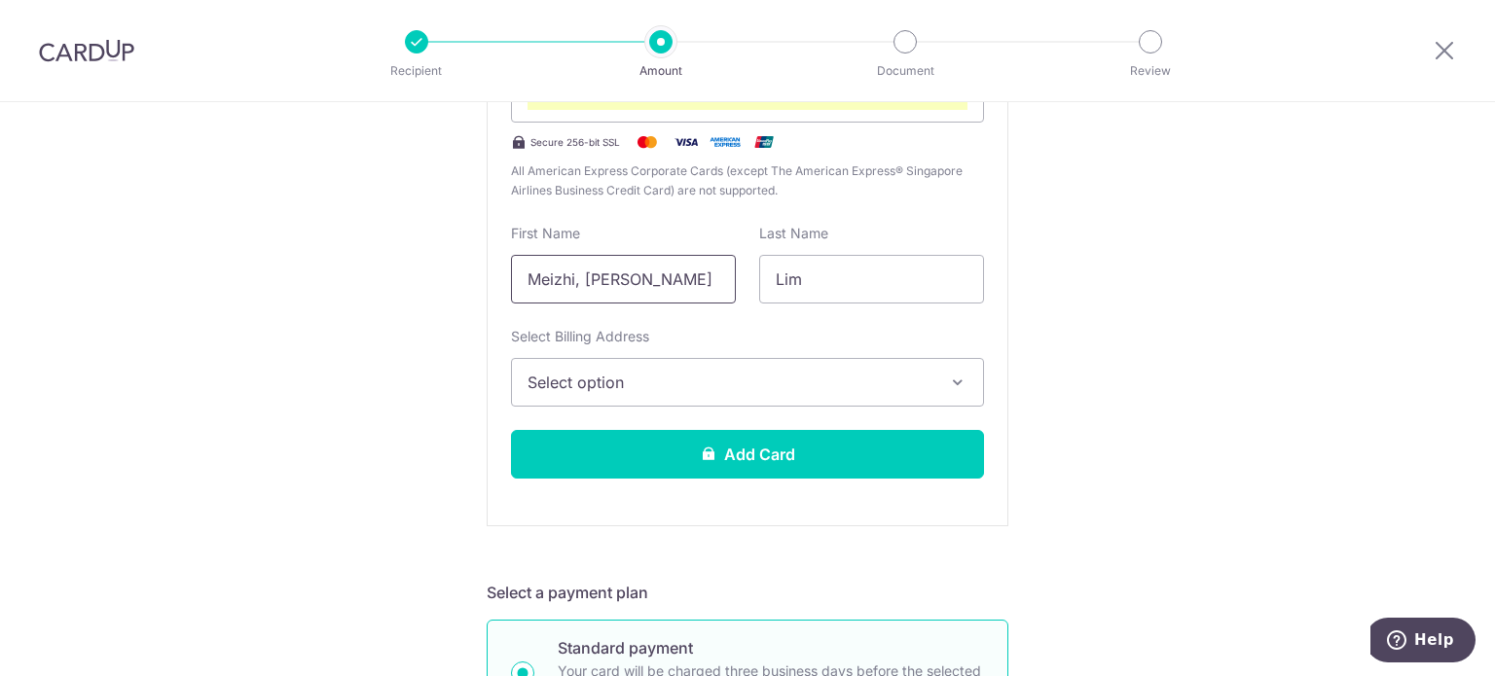
drag, startPoint x: 580, startPoint y: 280, endPoint x: 431, endPoint y: 272, distance: 149.2
type input "Jolleen"
click at [705, 364] on button "Select option" at bounding box center [747, 382] width 473 height 49
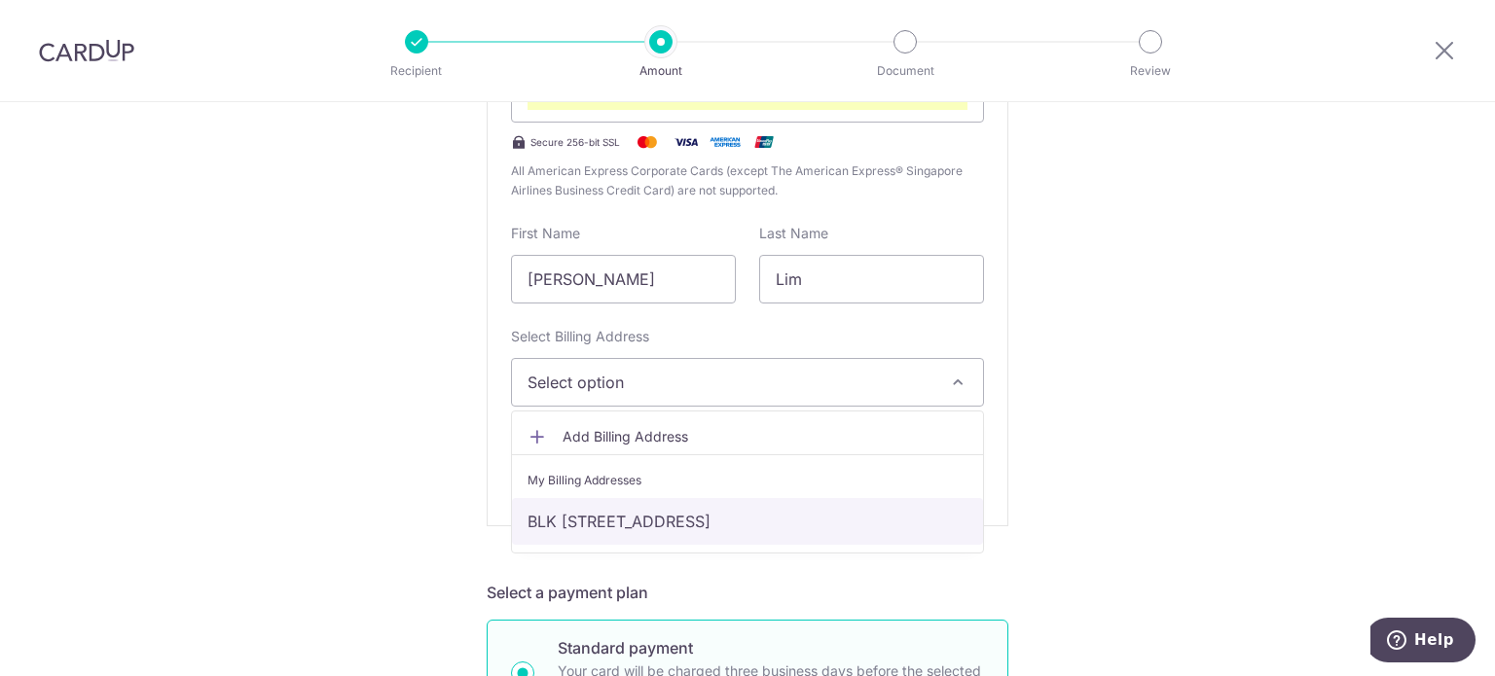
click at [638, 517] on link "BLK 971 Hougang ST91, #10-202, #10-202, Singapore, Singapore-530971" at bounding box center [747, 521] width 471 height 47
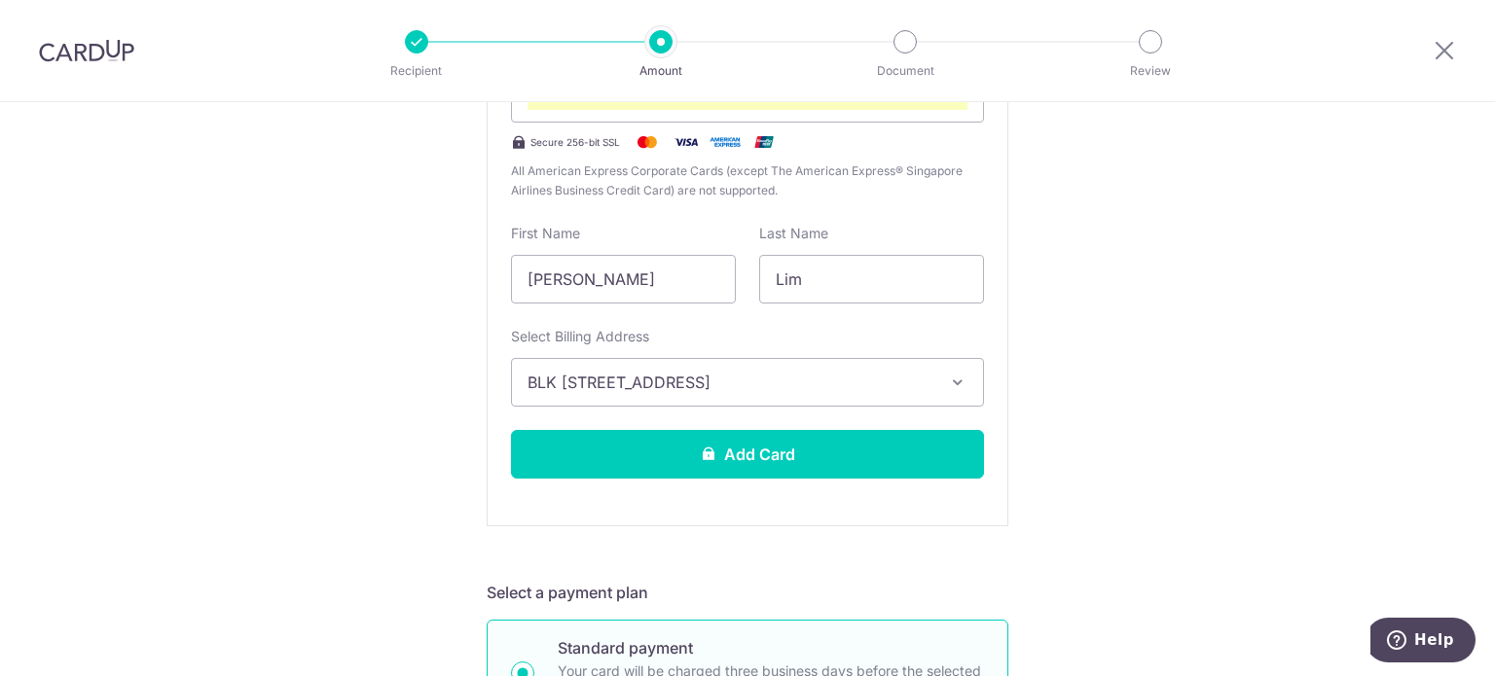
click at [965, 480] on div "New card details Card Secure 256-bit SSL All American Express Corporate Cards (…" at bounding box center [748, 247] width 522 height 559
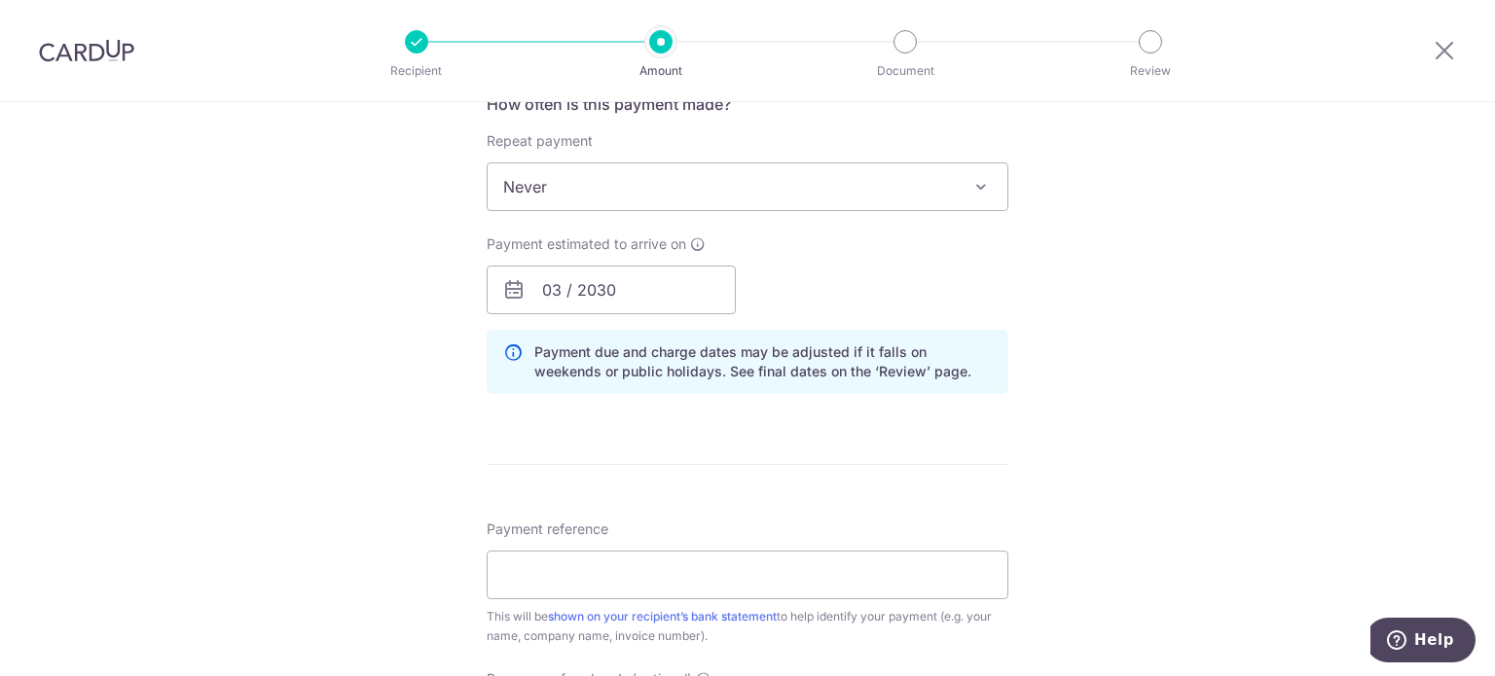
scroll to position [1564, 0]
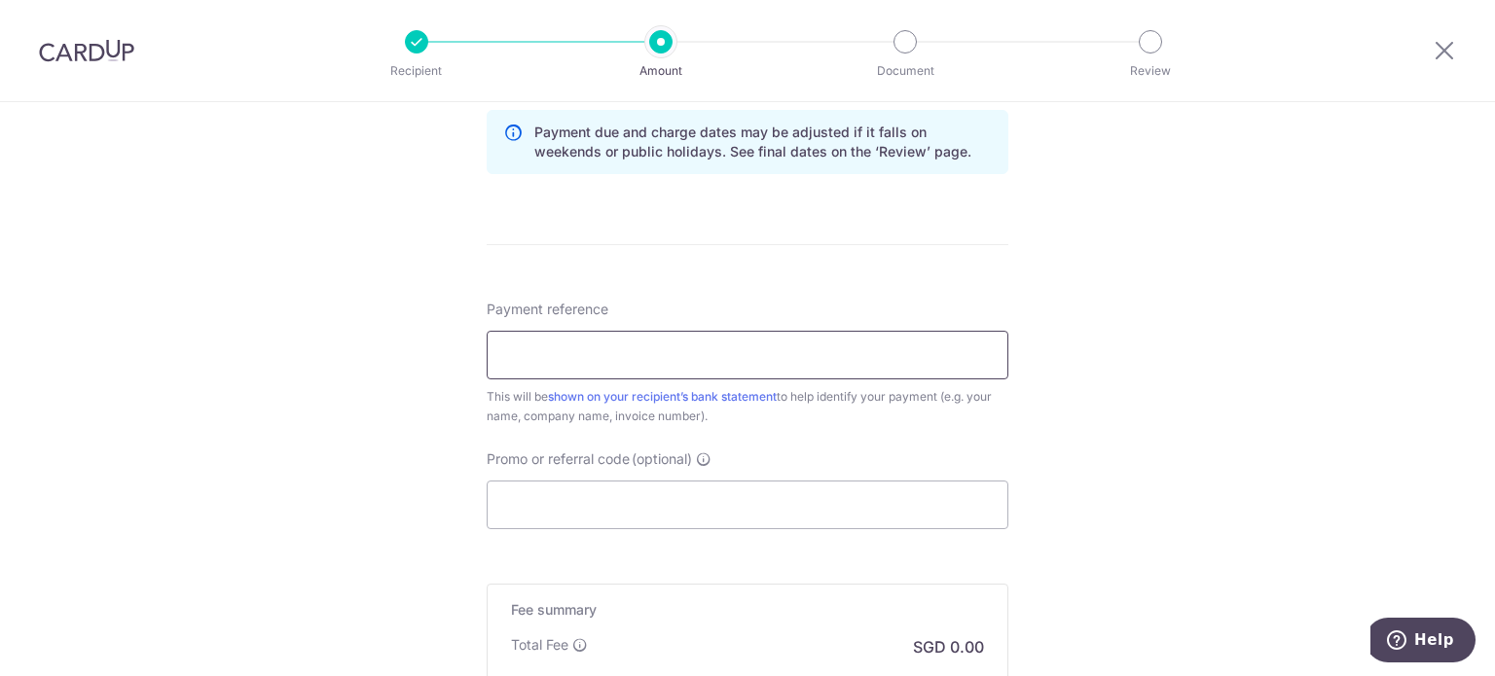
click at [592, 349] on input "Payment reference" at bounding box center [748, 355] width 522 height 49
type input "SRI/2025/09/7614 BLK 218 SERANGOON"
paste input "25AMEX18"
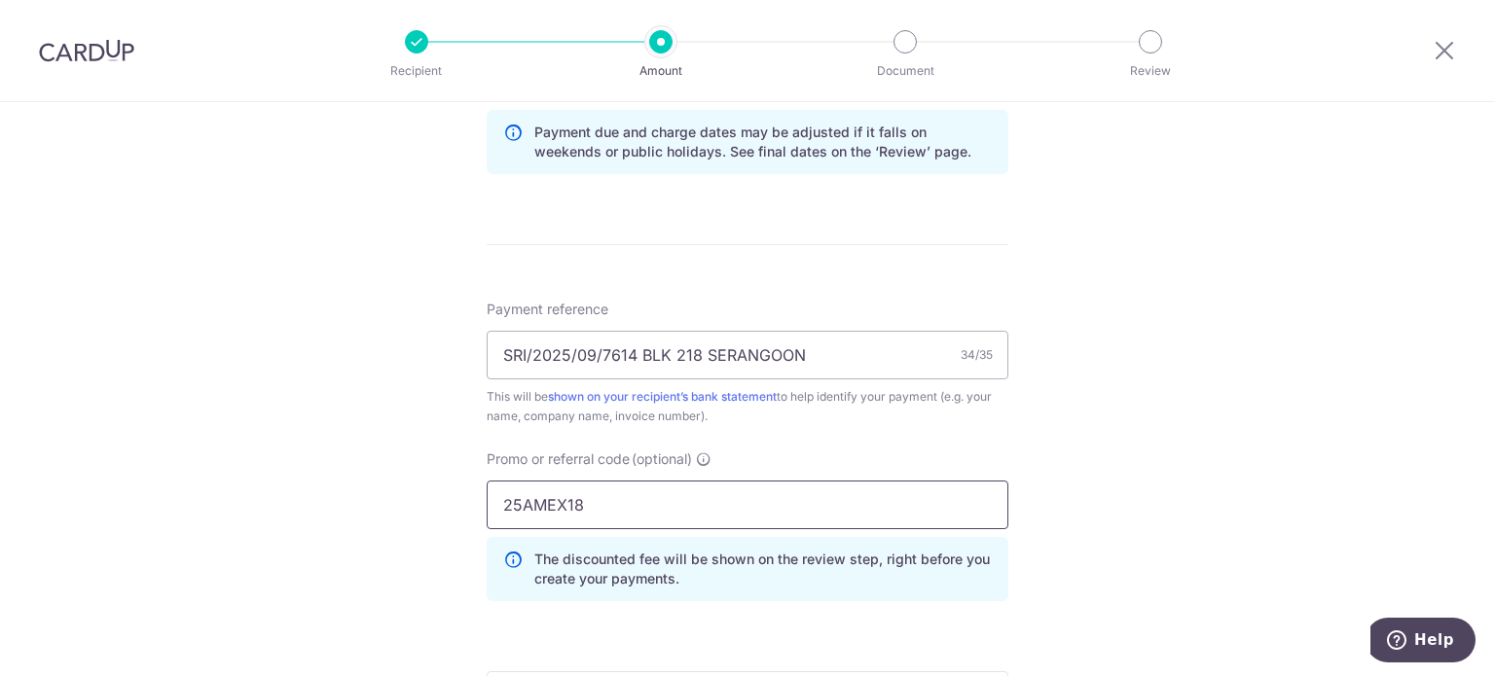
type input "25AMEX18"
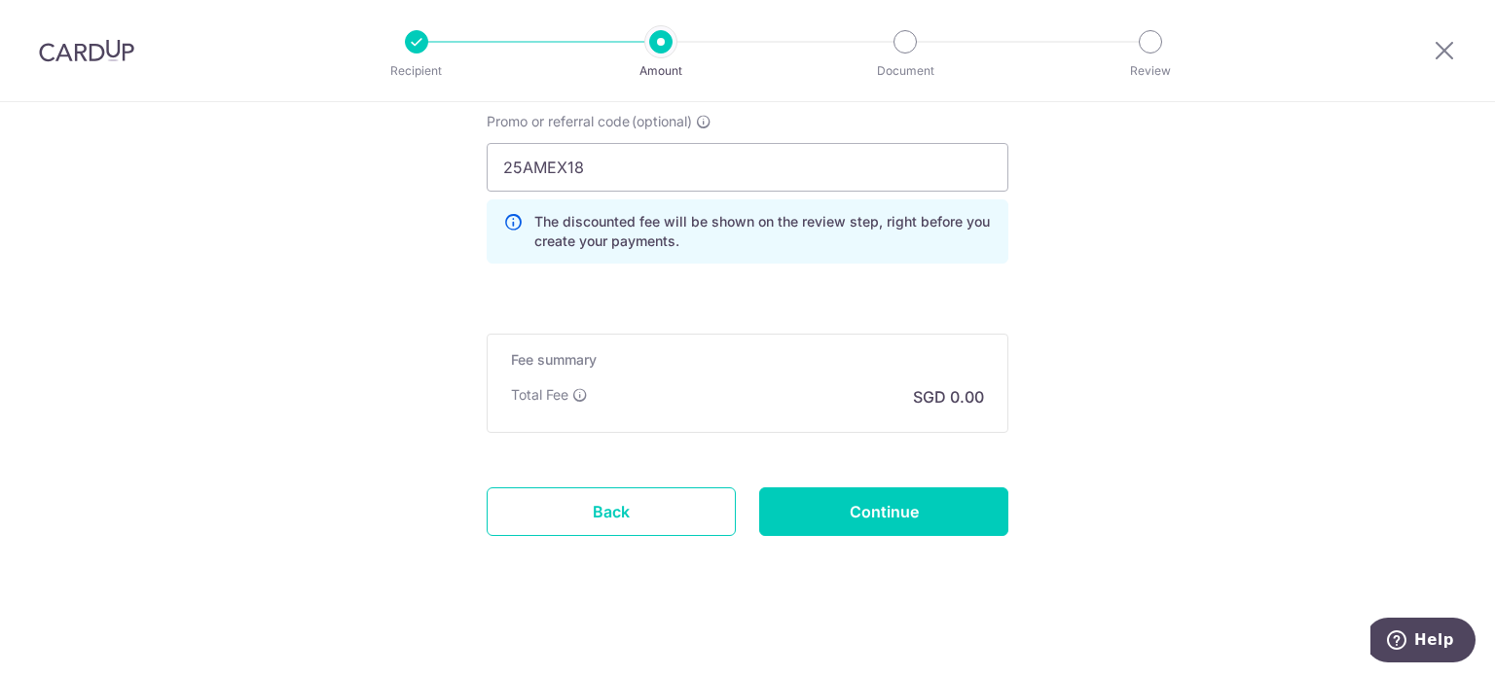
scroll to position [1903, 0]
click at [609, 238] on p "The discounted fee will be shown on the review step, right before you create yo…" at bounding box center [762, 230] width 457 height 39
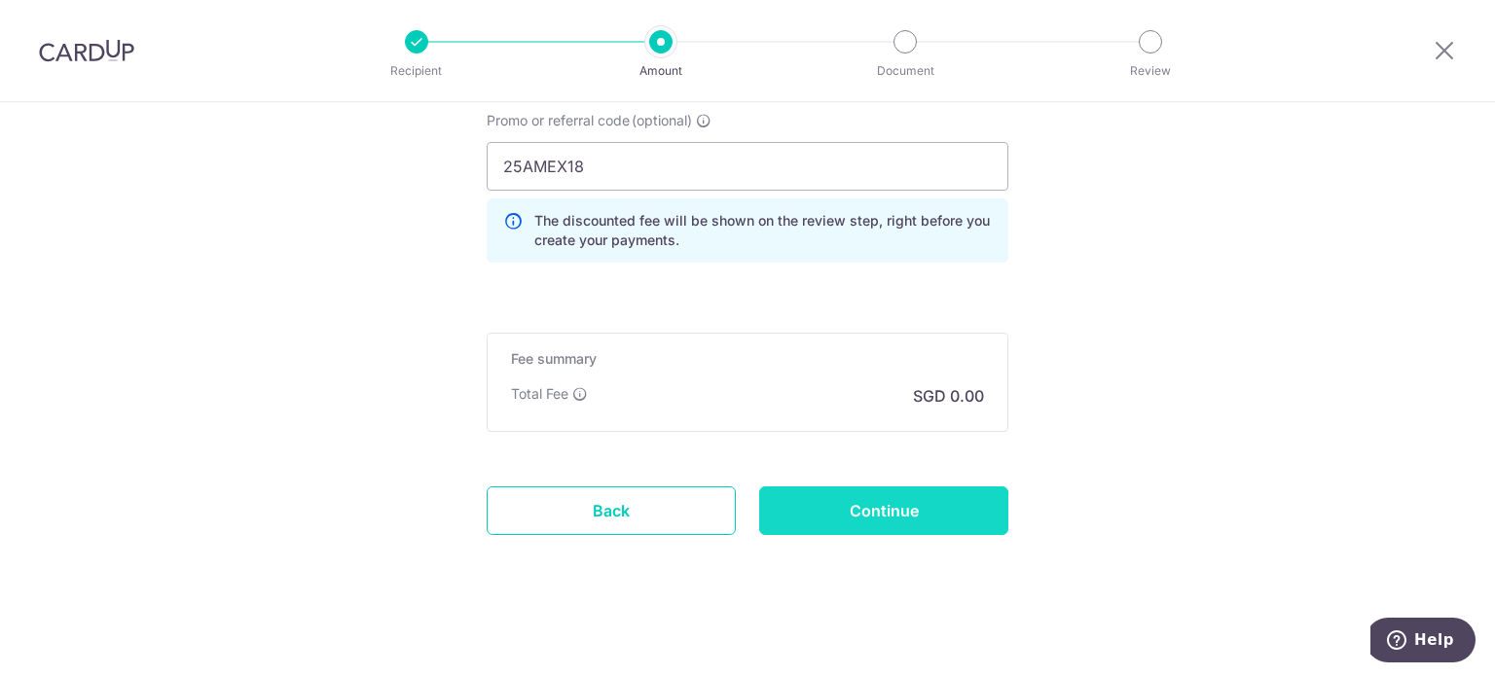
click at [882, 500] on input "Continue" at bounding box center [883, 511] width 249 height 49
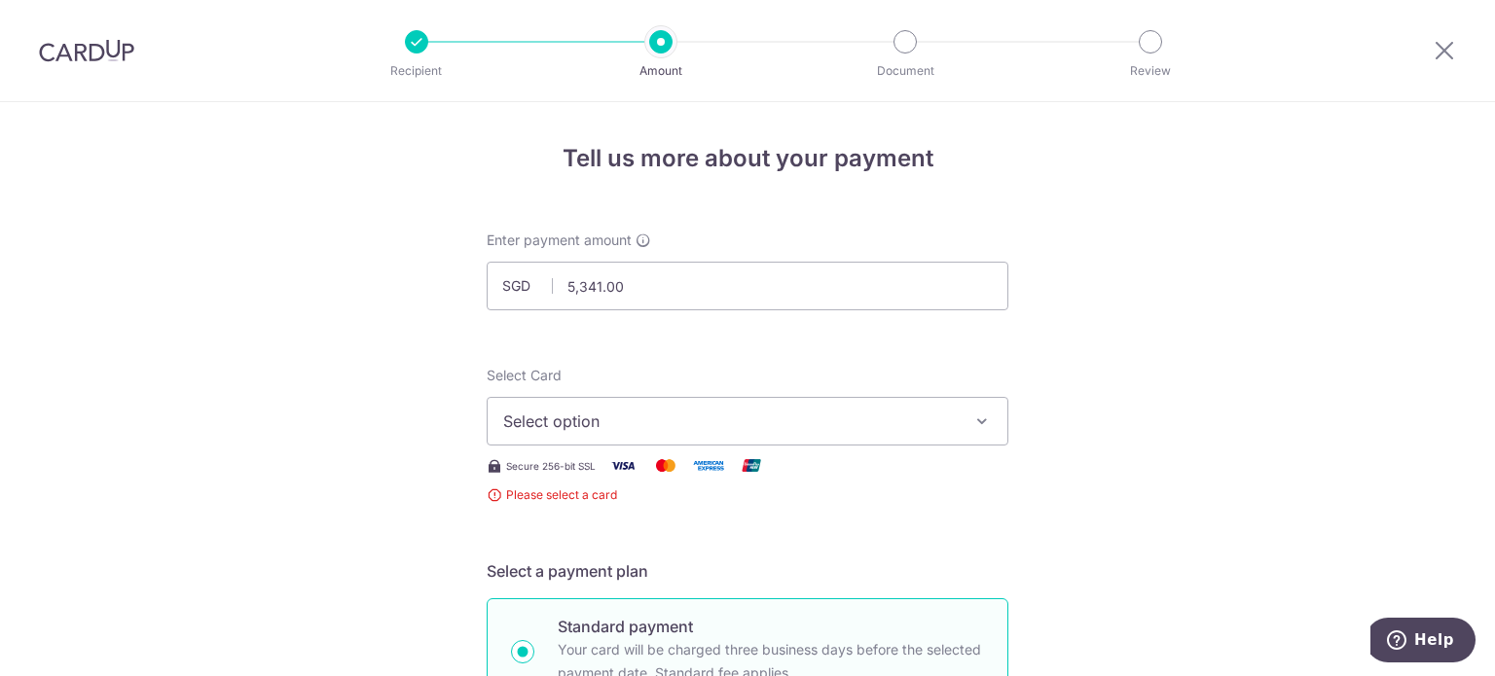
click at [697, 428] on span "Select option" at bounding box center [730, 421] width 454 height 23
click at [627, 479] on span "Add credit card" at bounding box center [765, 475] width 454 height 19
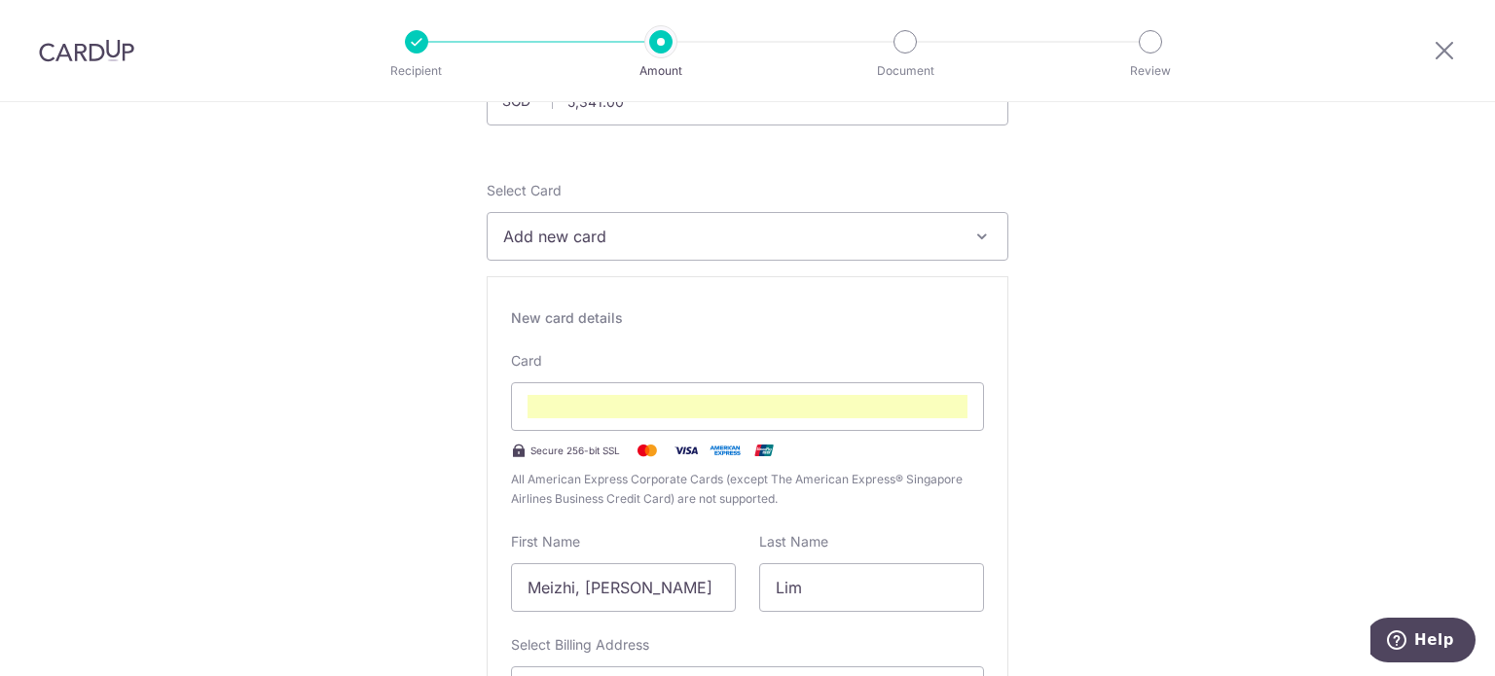
scroll to position [389, 0]
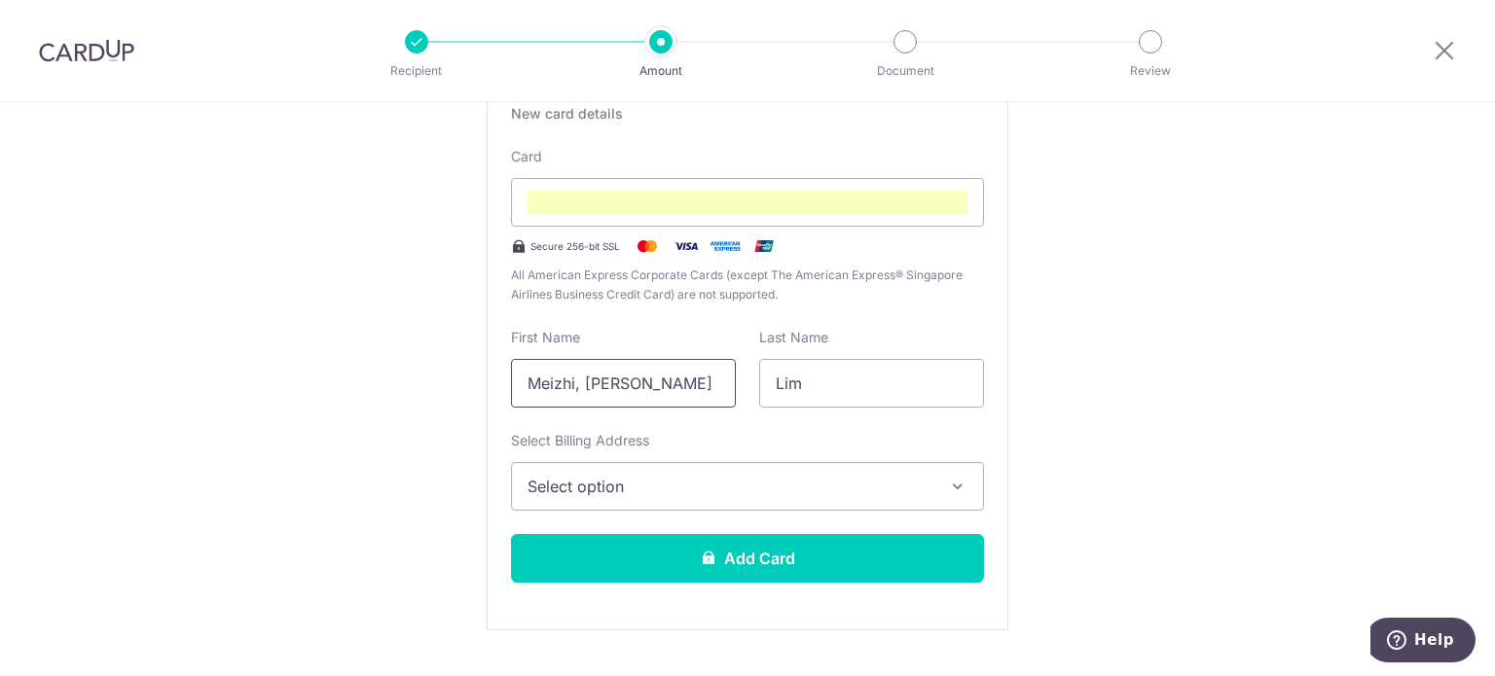
drag, startPoint x: 582, startPoint y: 380, endPoint x: 463, endPoint y: 388, distance: 119.1
type input "Jolleen"
click at [640, 480] on span "Select option" at bounding box center [730, 486] width 405 height 23
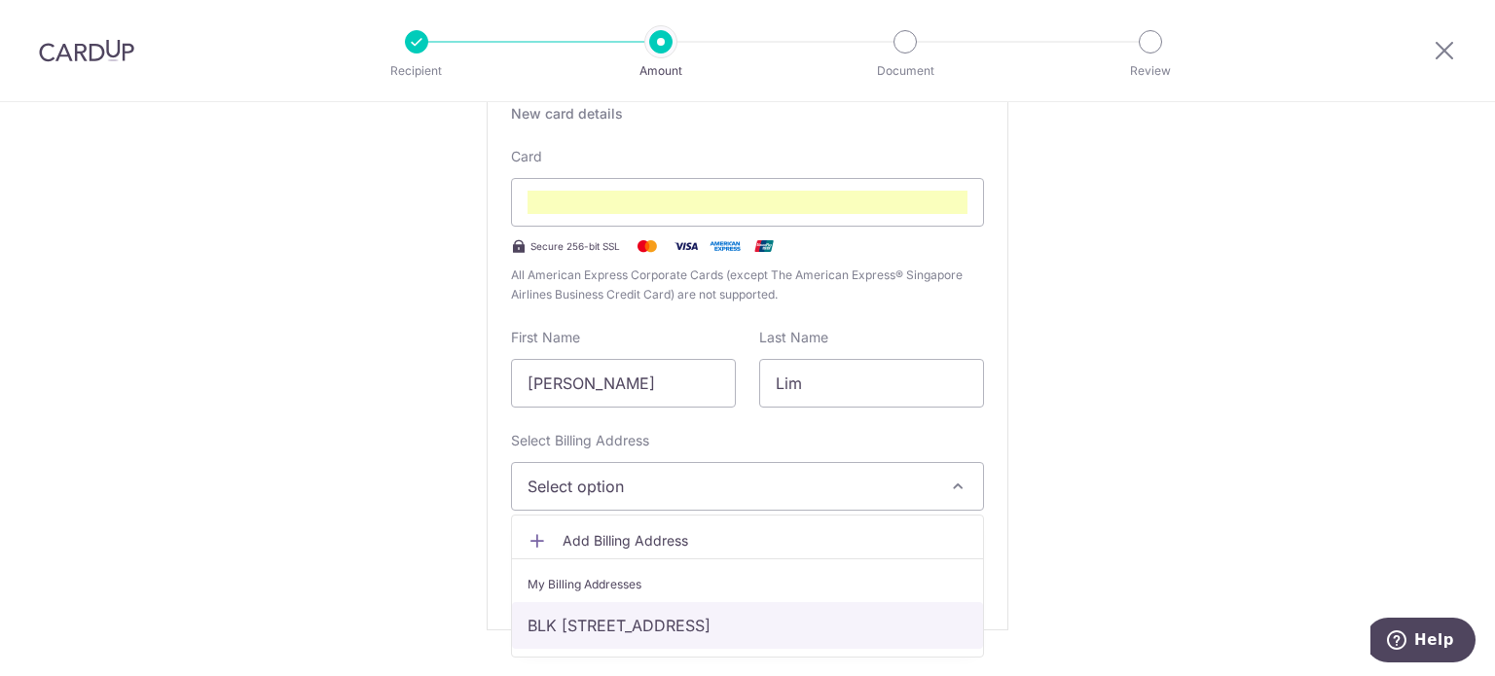
click at [609, 630] on link "BLK [STREET_ADDRESS]" at bounding box center [747, 625] width 471 height 47
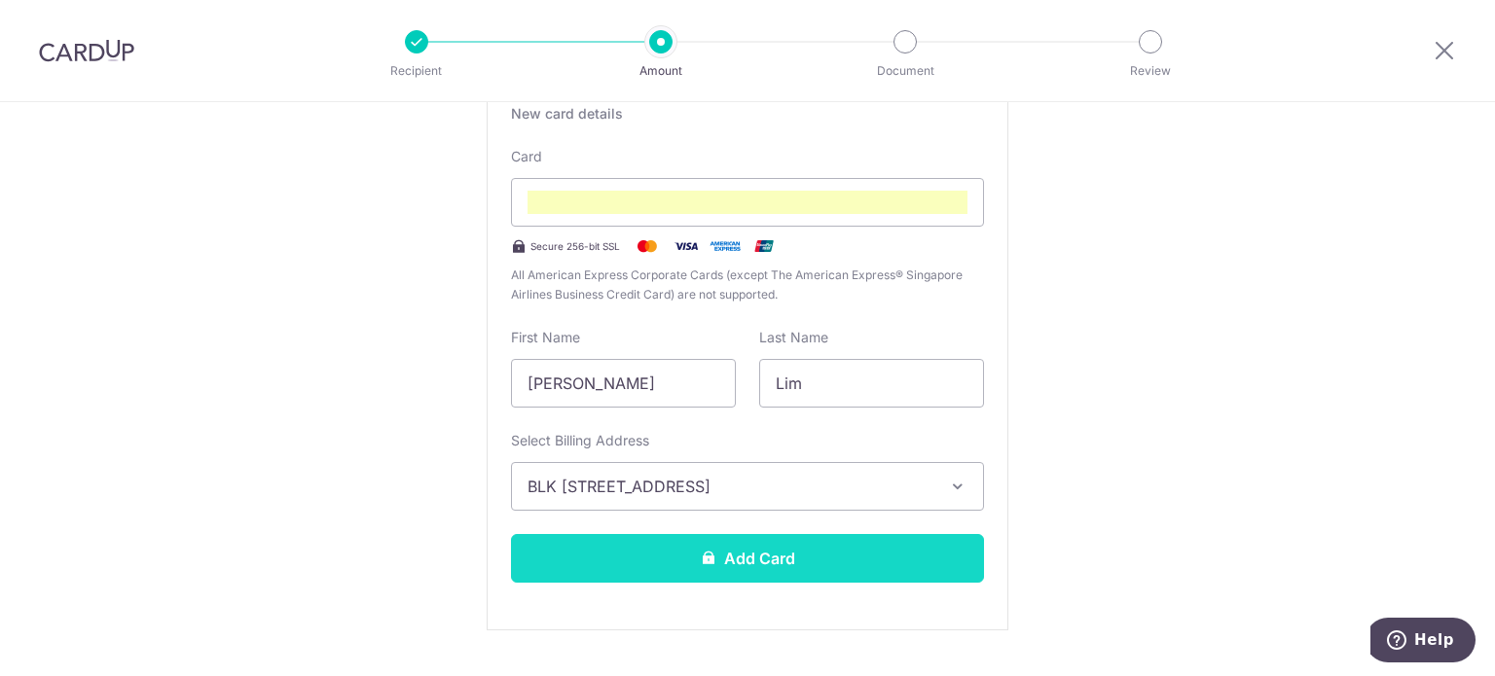
click at [701, 556] on icon at bounding box center [709, 558] width 16 height 16
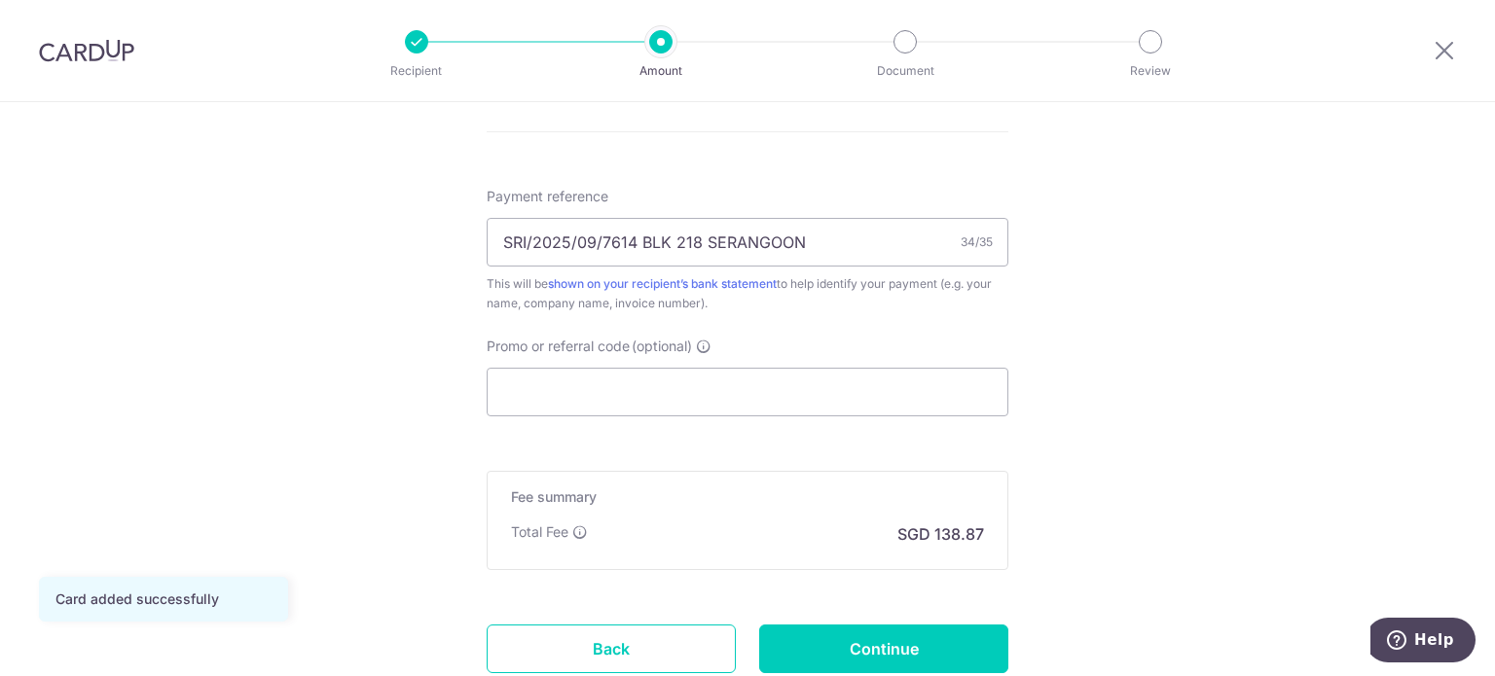
scroll to position [1168, 0]
paste input "25AMEX18"
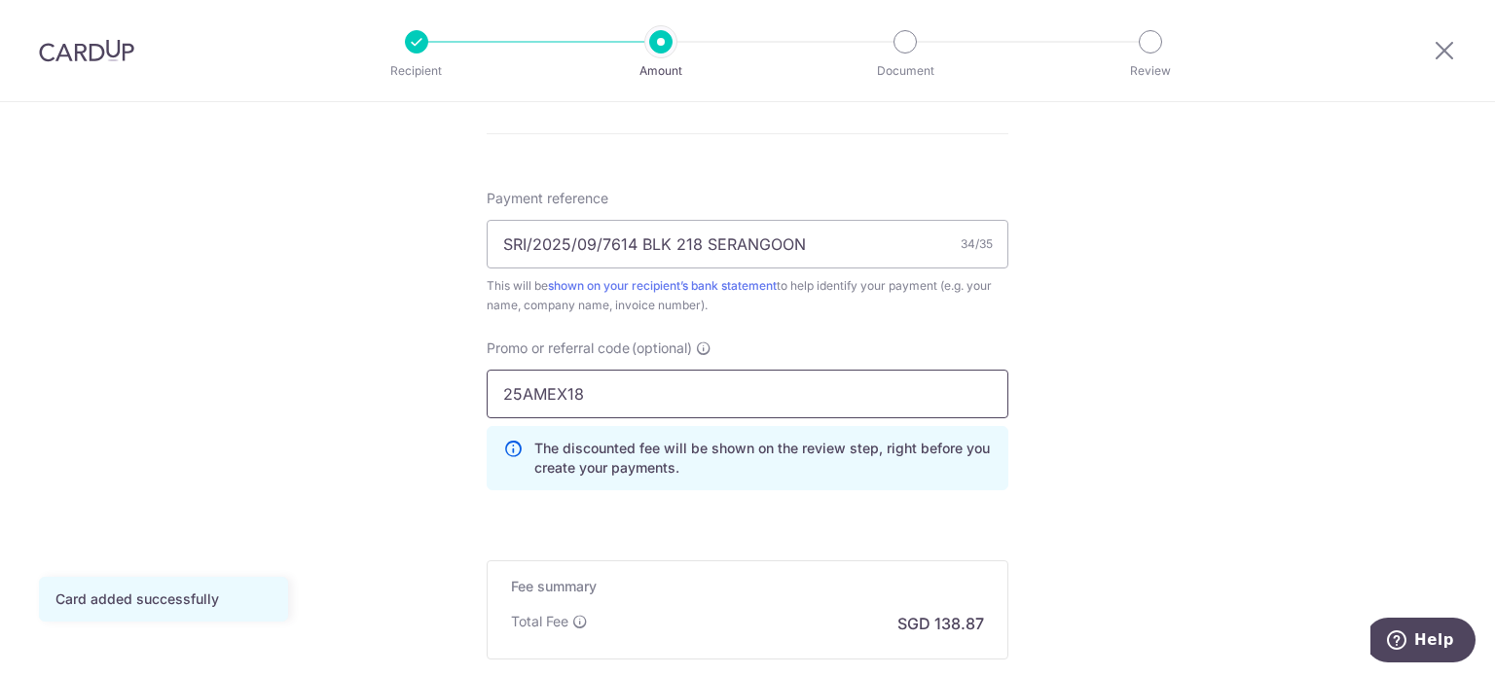
type input "25AMEX18"
click at [1012, 499] on div "Promo or referral code (optional) 25AMEX18 The discounted fee will be shown on …" at bounding box center [747, 422] width 545 height 167
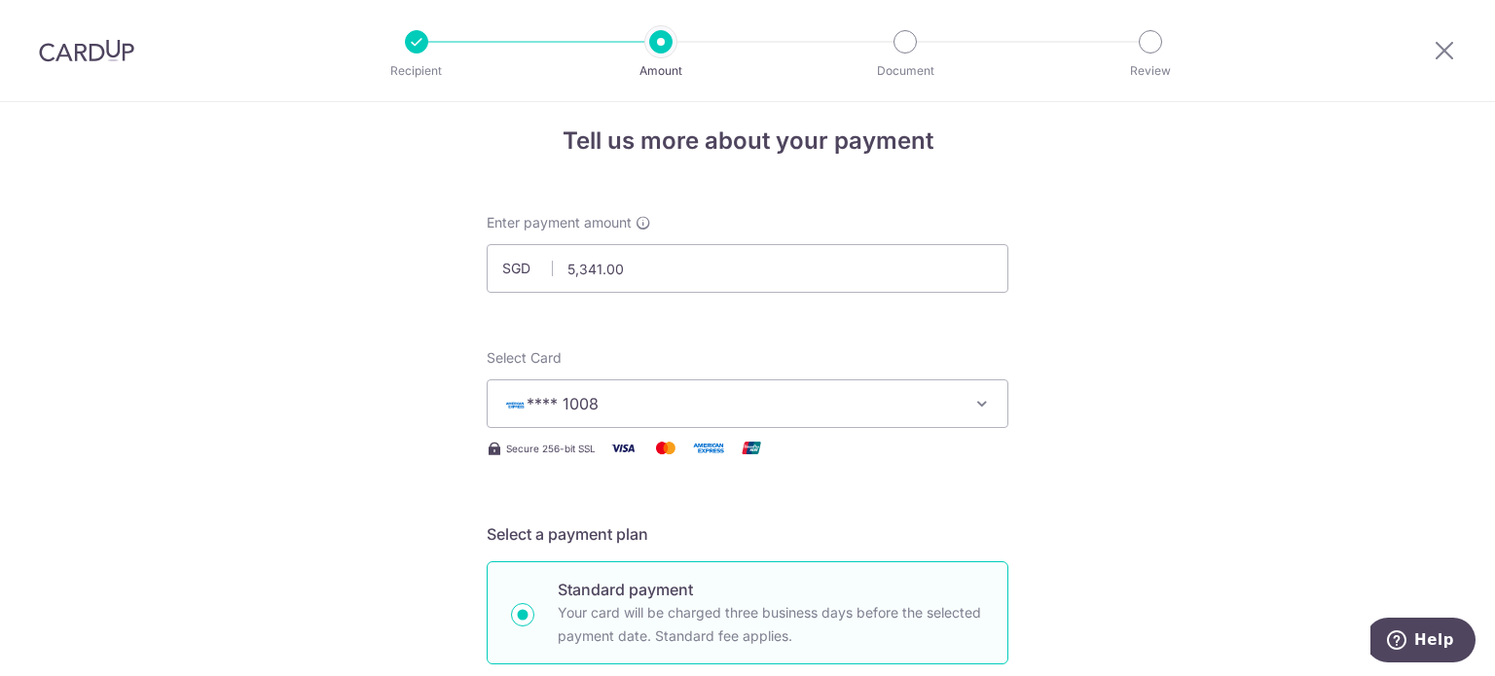
scroll to position [0, 0]
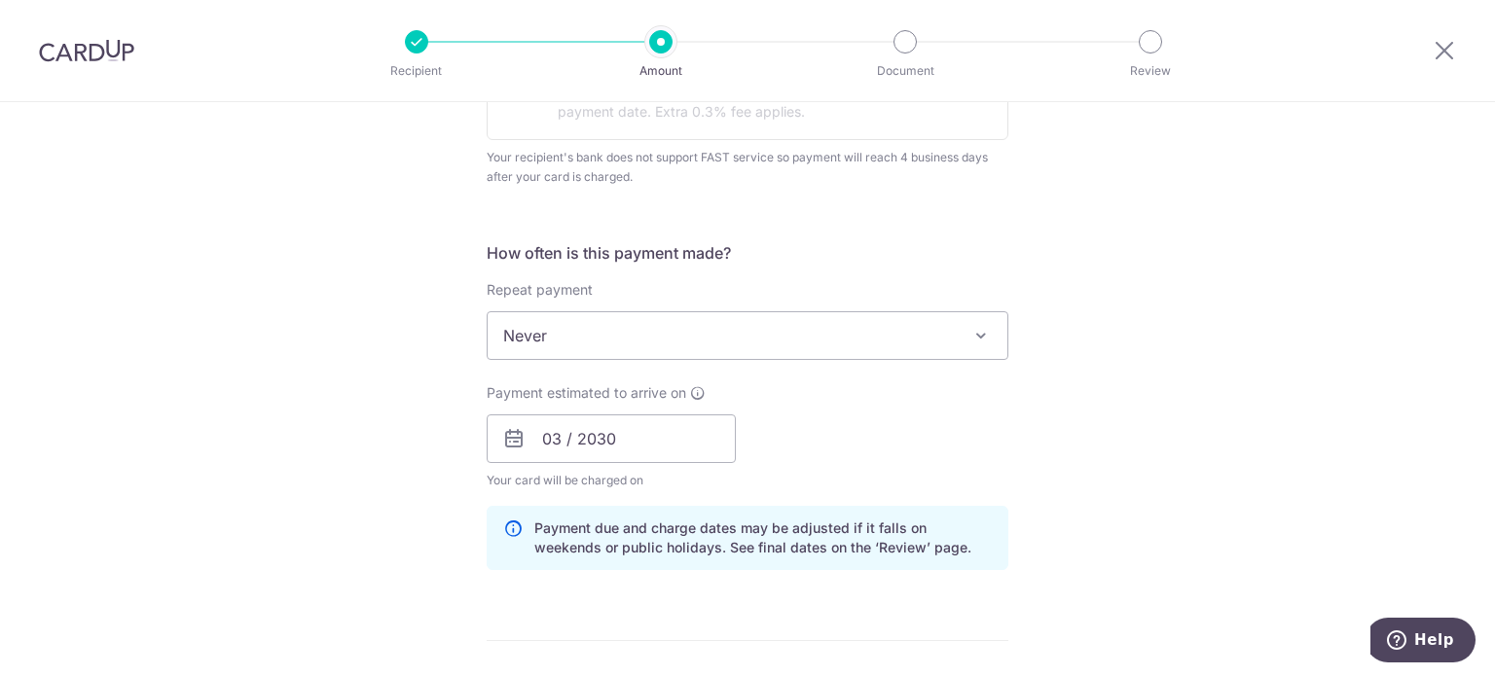
scroll to position [779, 0]
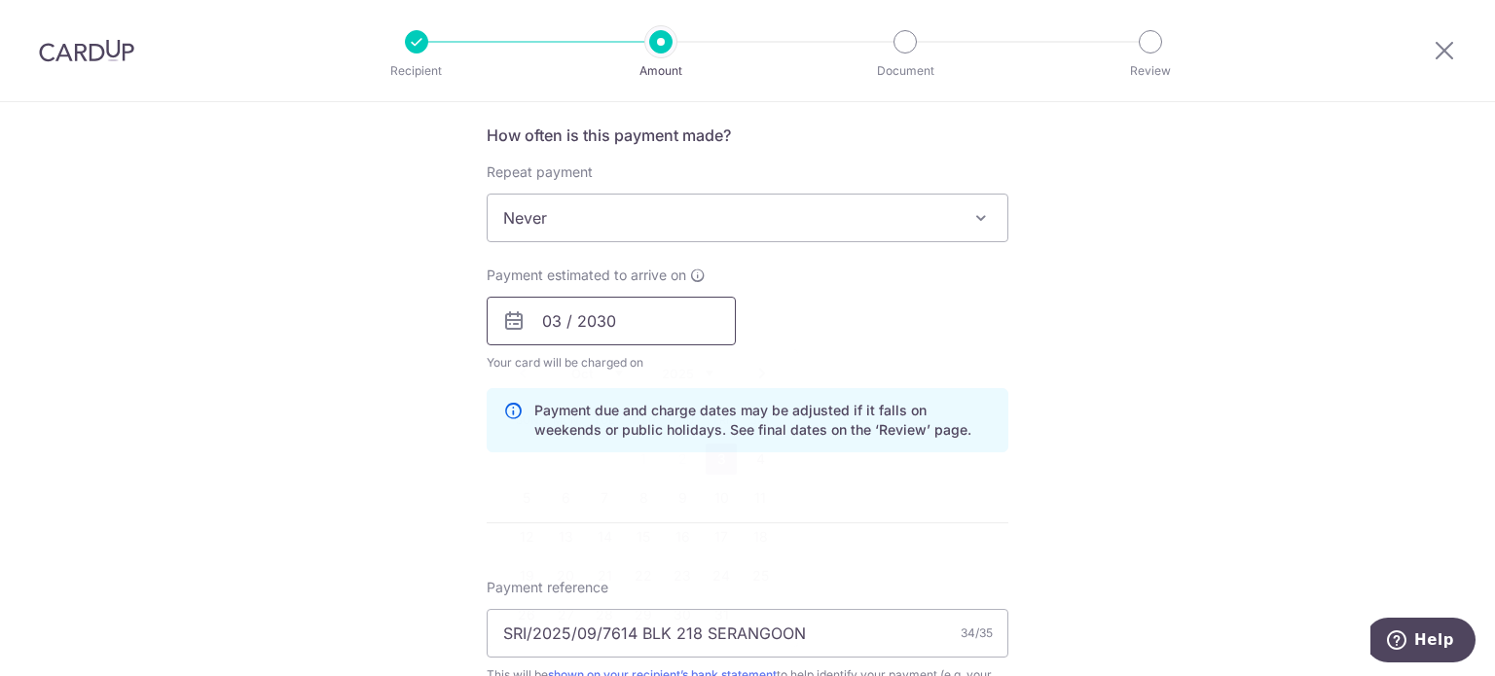
click at [584, 317] on input "03 / 2030" at bounding box center [611, 321] width 249 height 49
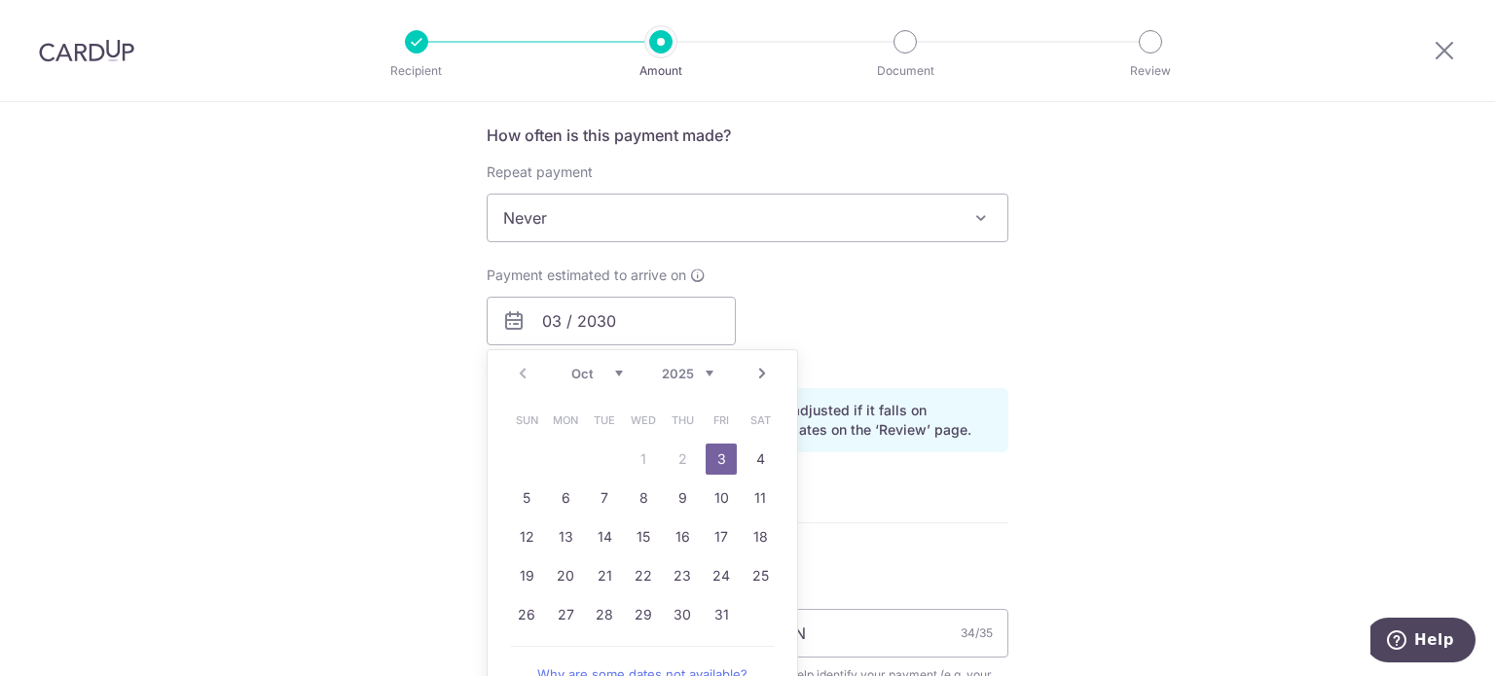
click at [721, 451] on link "3" at bounding box center [721, 459] width 31 height 31
type input "[DATE]"
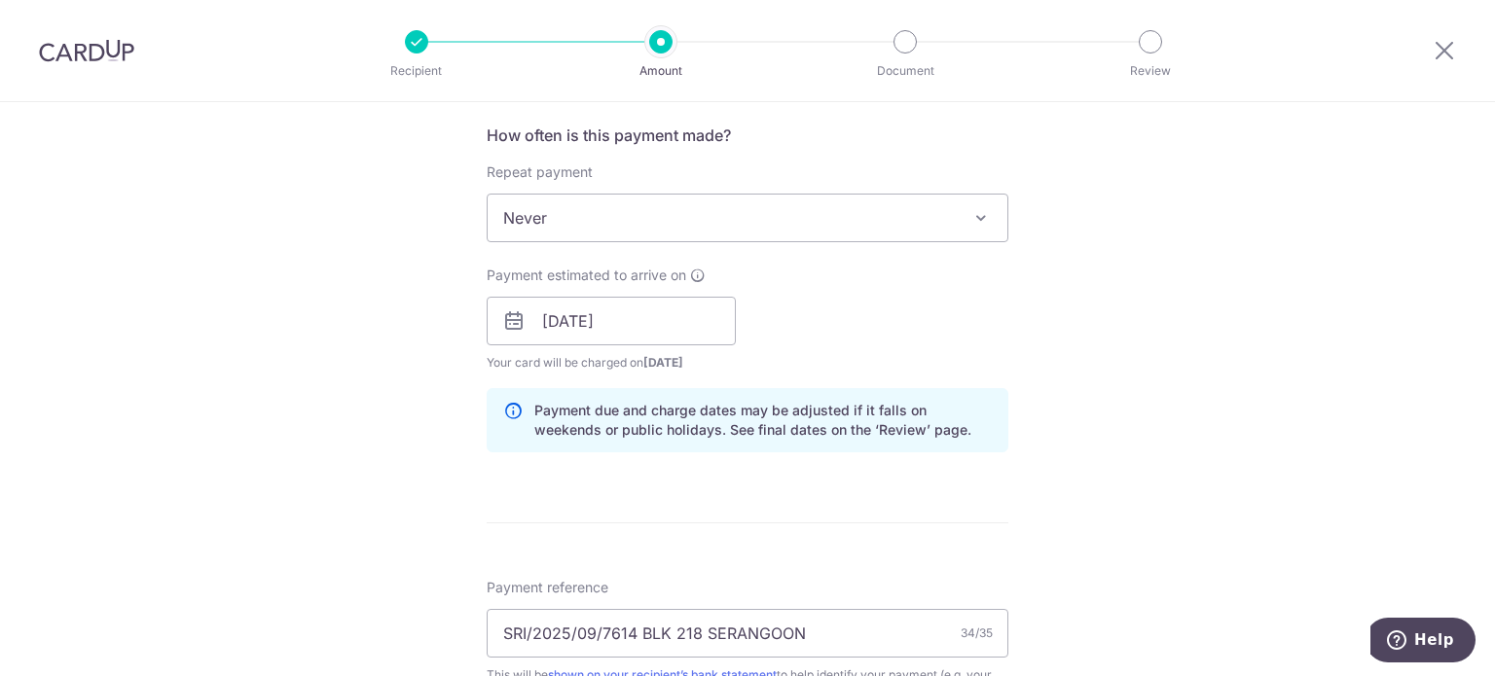
click at [899, 339] on div "Payment estimated to arrive on [DATE] Prev Next Oct Nov [DATE] 2026 2027 2028 2…" at bounding box center [747, 319] width 545 height 107
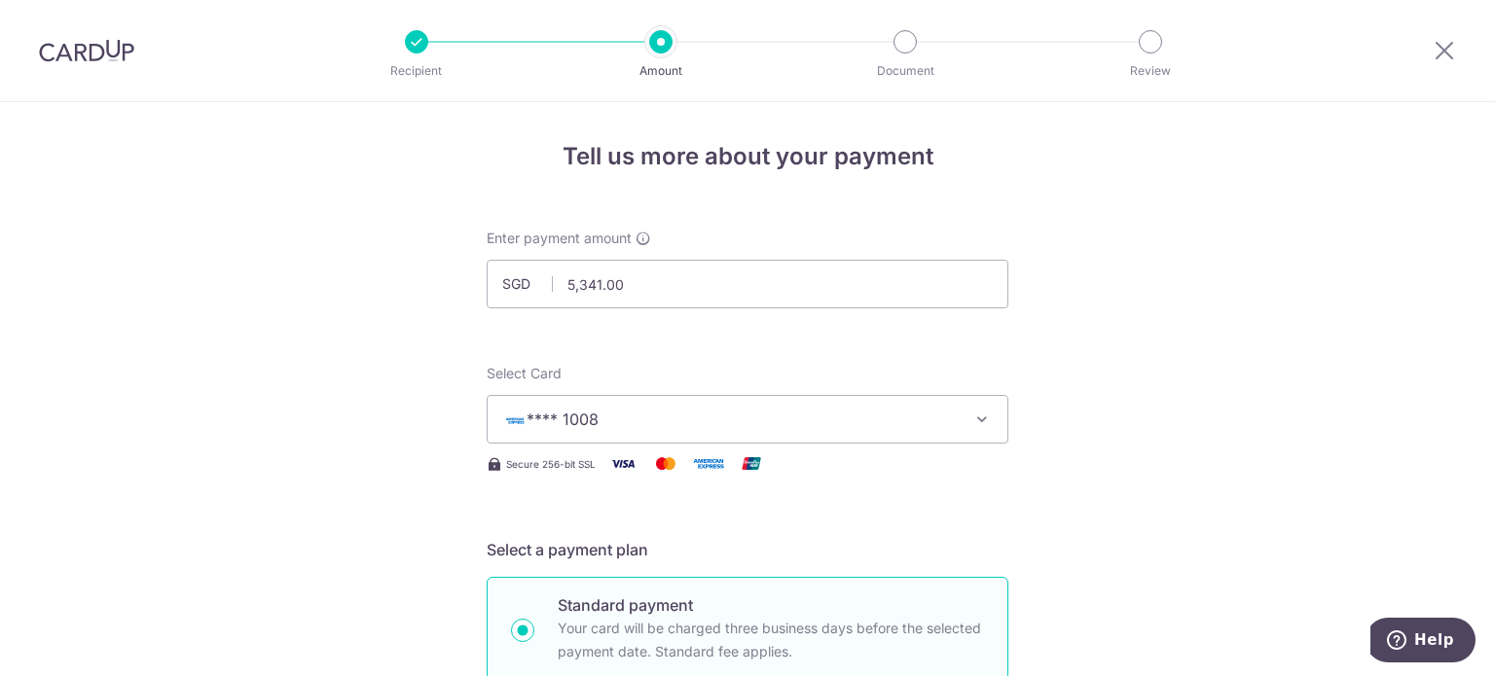
scroll to position [0, 0]
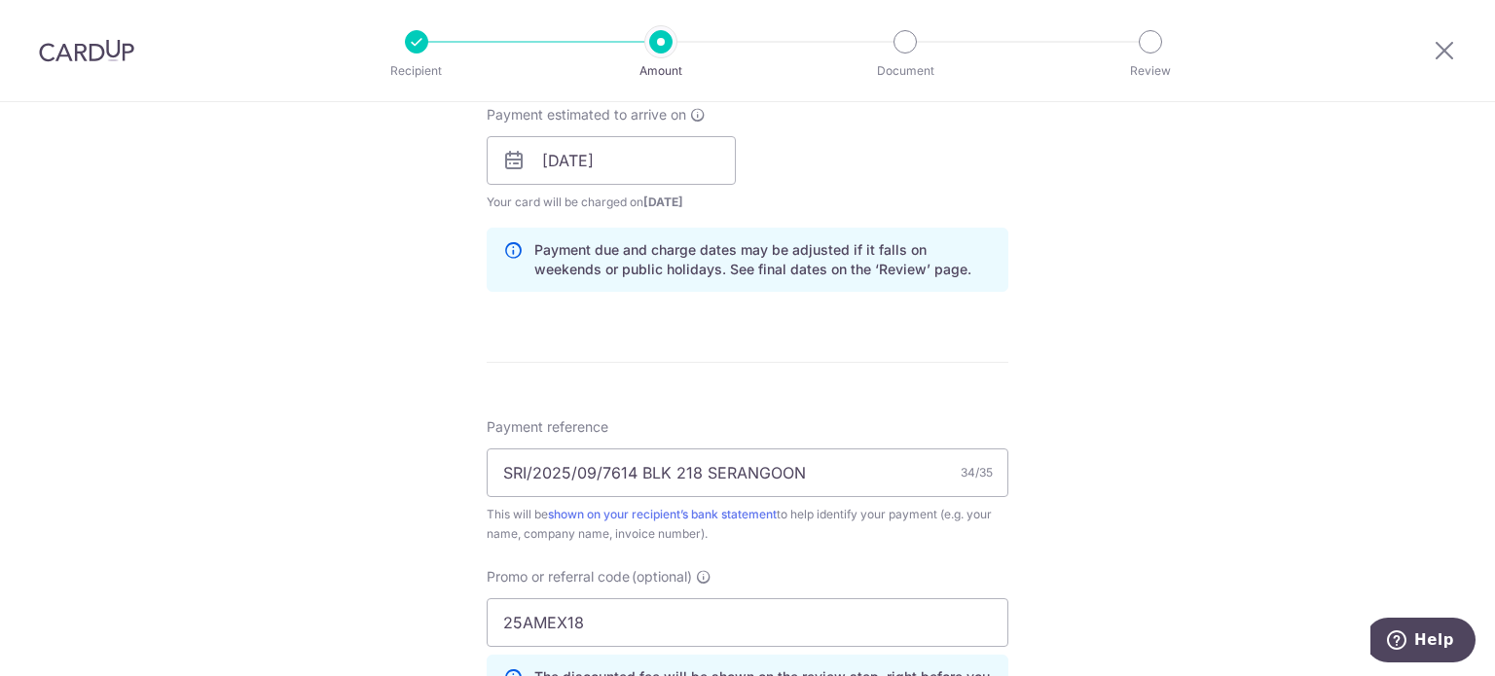
scroll to position [973, 0]
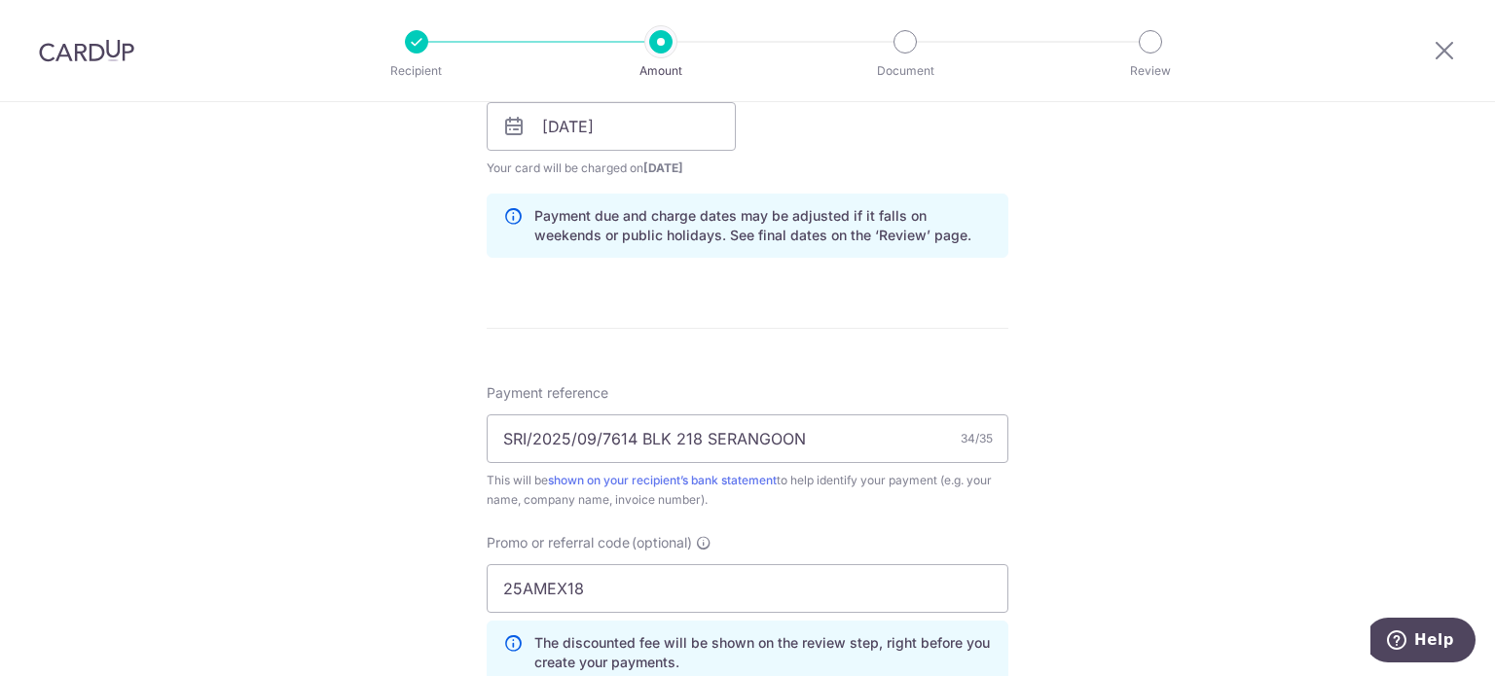
click at [1008, 390] on div "Tell us more about your payment Enter payment amount SGD 5,341.00 5341.00 Card …" at bounding box center [747, 116] width 1495 height 1975
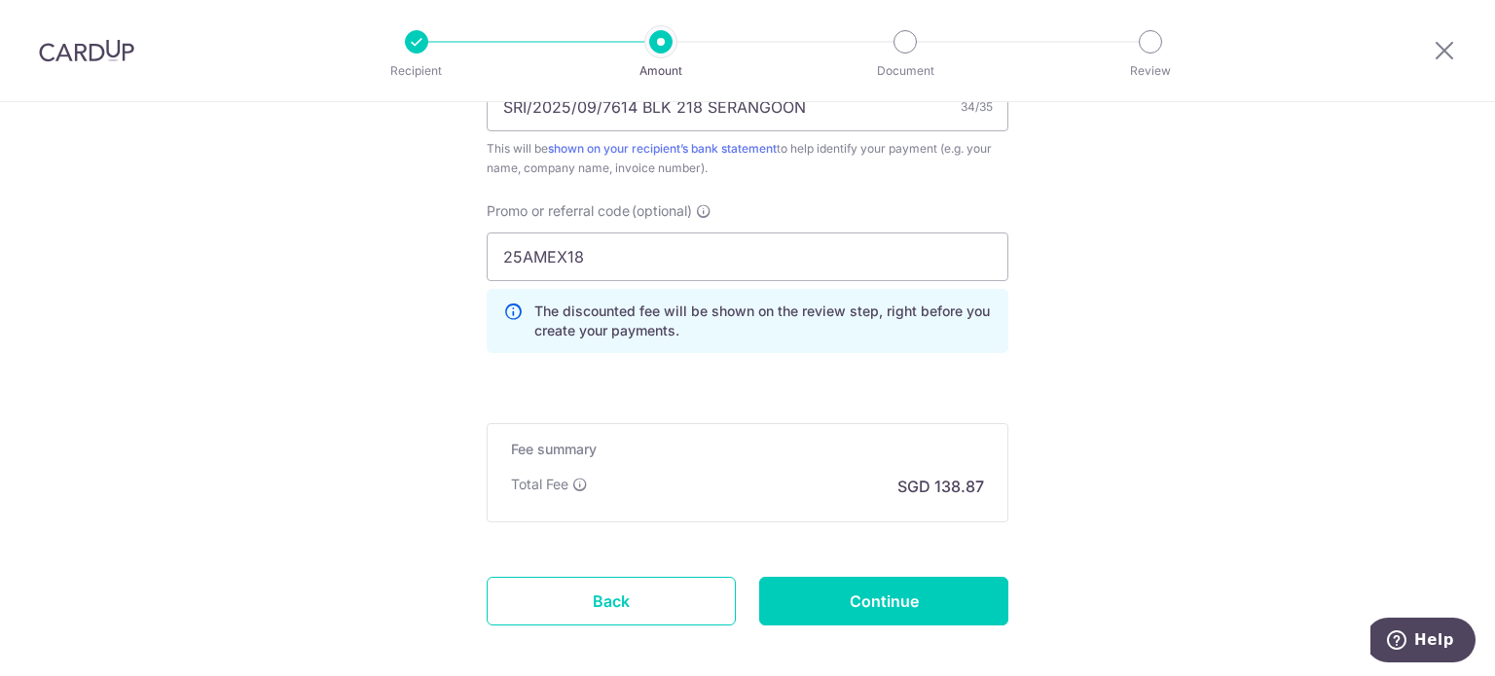
scroll to position [1398, 0]
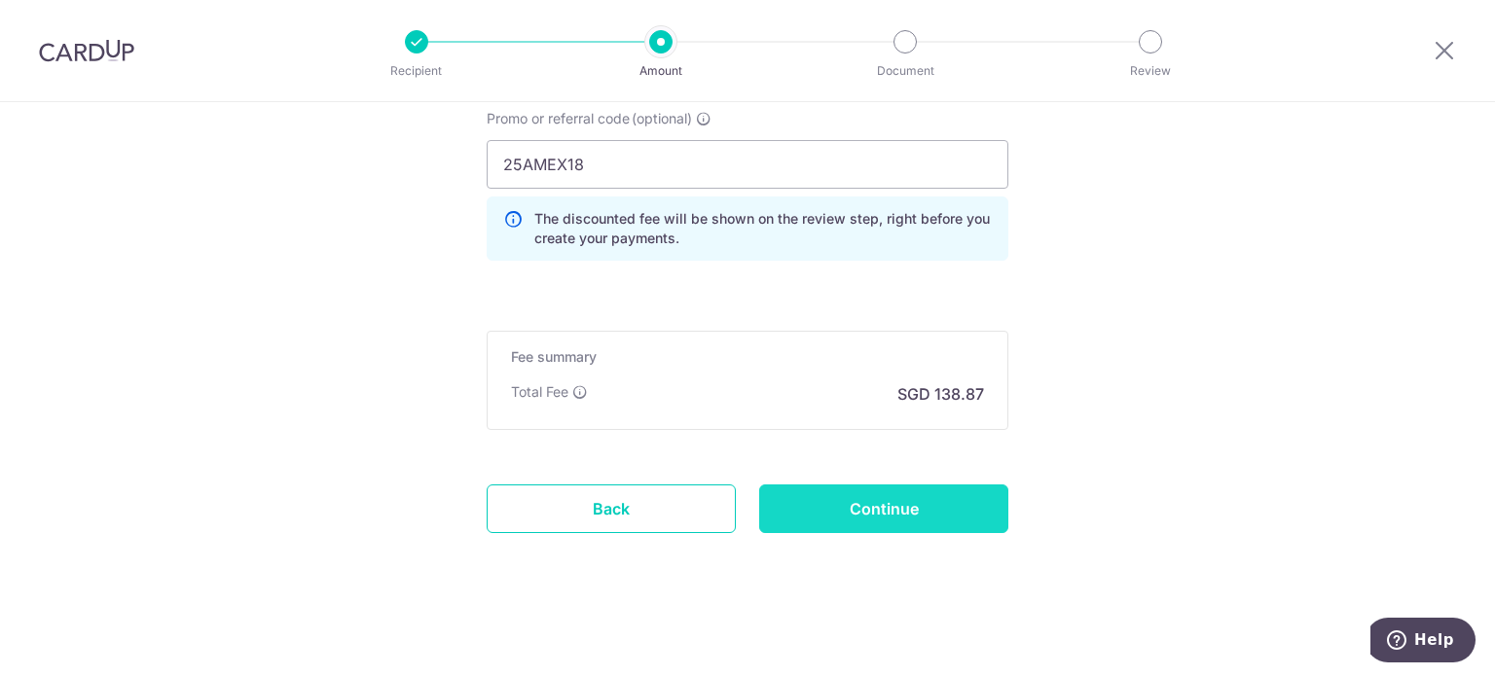
click at [890, 498] on input "Continue" at bounding box center [883, 509] width 249 height 49
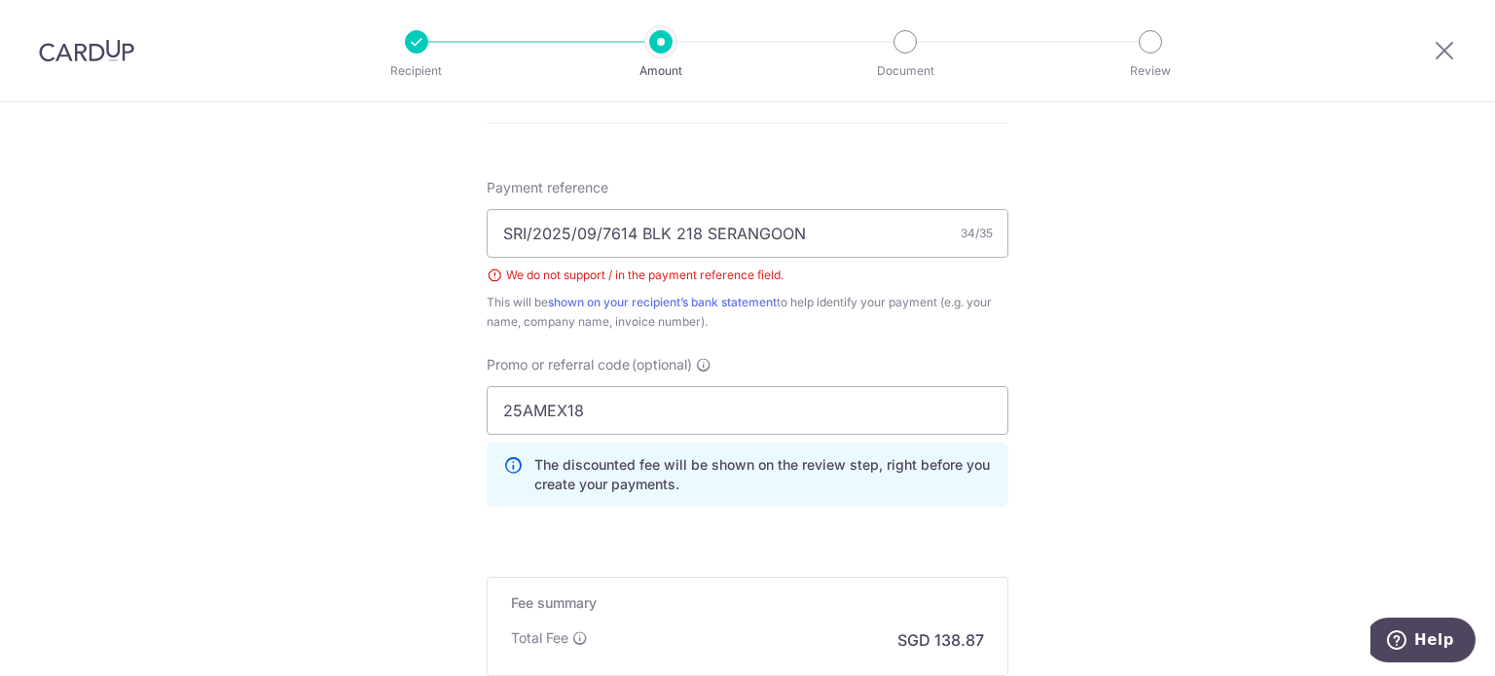
scroll to position [1048, 0]
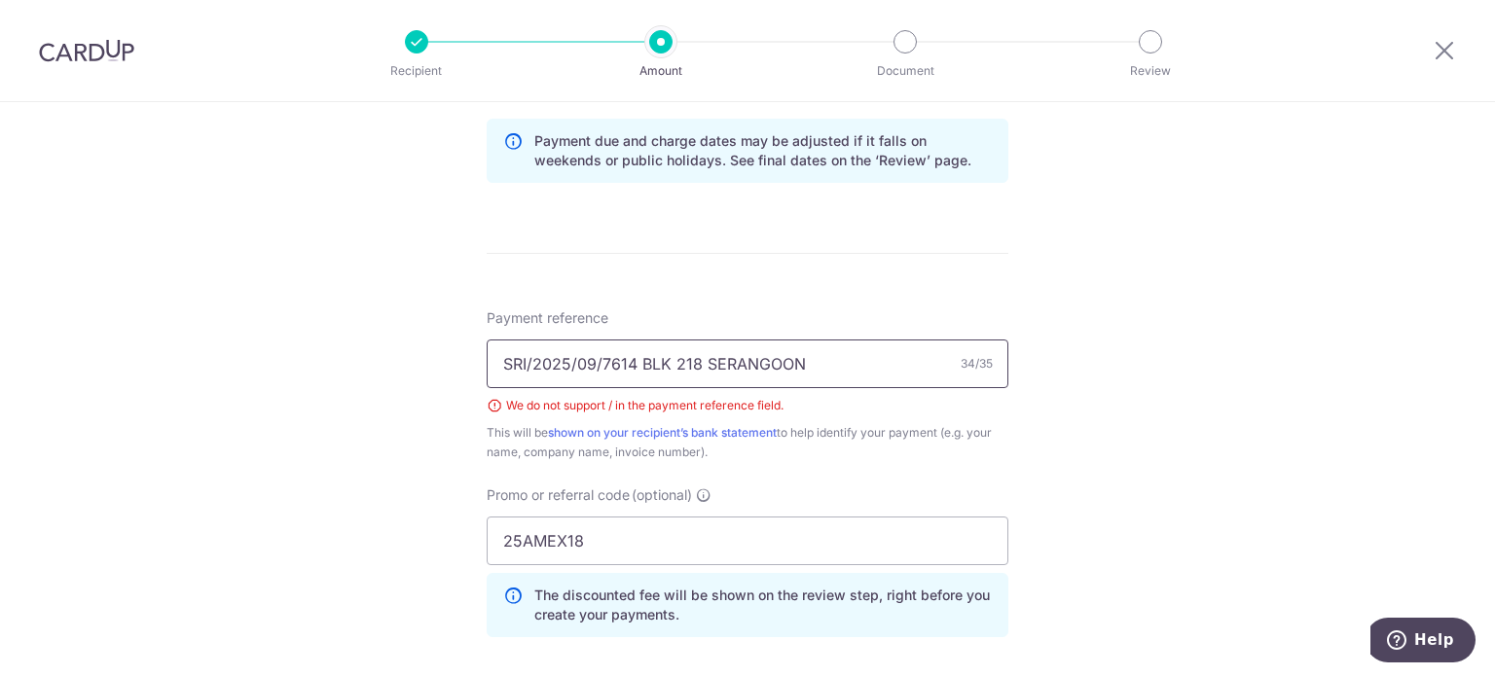
drag, startPoint x: 637, startPoint y: 361, endPoint x: 260, endPoint y: 349, distance: 376.9
click at [260, 349] on div "Tell us more about your payment Enter payment amount SGD 5,341.00 5341.00 Selec…" at bounding box center [747, 55] width 1495 height 2002
click at [1083, 452] on div "Tell us more about your payment Enter payment amount SGD 5,341.00 5341.00 Selec…" at bounding box center [747, 55] width 1495 height 2002
click at [779, 373] on input "AGENT FEE BLK 218 SERANGOON" at bounding box center [748, 364] width 522 height 49
click at [1059, 474] on div "Tell us more about your payment Enter payment amount SGD 5,341.00 5341.00 Selec…" at bounding box center [747, 55] width 1495 height 2002
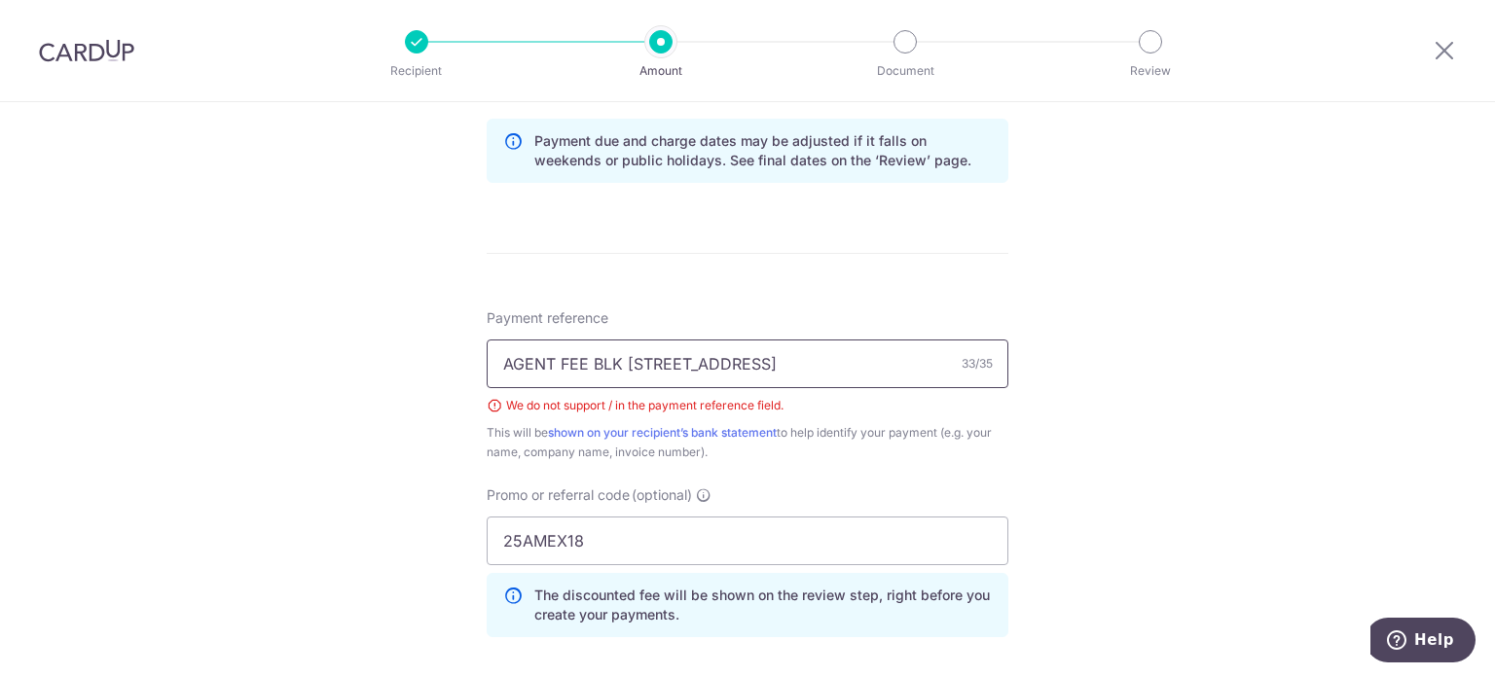
click at [547, 364] on input "AGENT FEE BLK 218 SERANGOON AVE 4" at bounding box center [748, 364] width 522 height 49
type input "AGENCY FEE BLK [STREET_ADDRESS]"
click at [1010, 431] on div "Tell us more about your payment Enter payment amount SGD 5,341.00 5341.00 Selec…" at bounding box center [747, 55] width 1495 height 2002
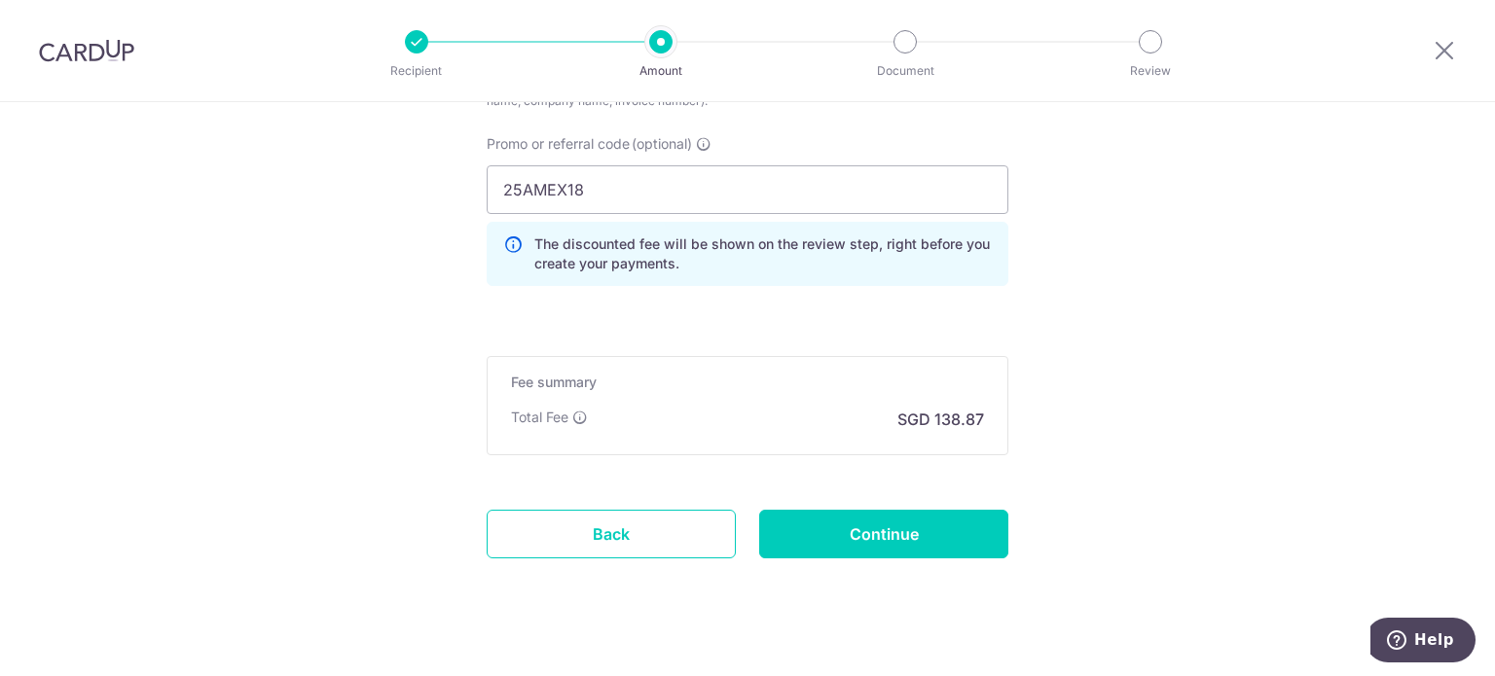
scroll to position [1425, 0]
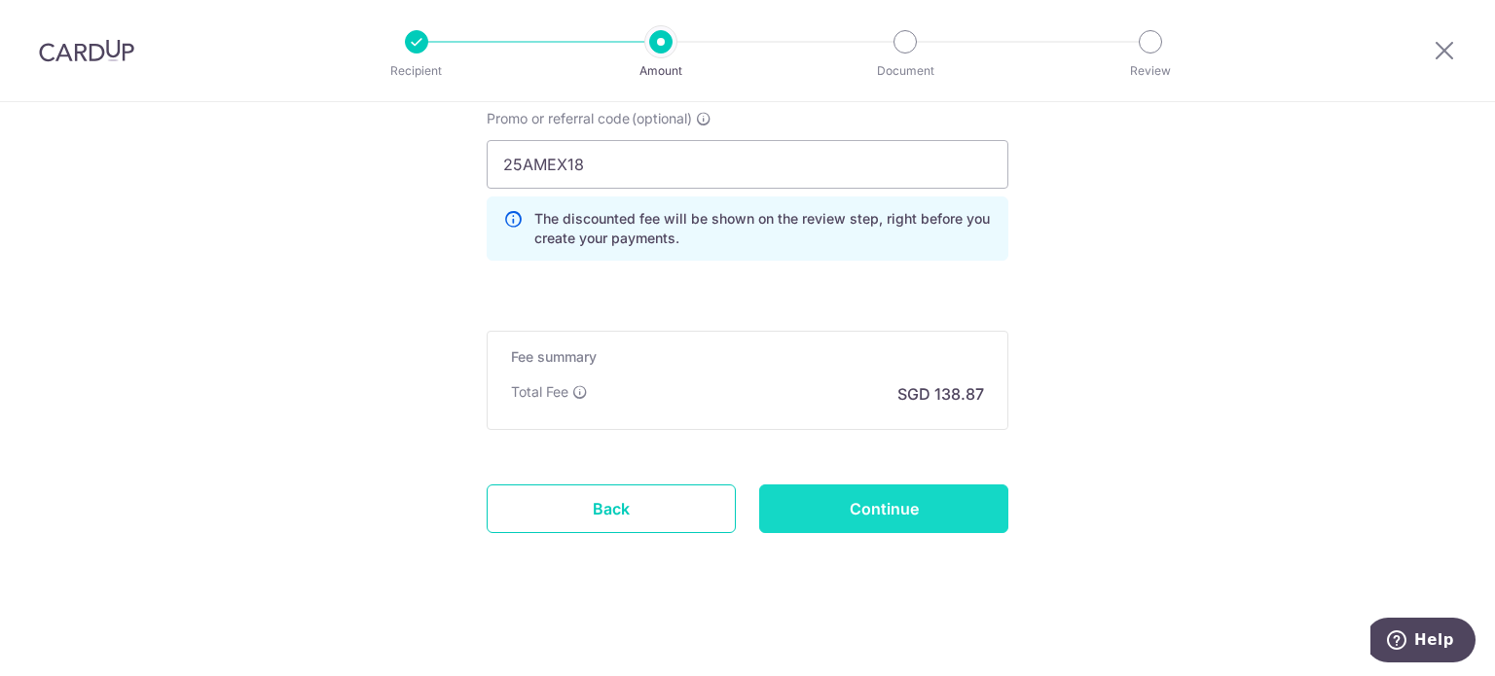
click at [915, 516] on input "Continue" at bounding box center [883, 509] width 249 height 49
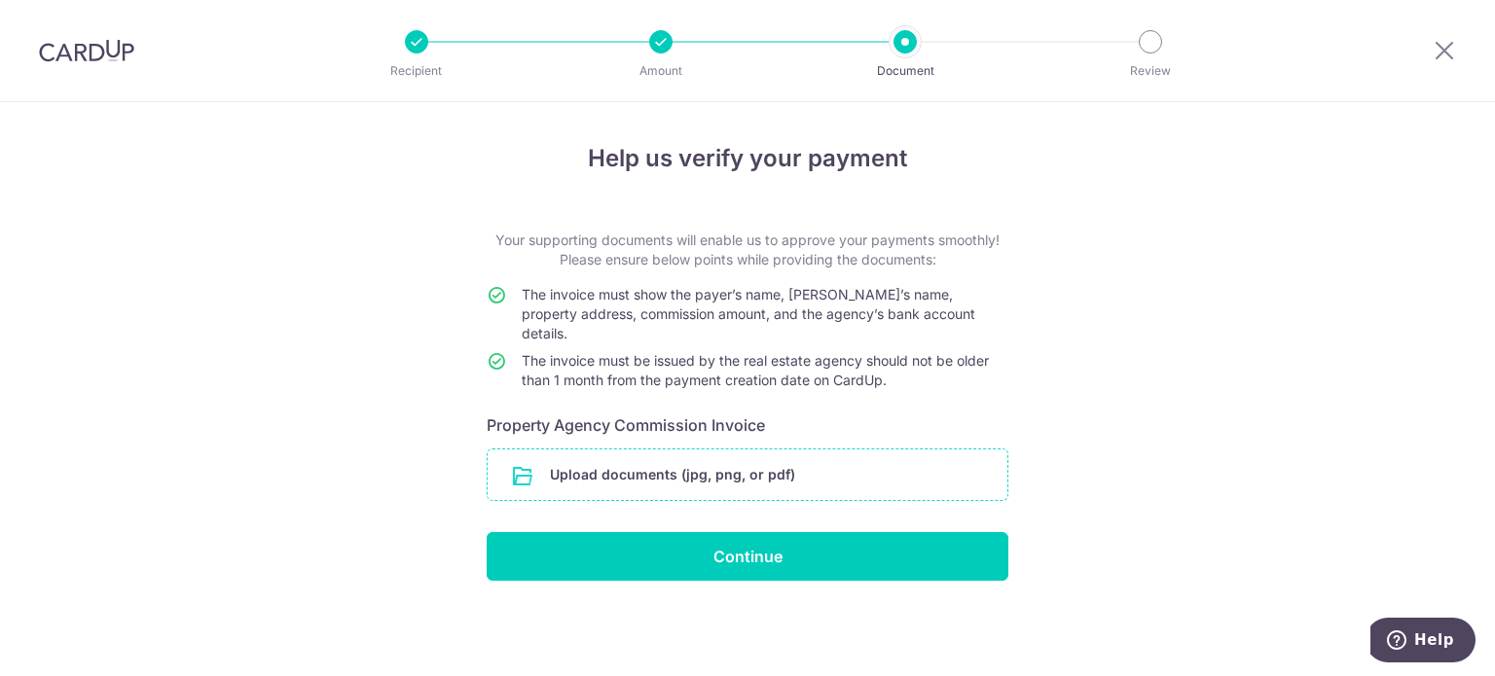
click at [700, 462] on input "file" at bounding box center [748, 475] width 520 height 51
click at [745, 450] on input "file" at bounding box center [748, 475] width 520 height 51
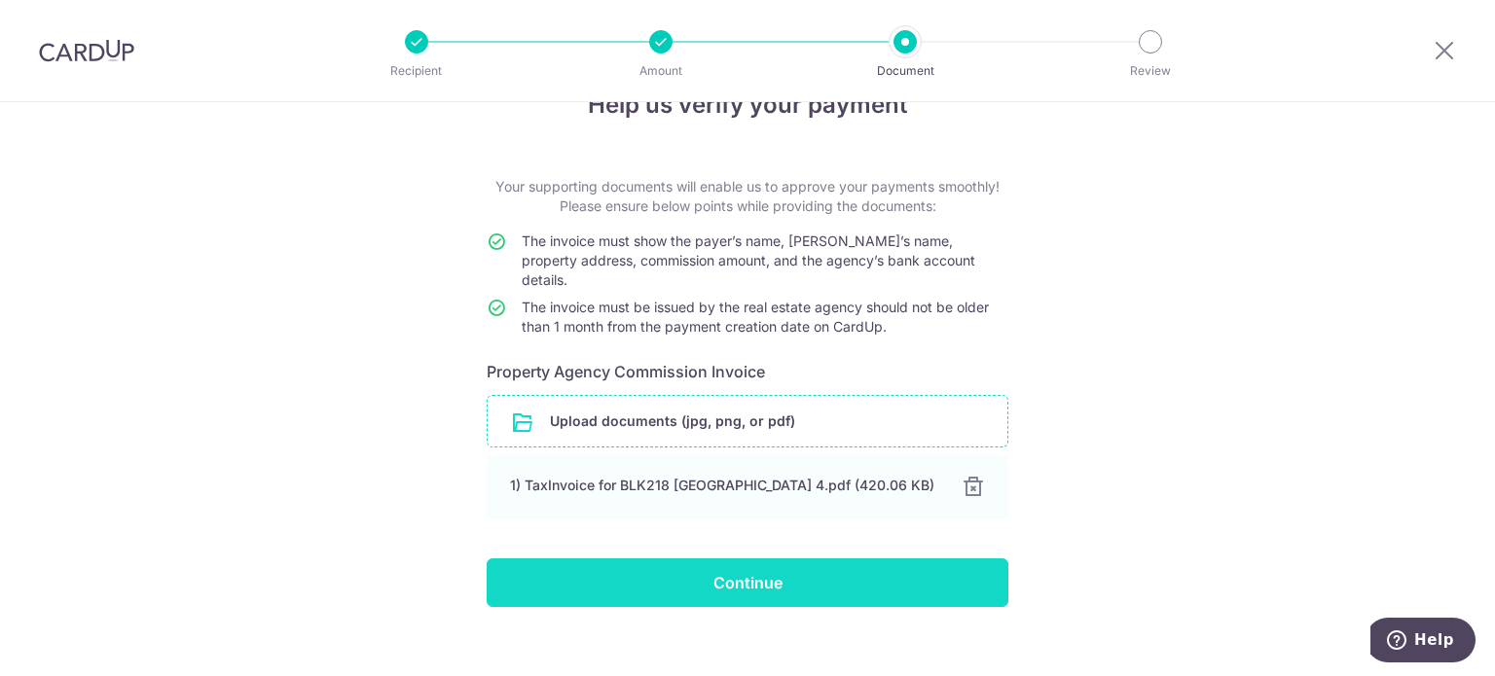
scroll to position [55, 0]
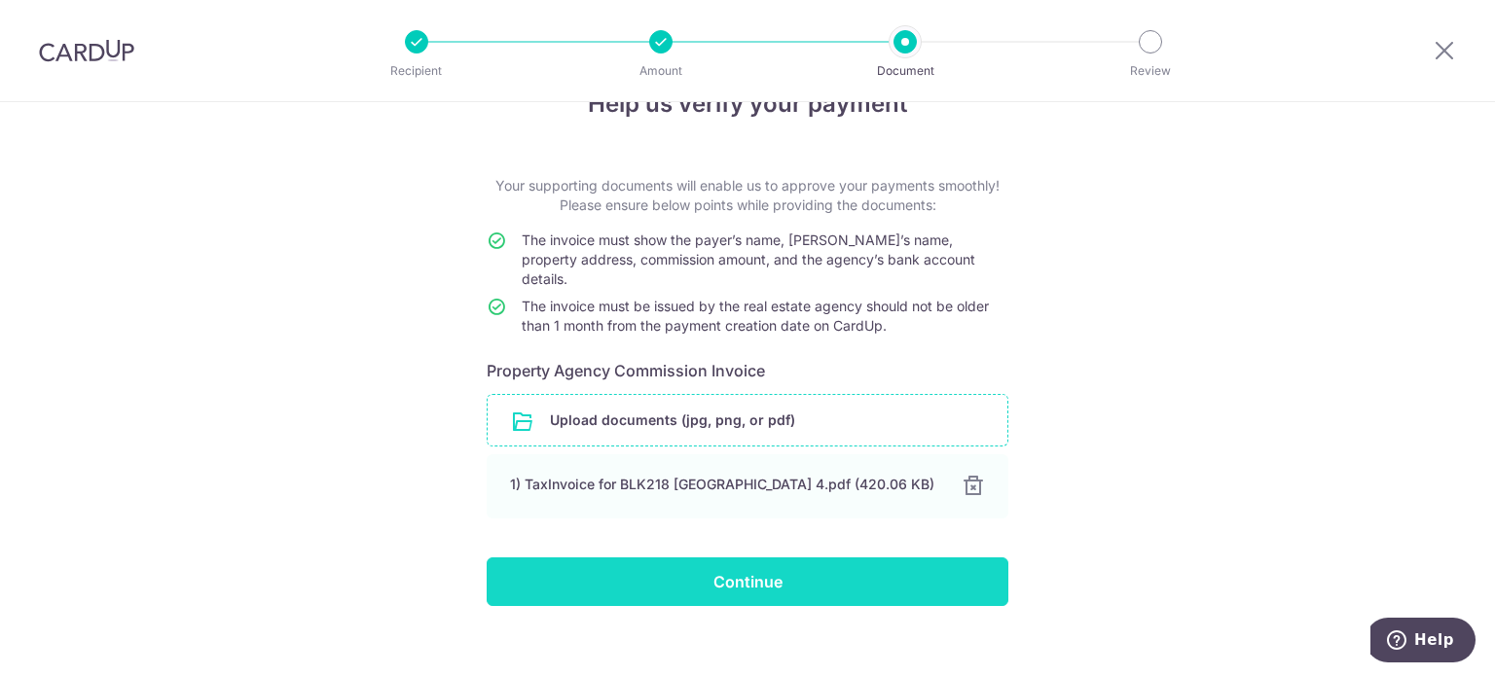
click at [893, 581] on input "Continue" at bounding box center [748, 582] width 522 height 49
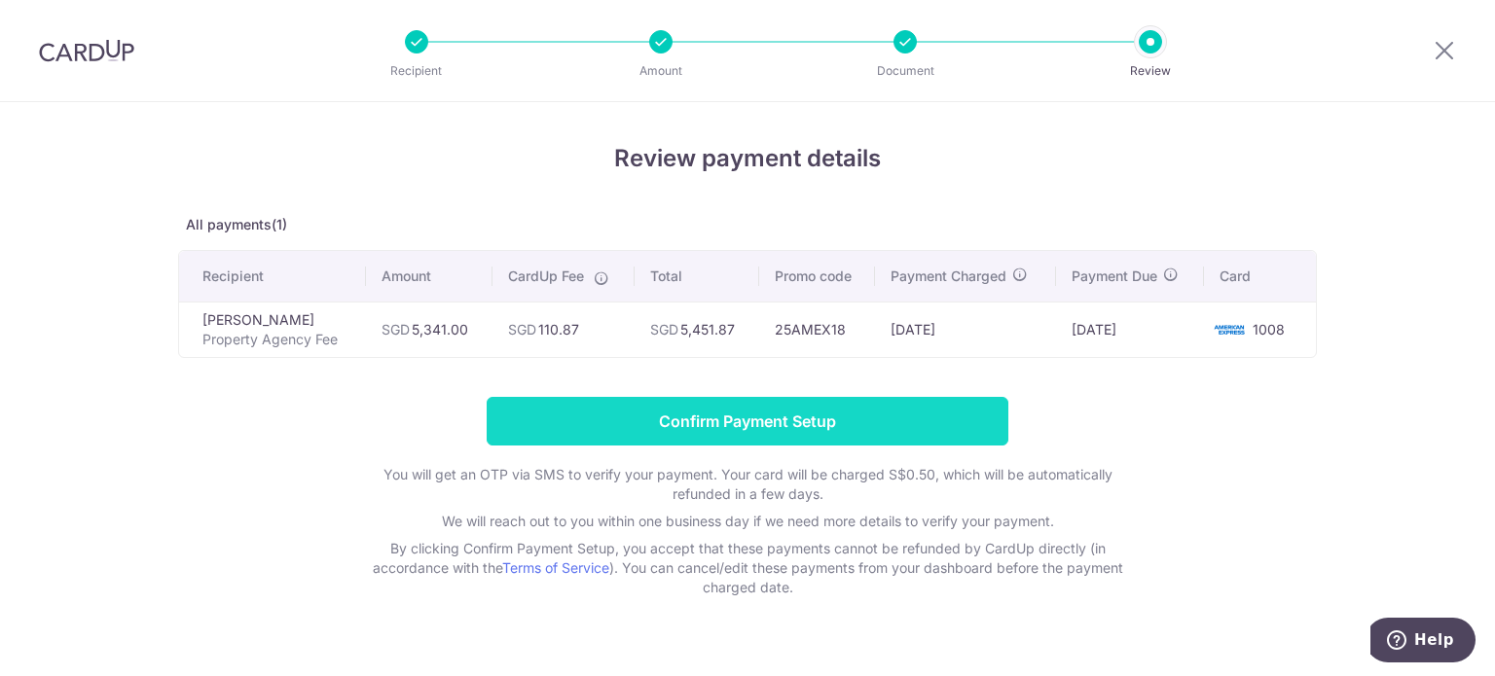
click at [833, 430] on input "Confirm Payment Setup" at bounding box center [748, 421] width 522 height 49
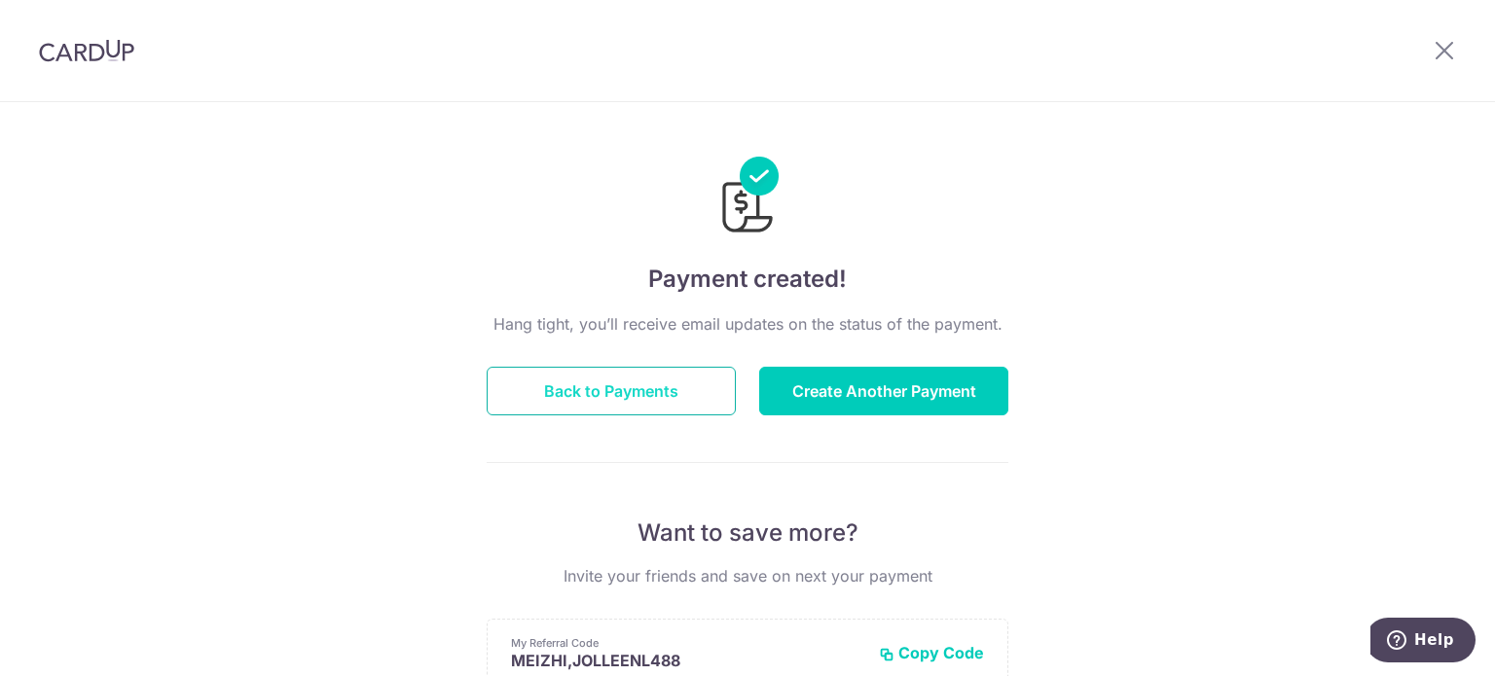
click at [627, 381] on button "Back to Payments" at bounding box center [611, 391] width 249 height 49
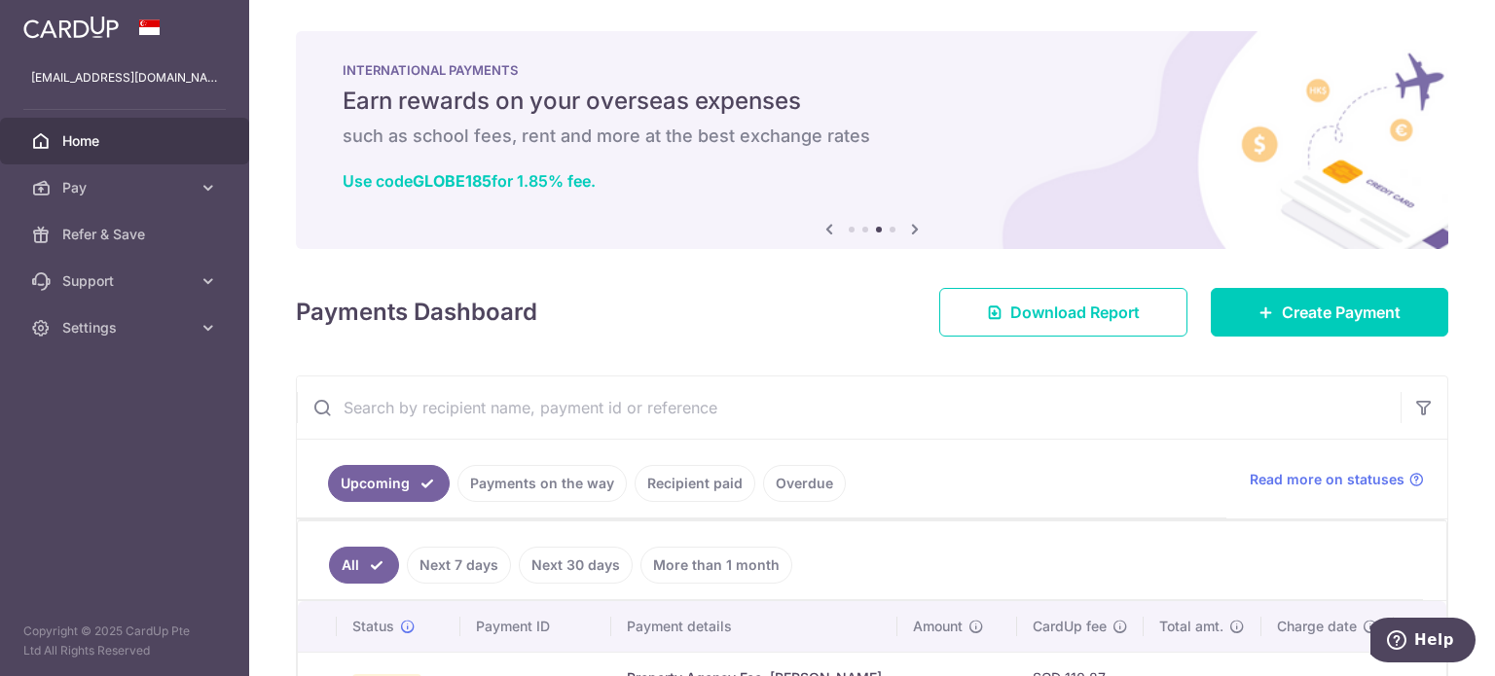
click at [72, 136] on span "Home" at bounding box center [126, 140] width 128 height 19
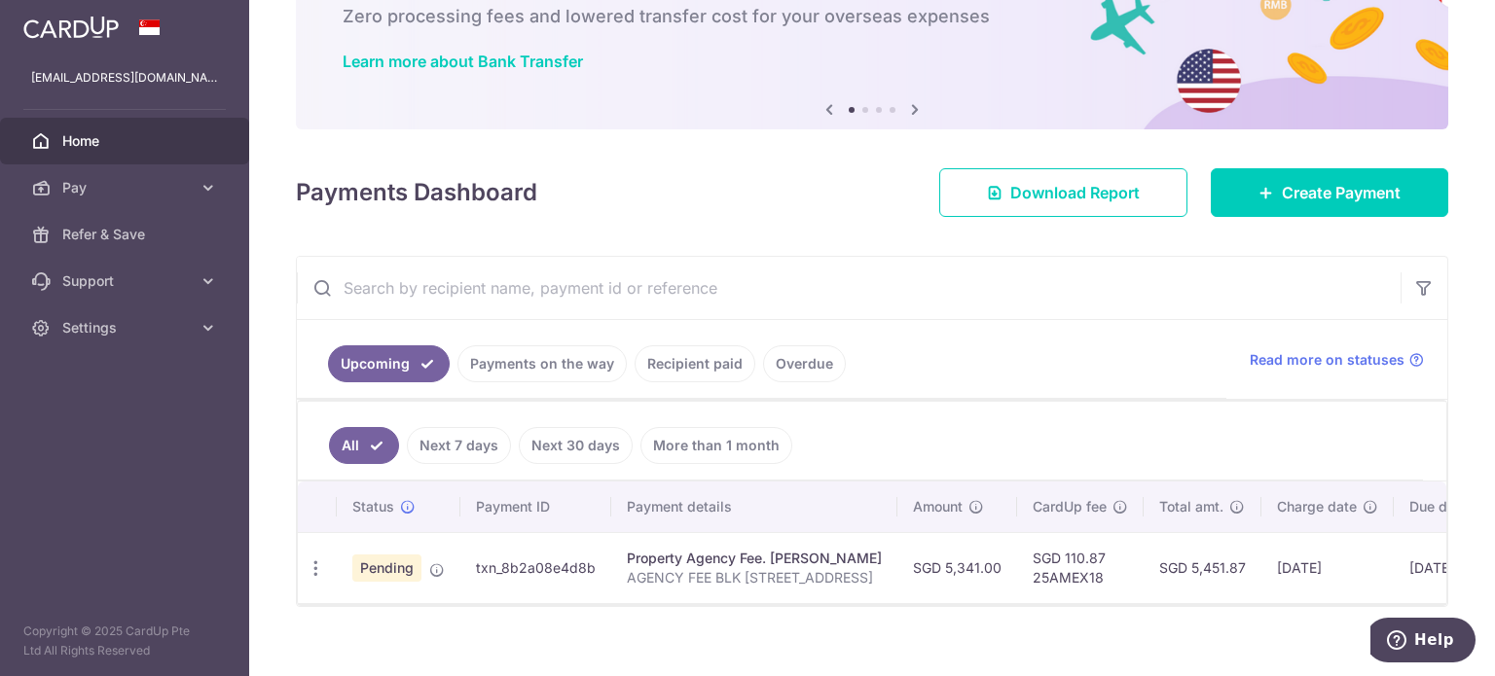
scroll to position [148, 0]
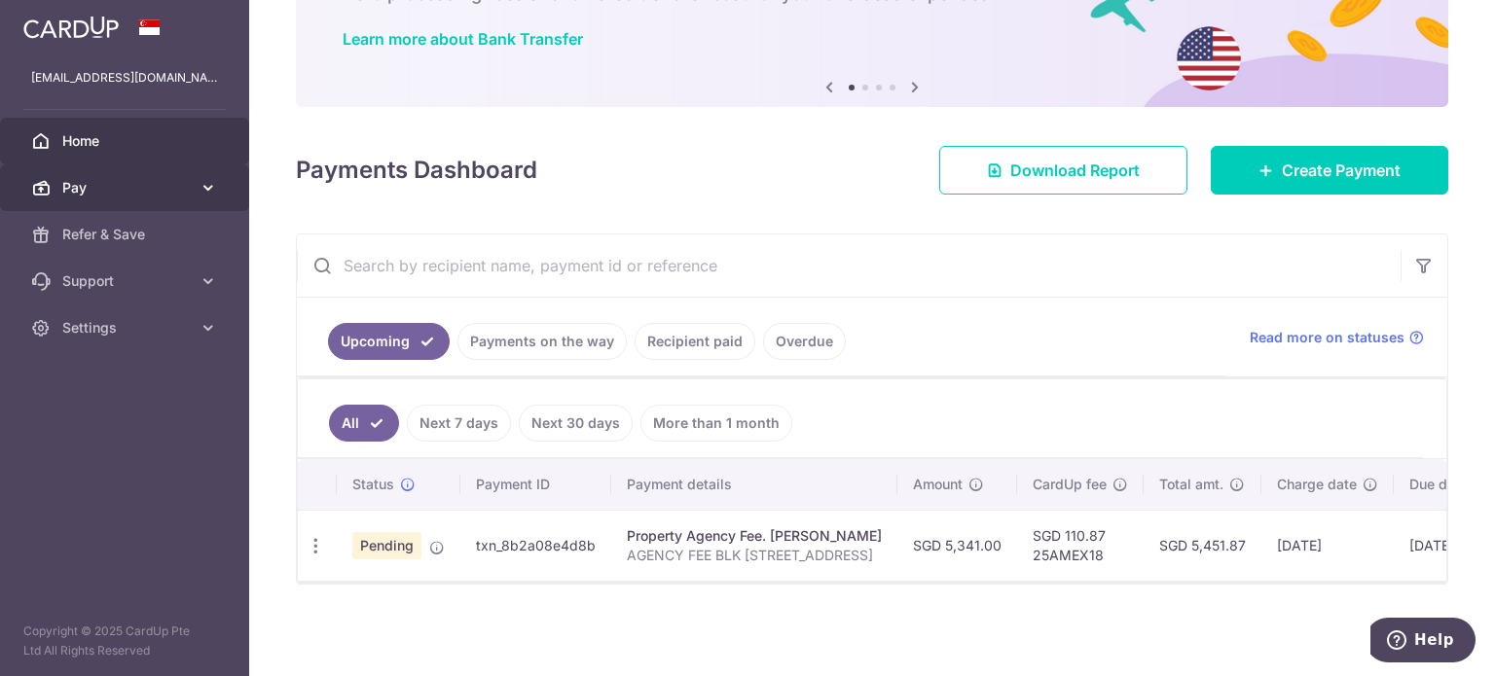
click at [172, 198] on link "Pay" at bounding box center [124, 187] width 249 height 47
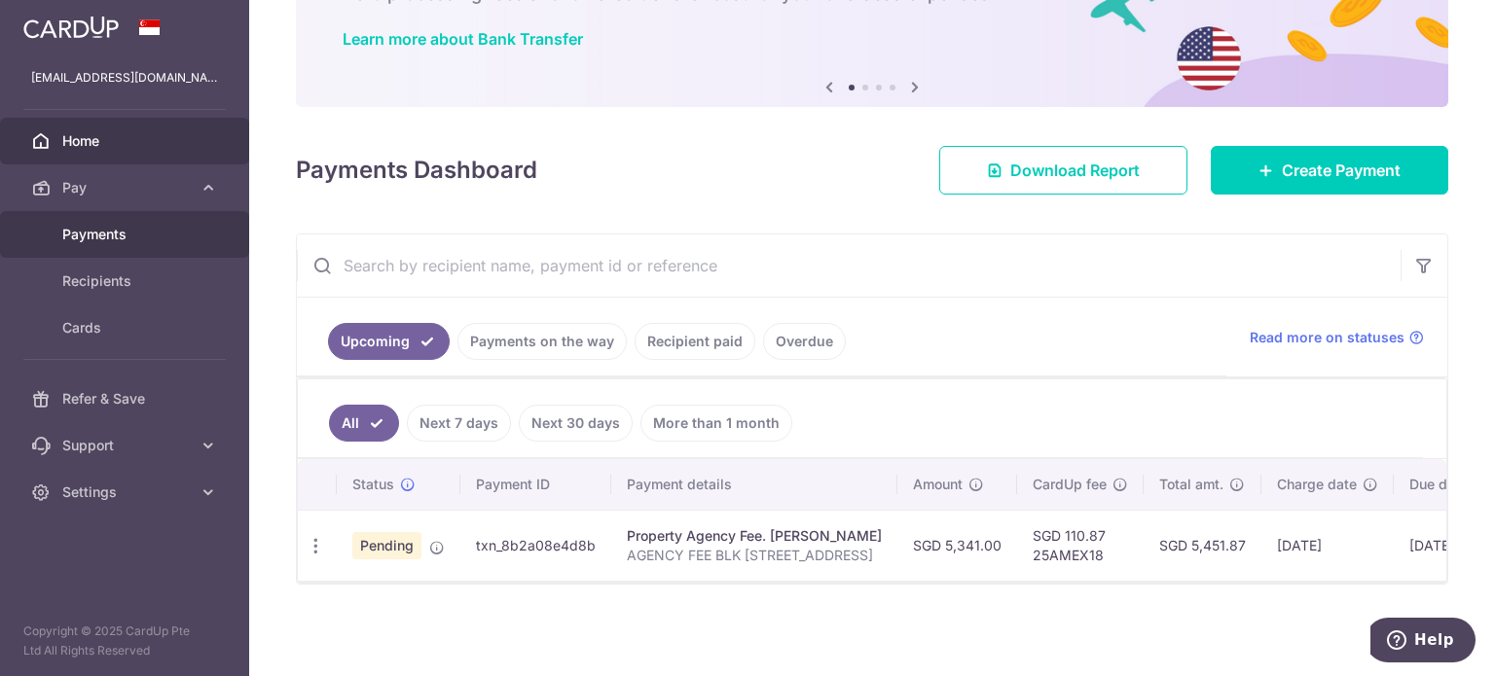
click at [149, 238] on span "Payments" at bounding box center [126, 234] width 128 height 19
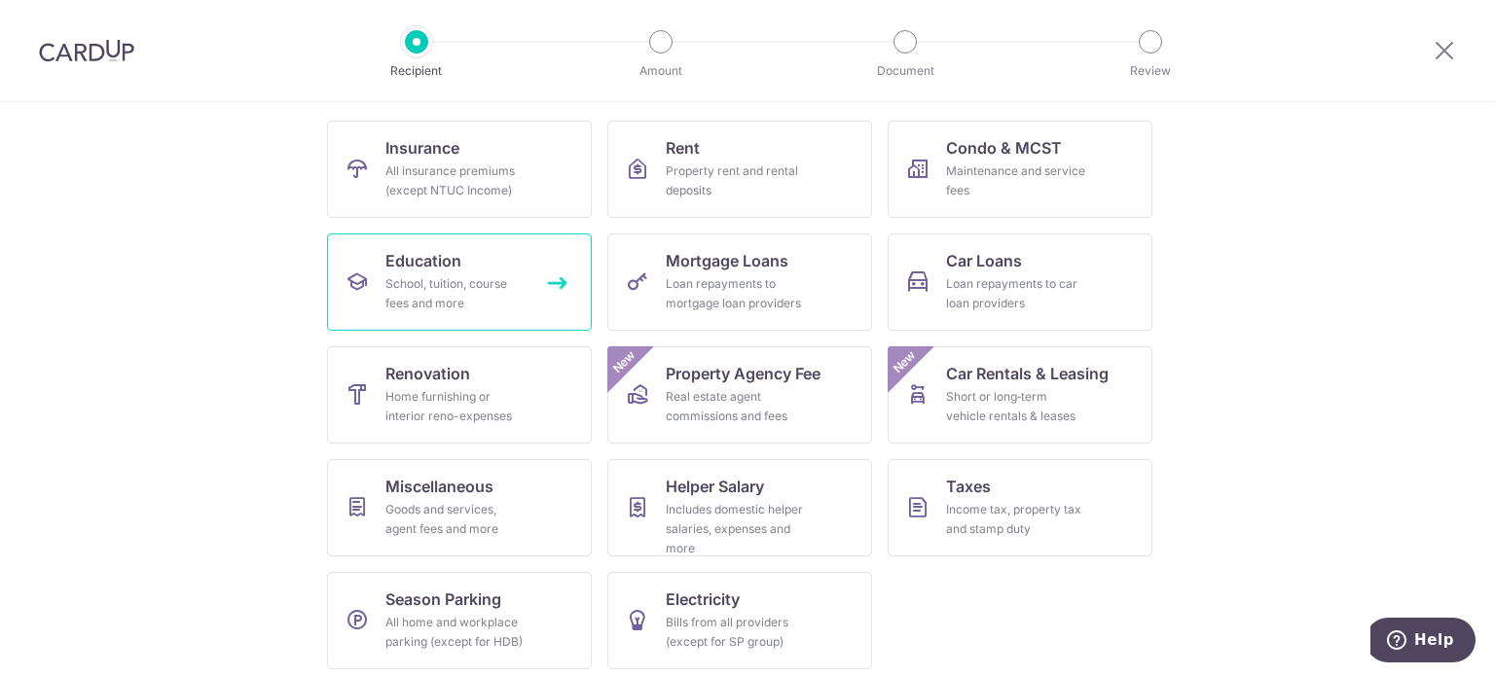
scroll to position [194, 0]
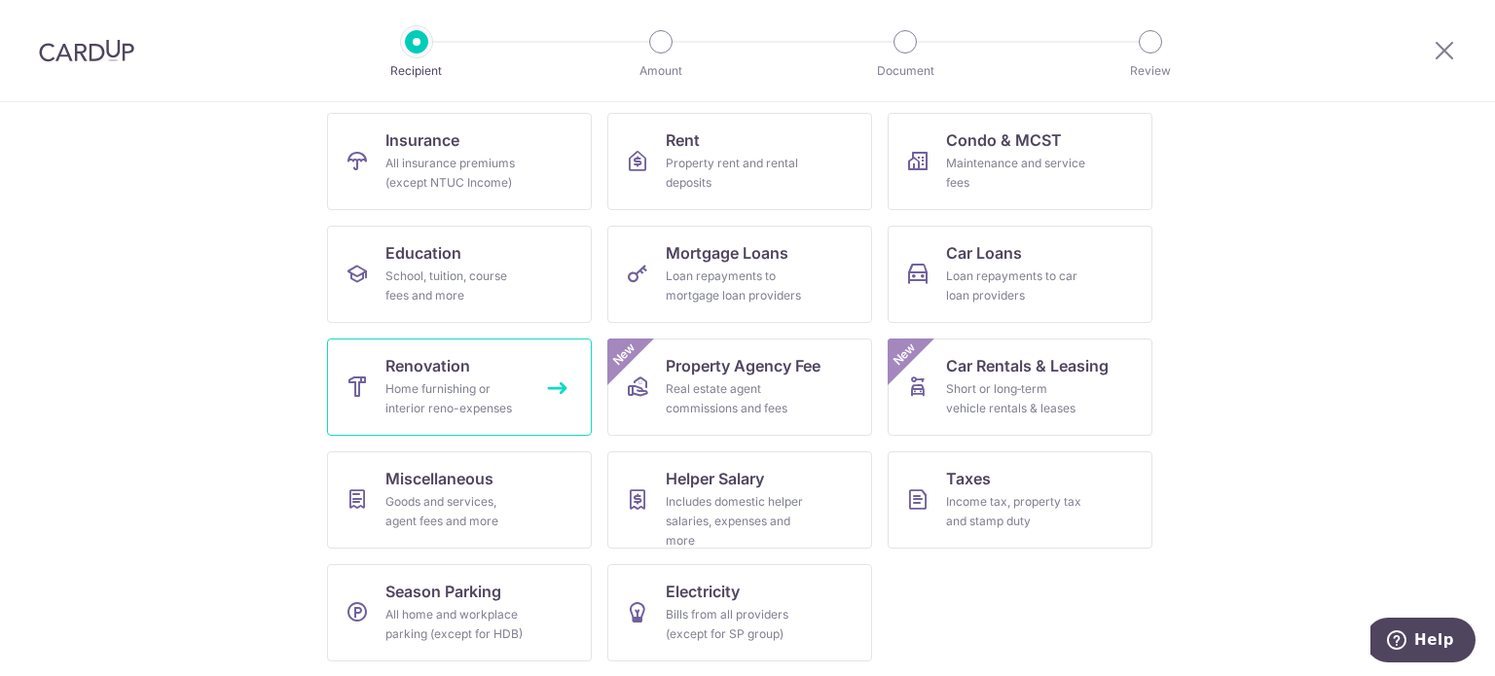
click at [481, 387] on div "Home furnishing or interior reno-expenses" at bounding box center [455, 399] width 140 height 39
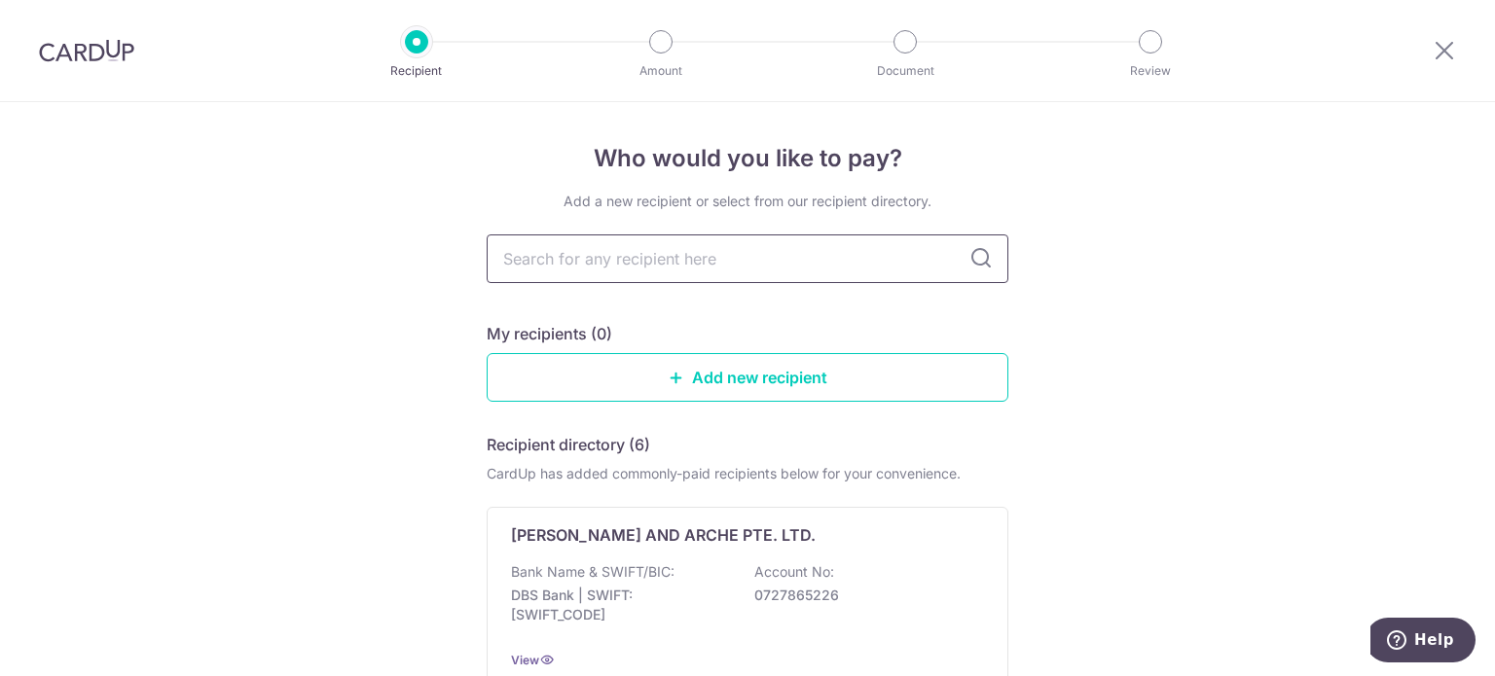
click at [689, 245] on input "text" at bounding box center [748, 259] width 522 height 49
click at [125, 55] on img at bounding box center [86, 50] width 95 height 23
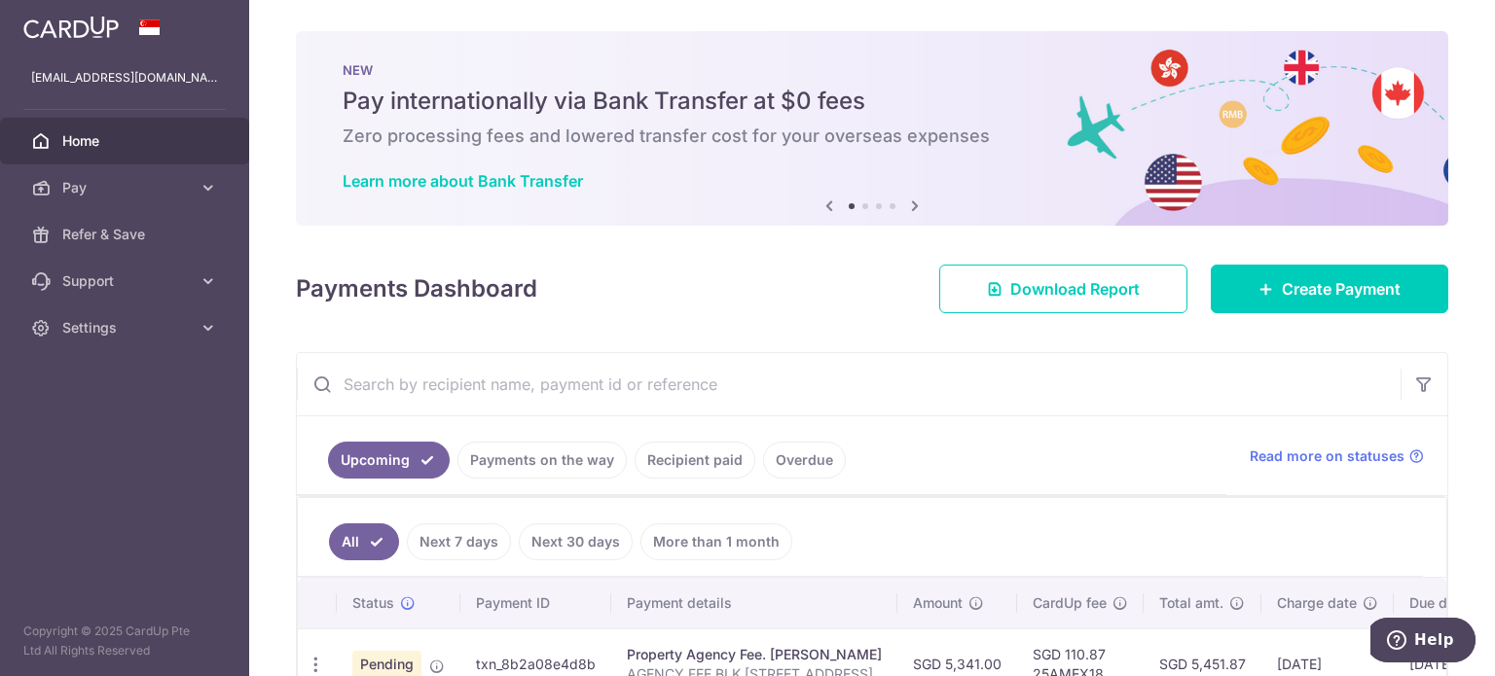
click at [91, 35] on img at bounding box center [70, 27] width 95 height 23
